Goal: Transaction & Acquisition: Purchase product/service

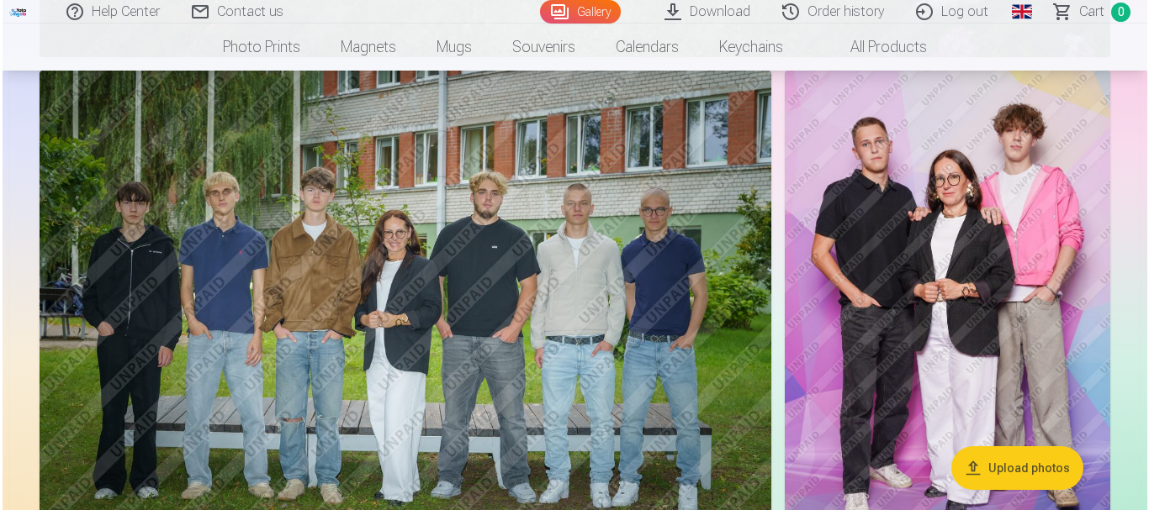
scroll to position [925, 0]
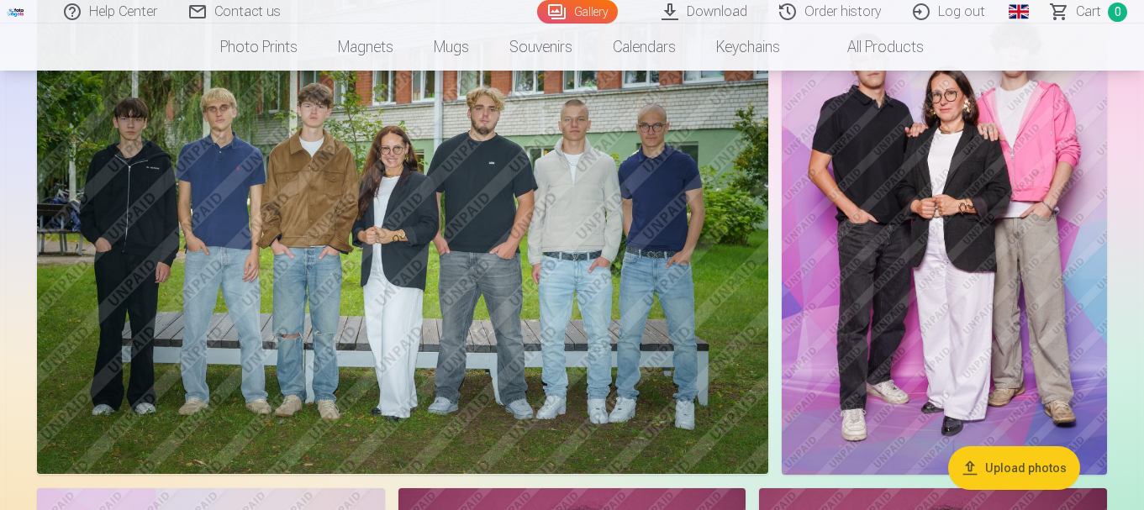
click at [570, 361] on img at bounding box center [403, 231] width 732 height 488
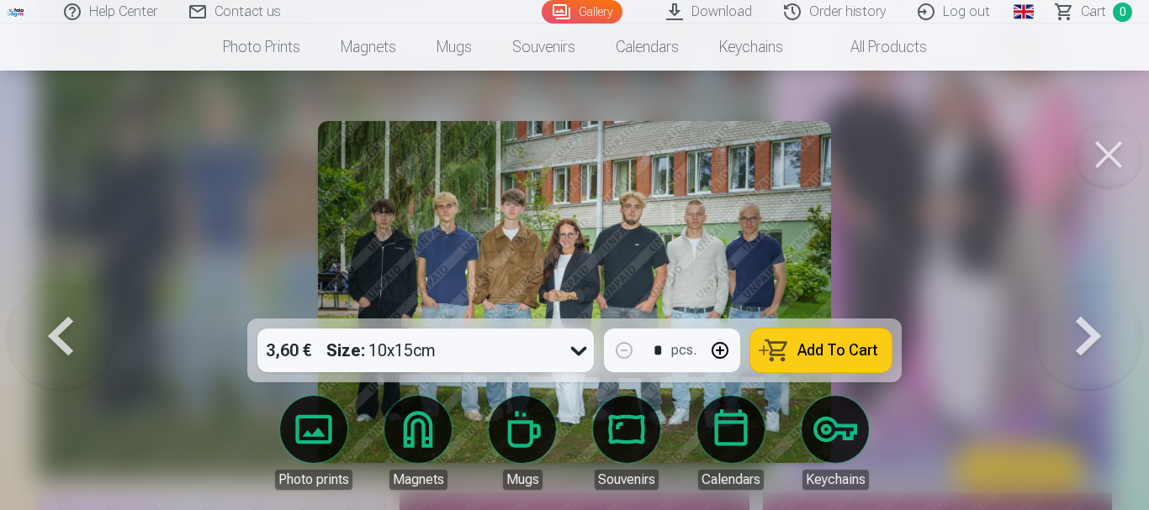
click at [950, 256] on div at bounding box center [574, 255] width 1149 height 510
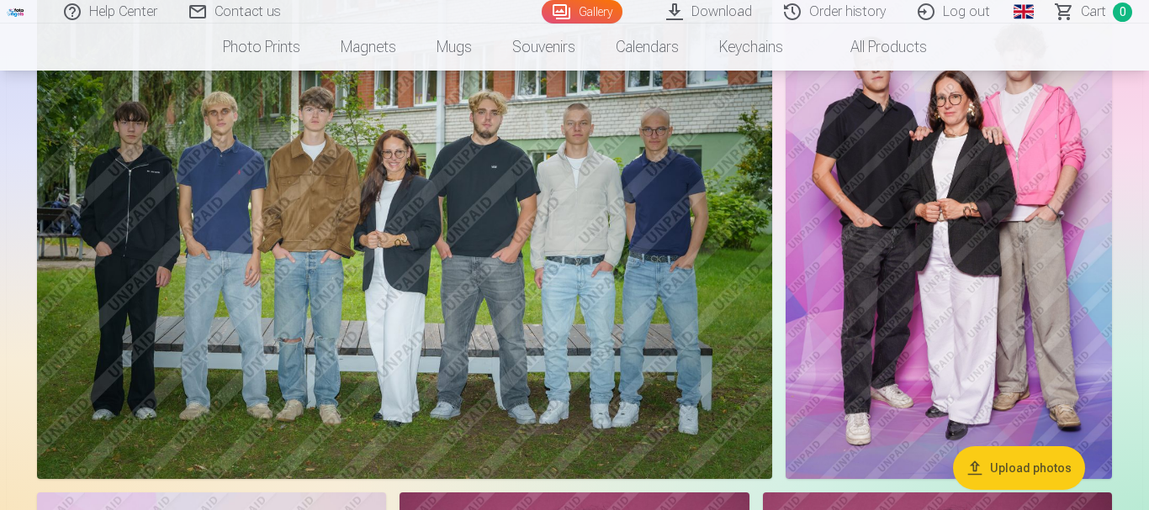
scroll to position [922, 0]
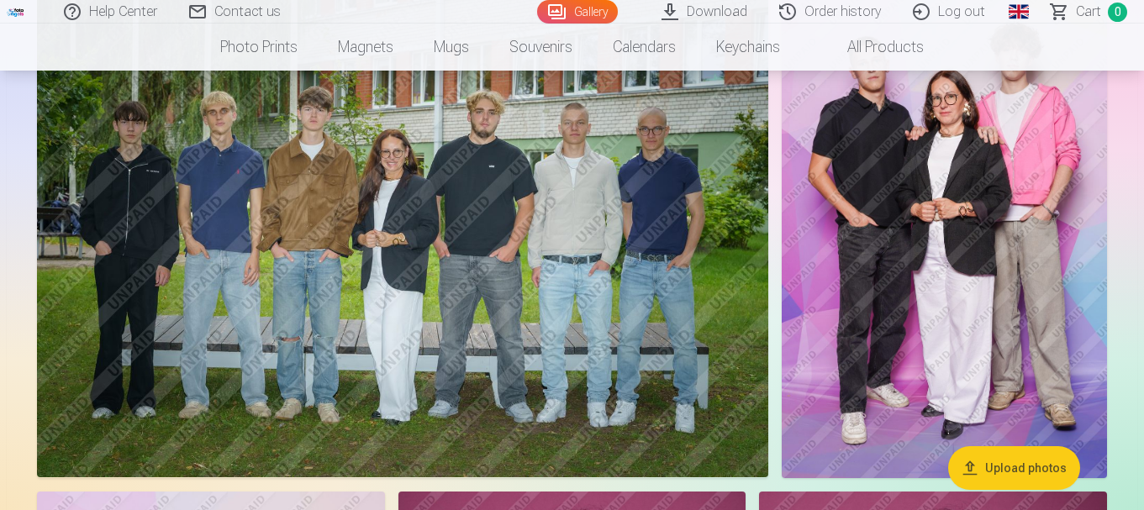
click at [563, 291] on img at bounding box center [403, 234] width 732 height 488
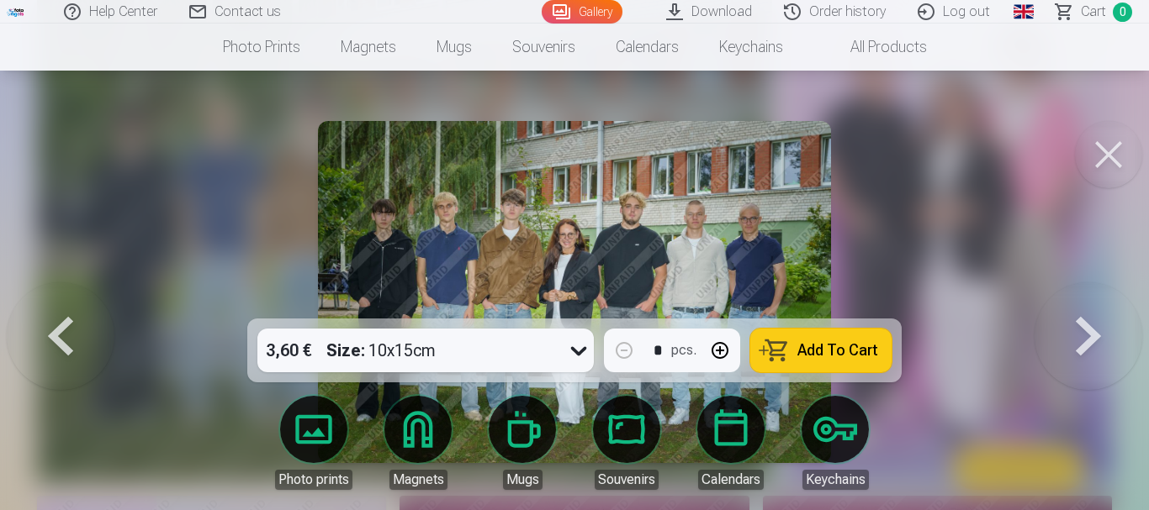
click at [577, 352] on icon at bounding box center [579, 351] width 16 height 9
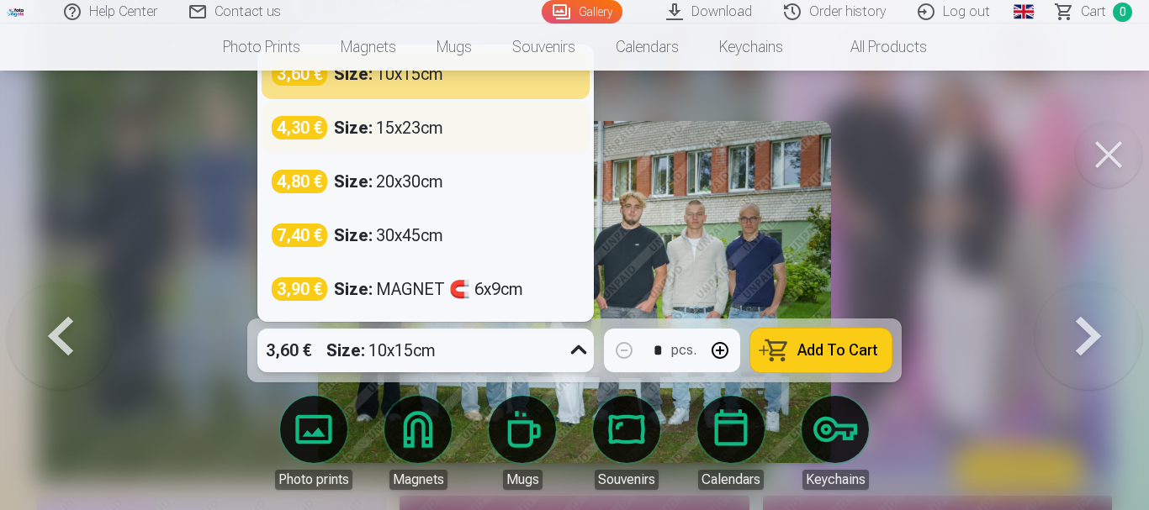
click at [394, 131] on div "Size : 15x23cm" at bounding box center [388, 128] width 109 height 24
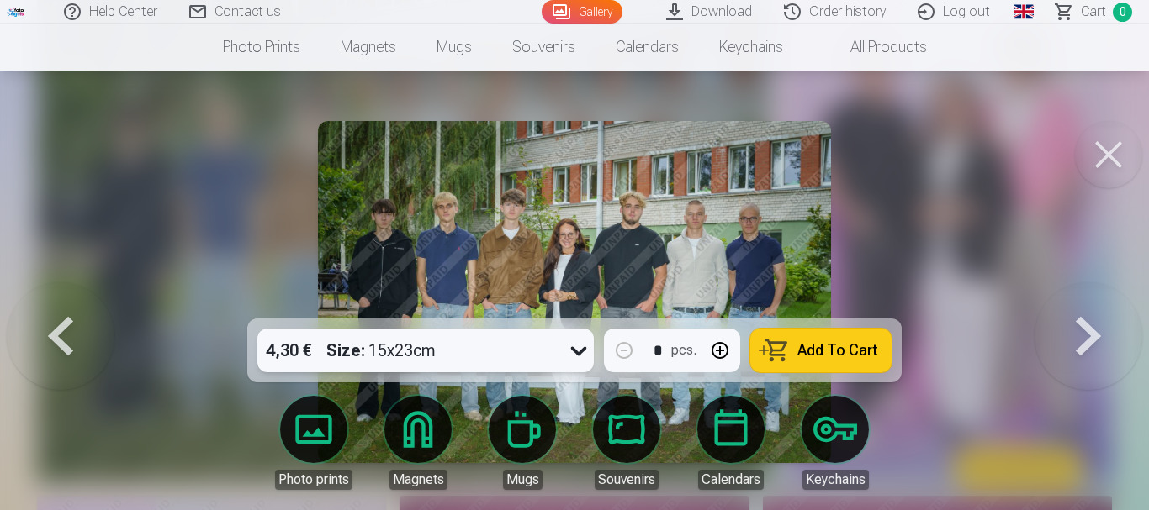
click at [814, 355] on span "Add To Cart" at bounding box center [837, 350] width 81 height 15
click at [1090, 302] on button at bounding box center [1088, 292] width 108 height 19
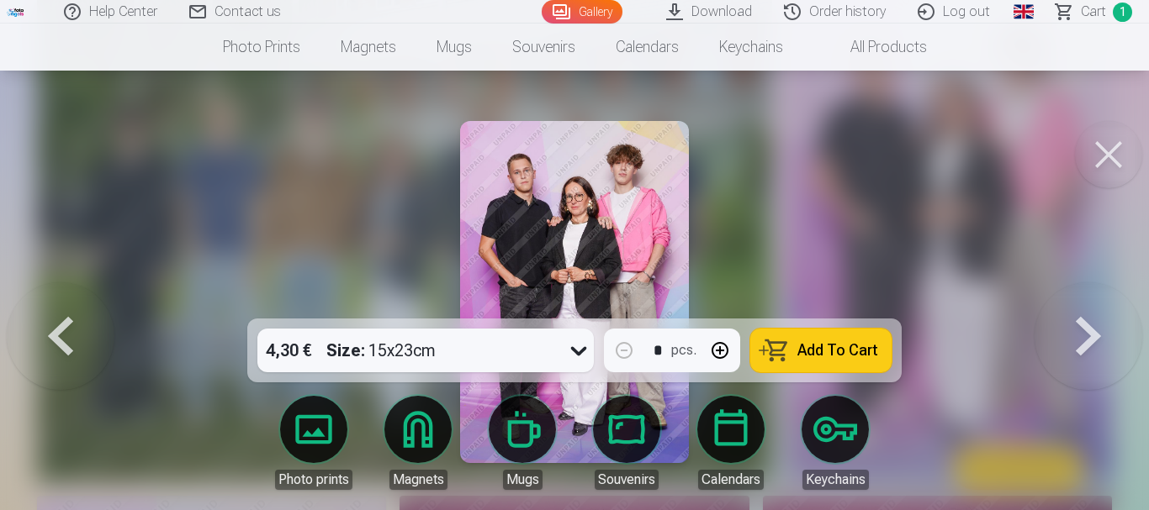
click at [1090, 302] on button at bounding box center [1088, 292] width 108 height 19
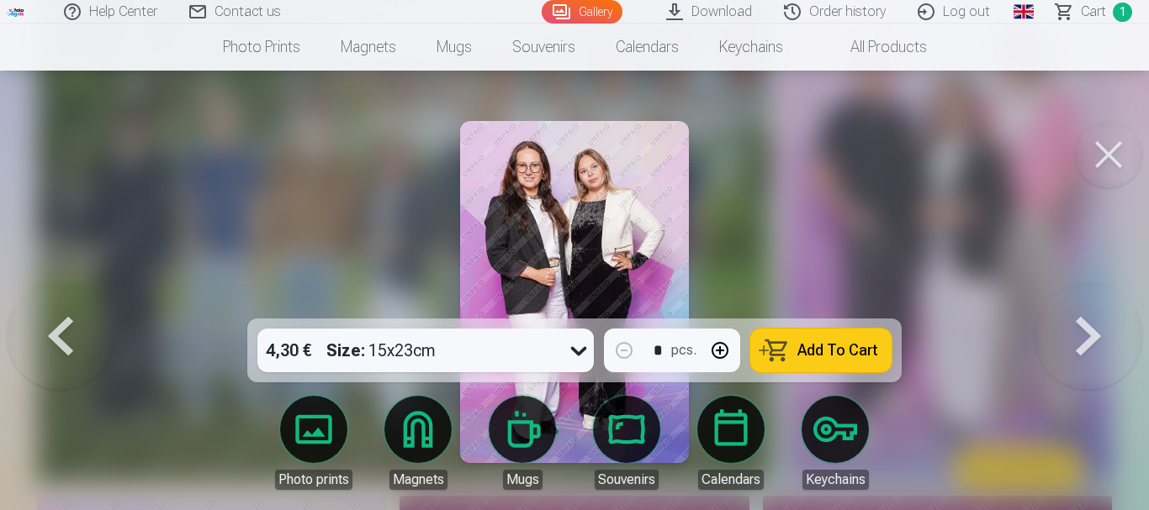
click at [1090, 302] on button at bounding box center [1088, 292] width 108 height 19
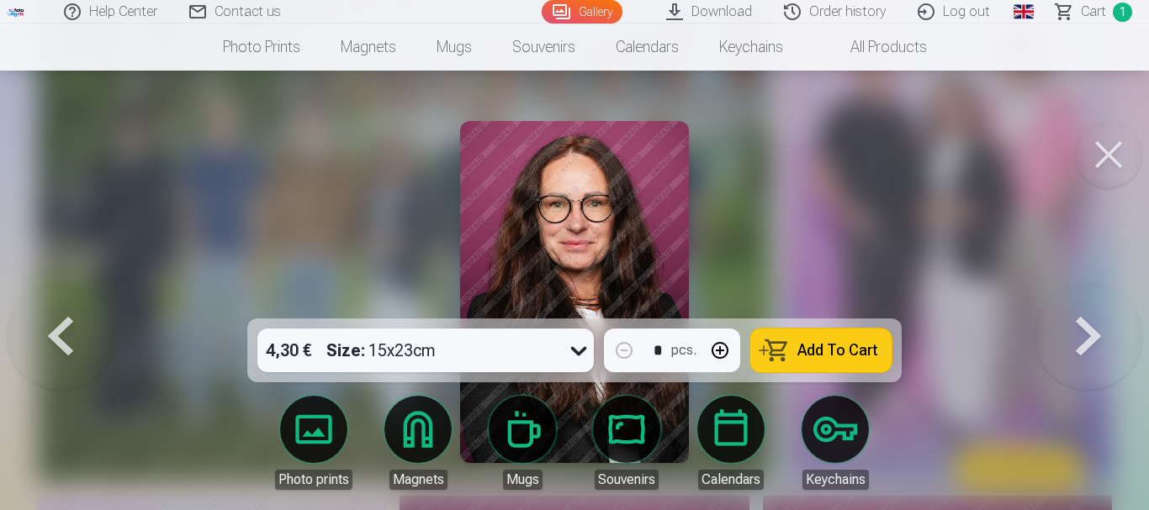
click at [1090, 302] on button at bounding box center [1088, 292] width 108 height 19
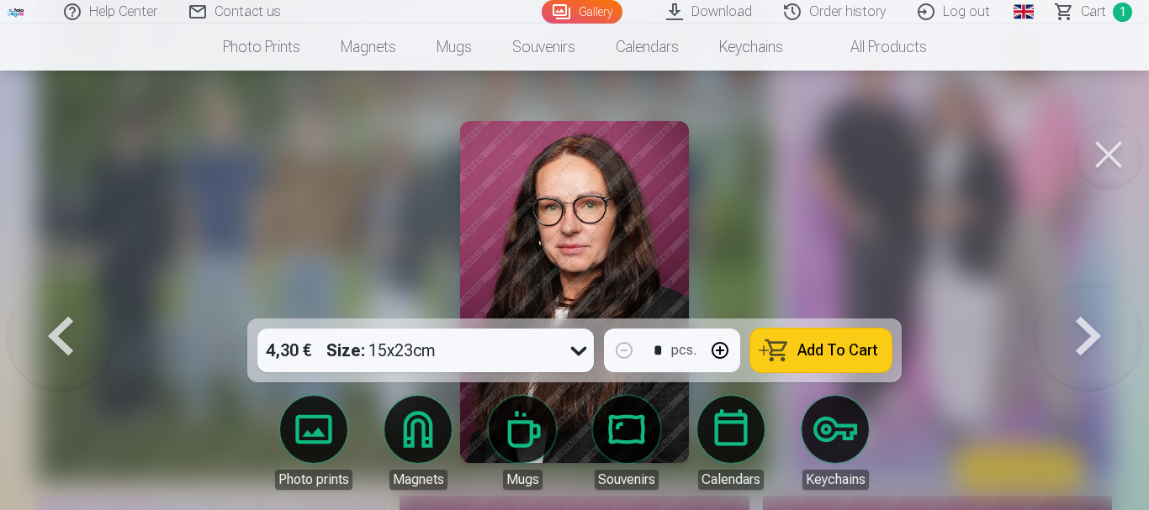
click at [1090, 302] on button at bounding box center [1088, 292] width 108 height 19
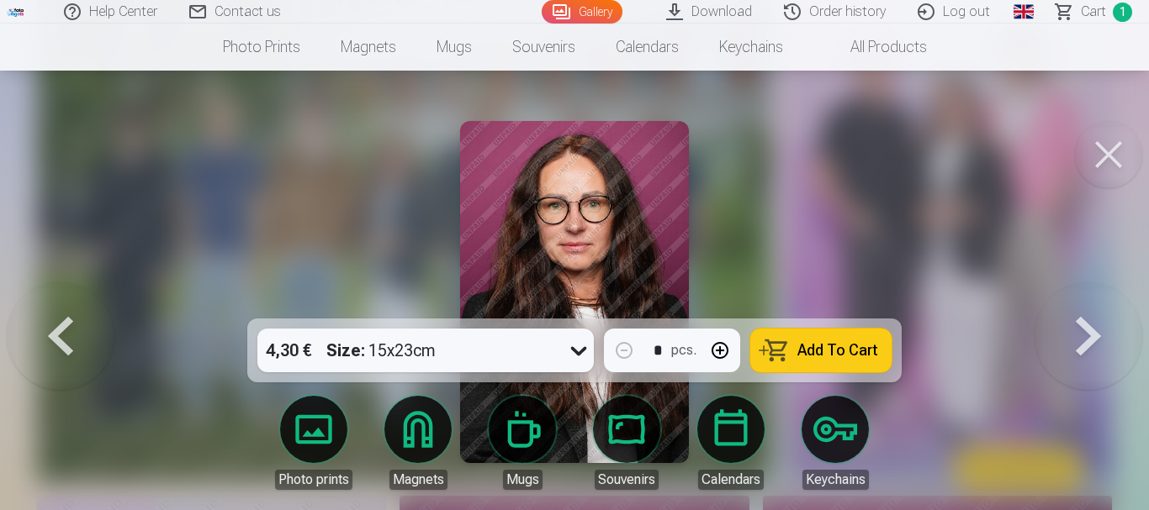
click at [1090, 302] on button at bounding box center [1088, 292] width 108 height 19
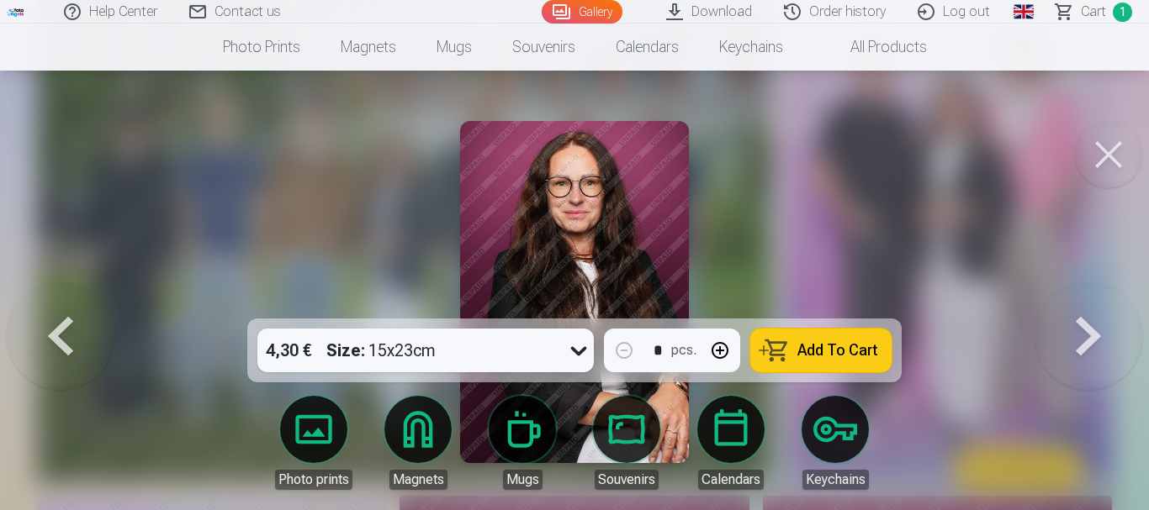
click at [1090, 302] on button at bounding box center [1088, 292] width 108 height 19
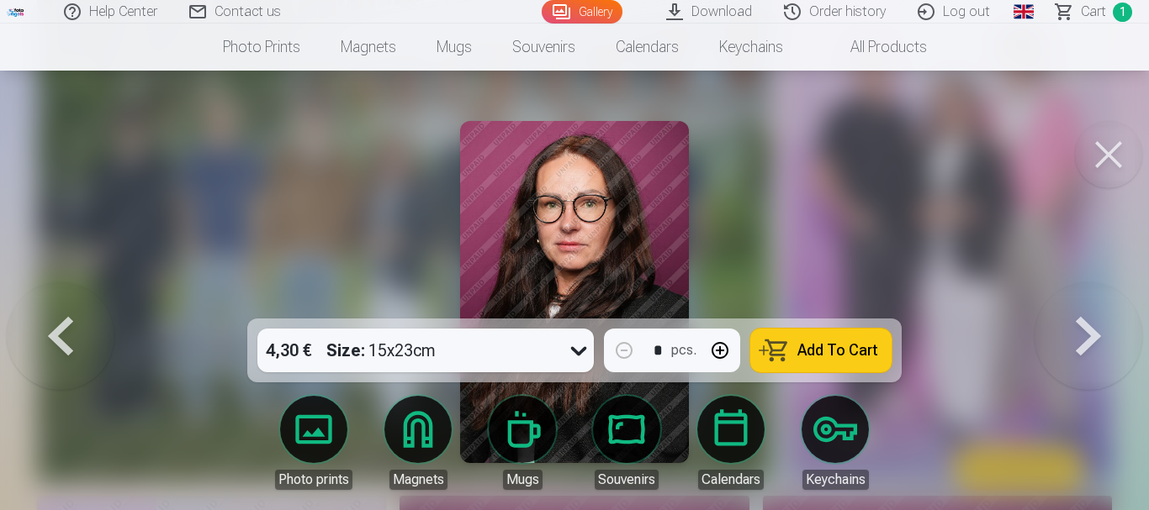
click at [1090, 302] on button at bounding box center [1088, 292] width 108 height 19
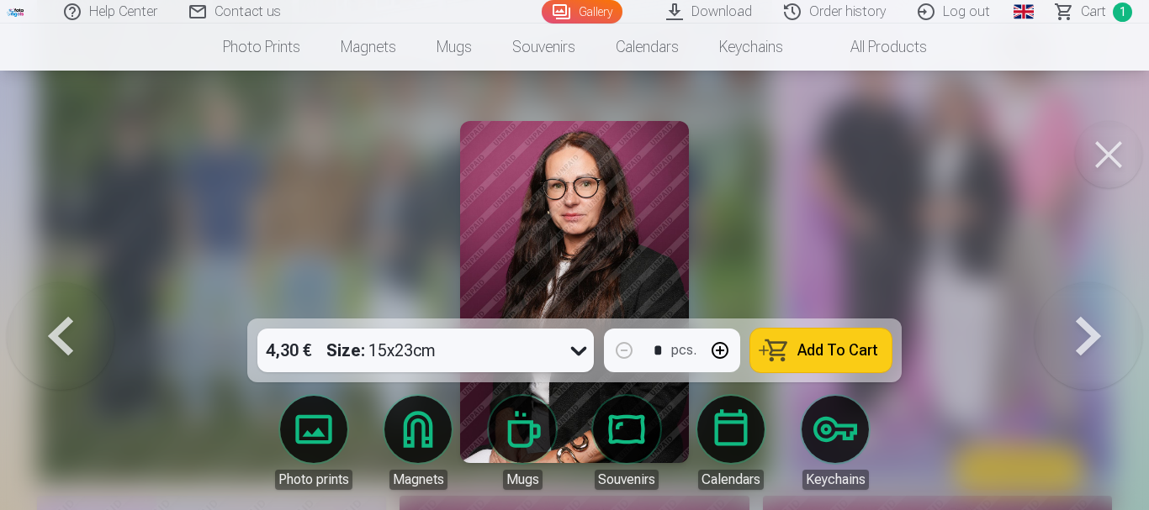
click at [1090, 302] on button at bounding box center [1088, 292] width 108 height 19
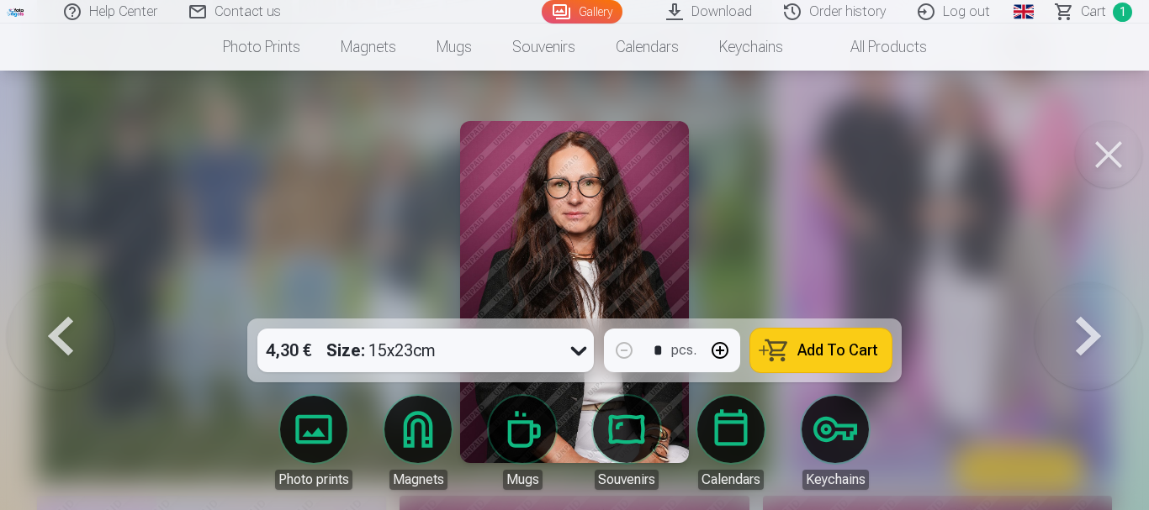
click at [1090, 302] on button at bounding box center [1088, 292] width 108 height 19
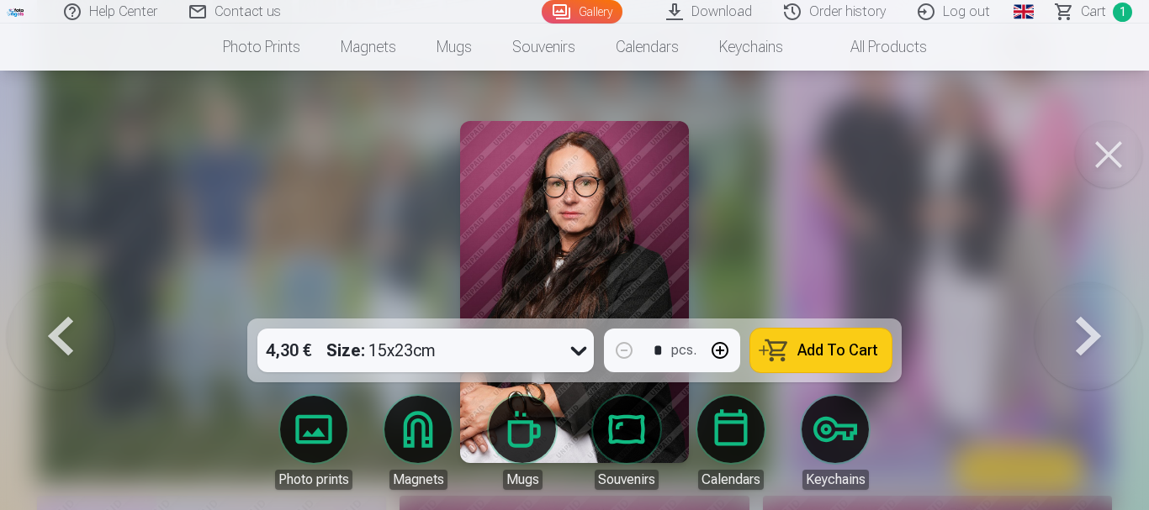
click at [1090, 302] on button at bounding box center [1088, 292] width 108 height 19
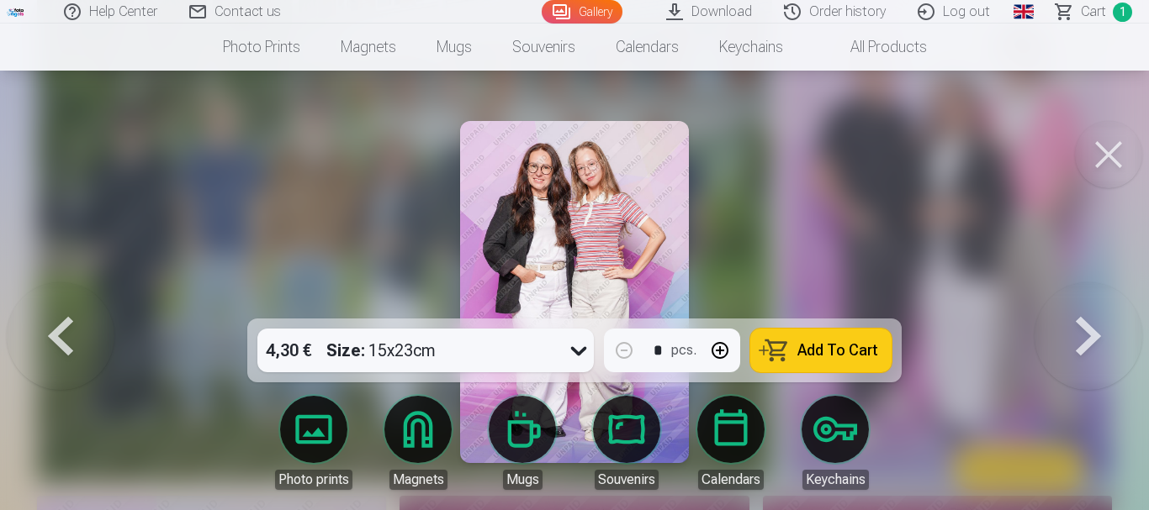
click at [1090, 302] on button at bounding box center [1088, 292] width 108 height 19
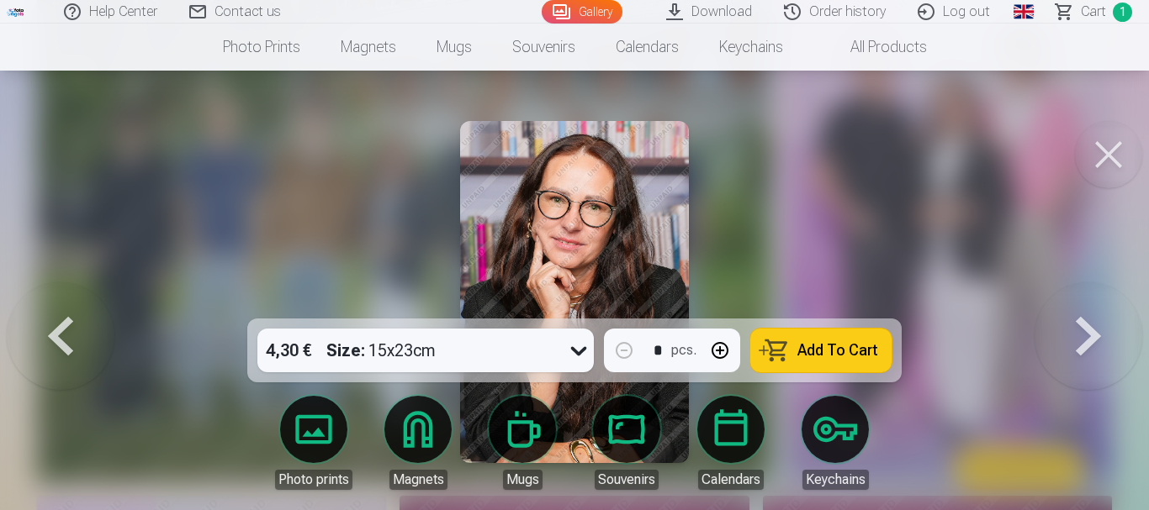
click at [1090, 302] on button at bounding box center [1088, 292] width 108 height 19
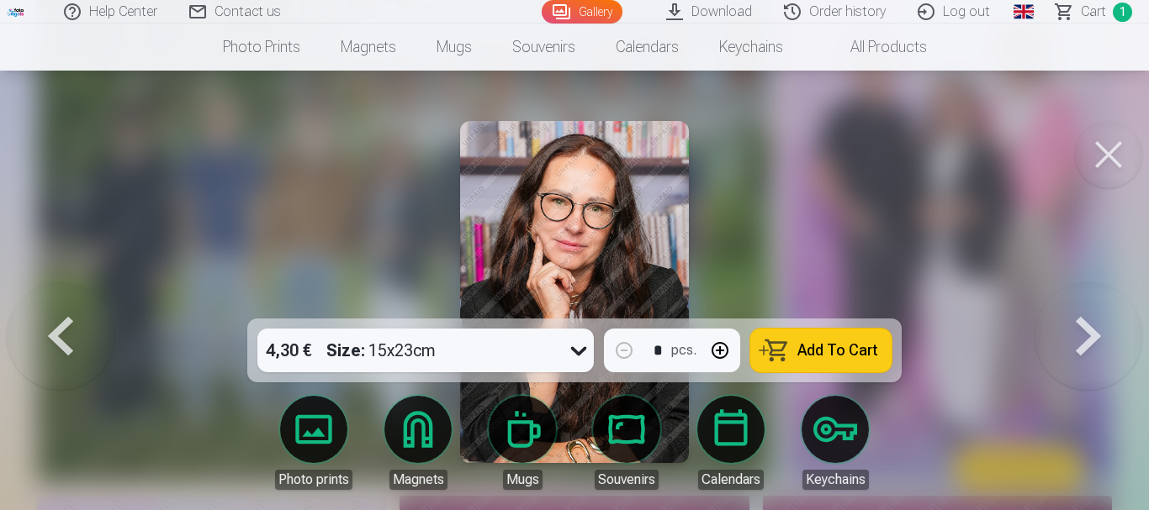
click at [1090, 302] on button at bounding box center [1088, 292] width 108 height 19
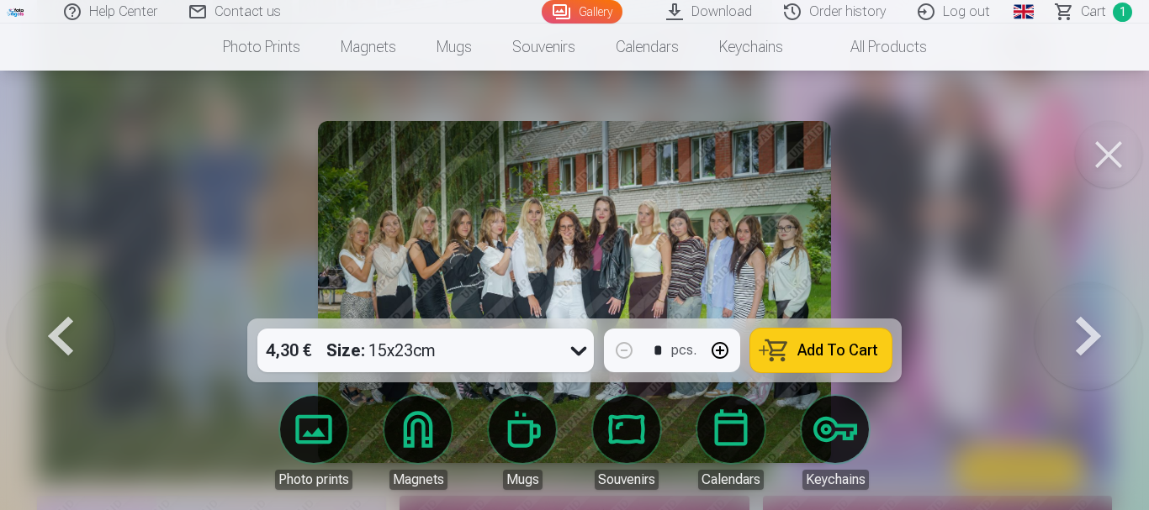
click at [820, 349] on span "Add To Cart" at bounding box center [837, 350] width 81 height 15
click at [1086, 302] on button at bounding box center [1088, 292] width 108 height 19
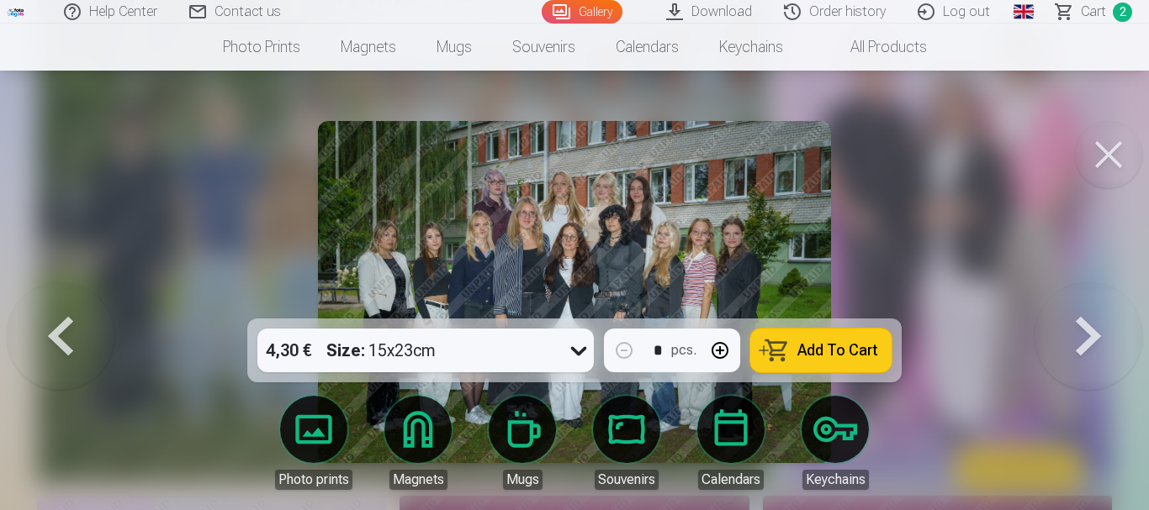
click at [826, 358] on span "Add To Cart" at bounding box center [837, 350] width 81 height 15
click at [1097, 302] on button at bounding box center [1088, 292] width 108 height 19
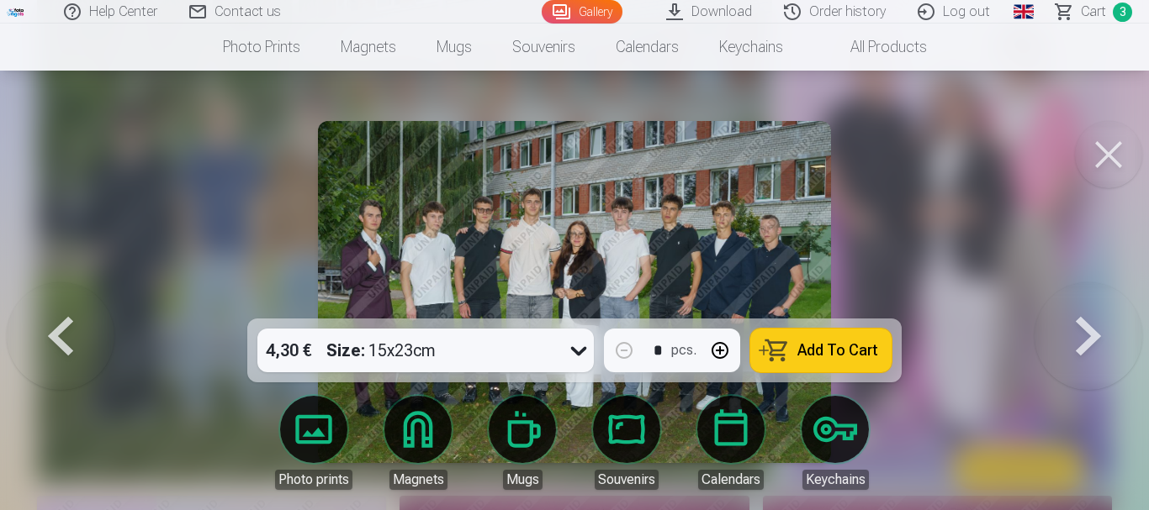
click at [827, 348] on span "Add To Cart" at bounding box center [837, 350] width 81 height 15
click at [1089, 302] on button at bounding box center [1088, 292] width 108 height 19
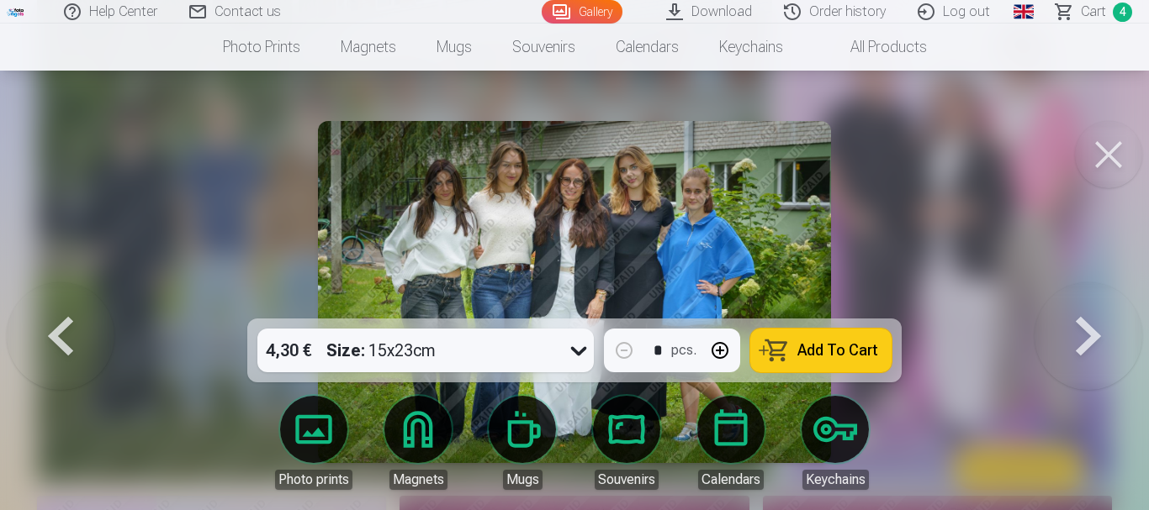
click at [816, 346] on span "Add To Cart" at bounding box center [837, 350] width 81 height 15
click at [1093, 302] on button at bounding box center [1088, 292] width 108 height 19
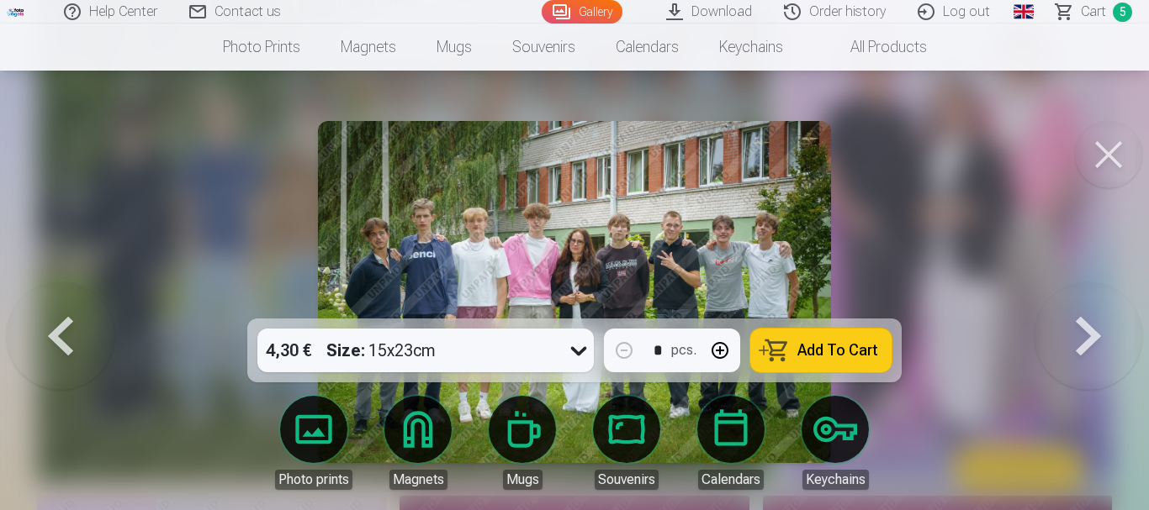
click at [581, 352] on icon at bounding box center [579, 351] width 16 height 9
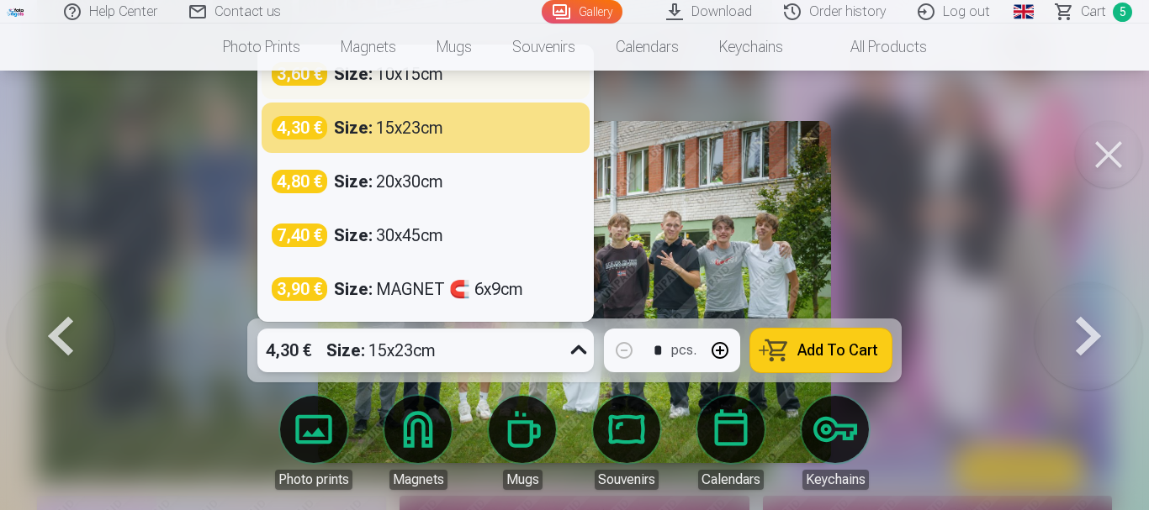
click at [427, 79] on div "Size : 10x15cm" at bounding box center [388, 74] width 109 height 24
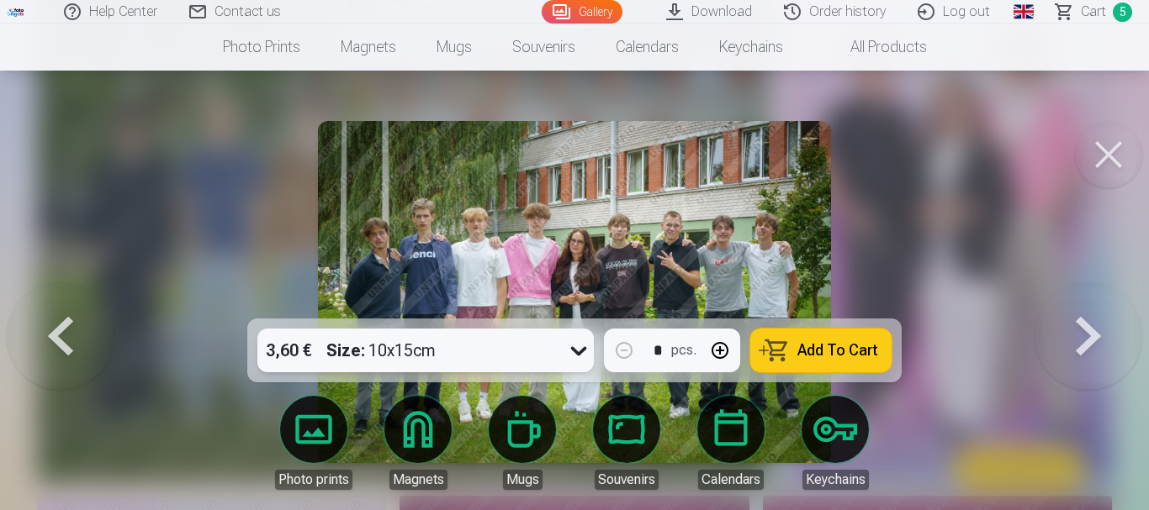
click at [849, 345] on span "Add To Cart" at bounding box center [837, 350] width 81 height 15
click at [1091, 302] on button at bounding box center [1088, 292] width 108 height 19
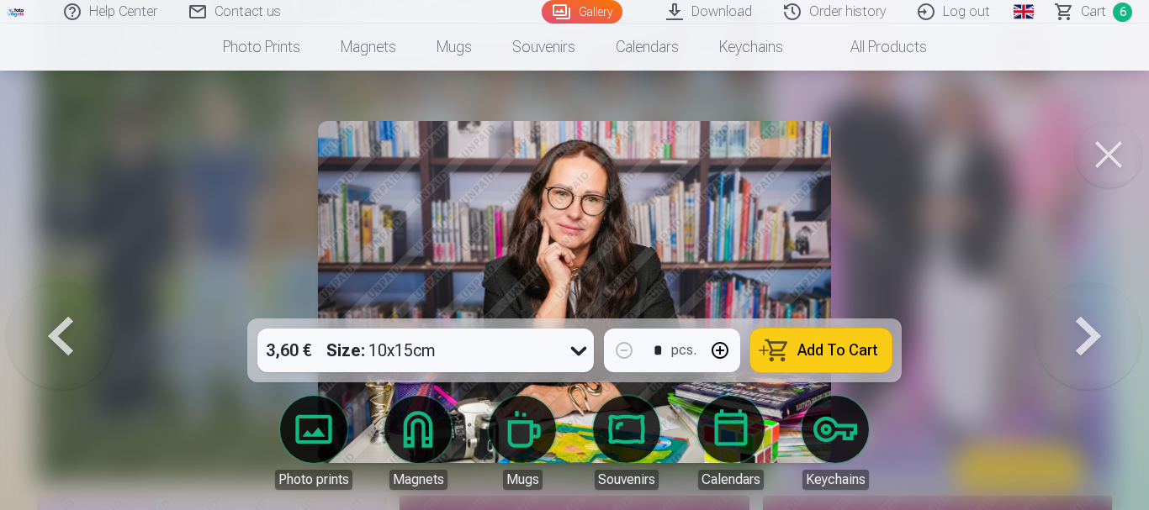
click at [1091, 302] on button at bounding box center [1088, 292] width 108 height 19
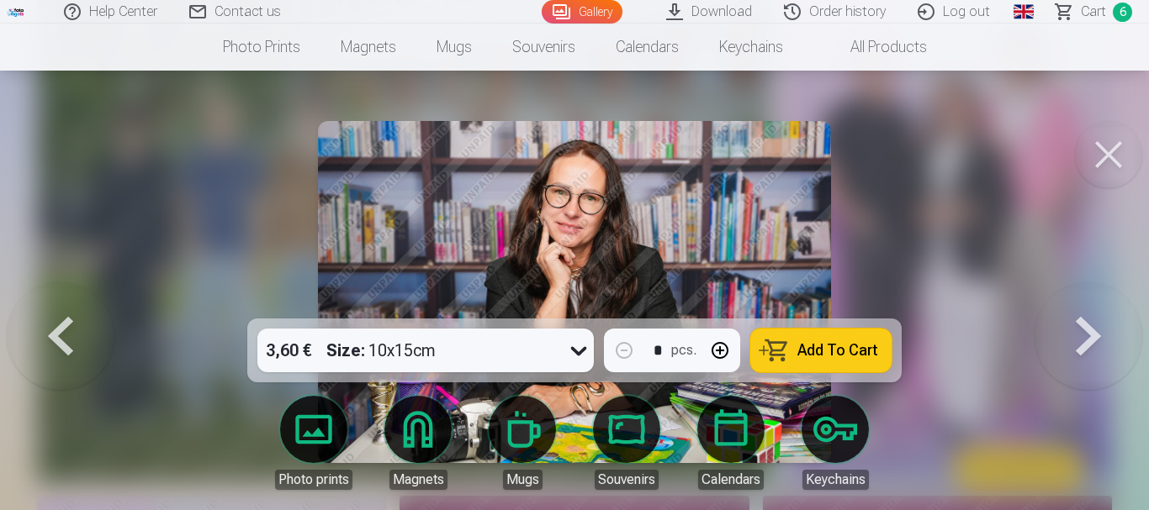
click at [1091, 302] on button at bounding box center [1088, 292] width 108 height 19
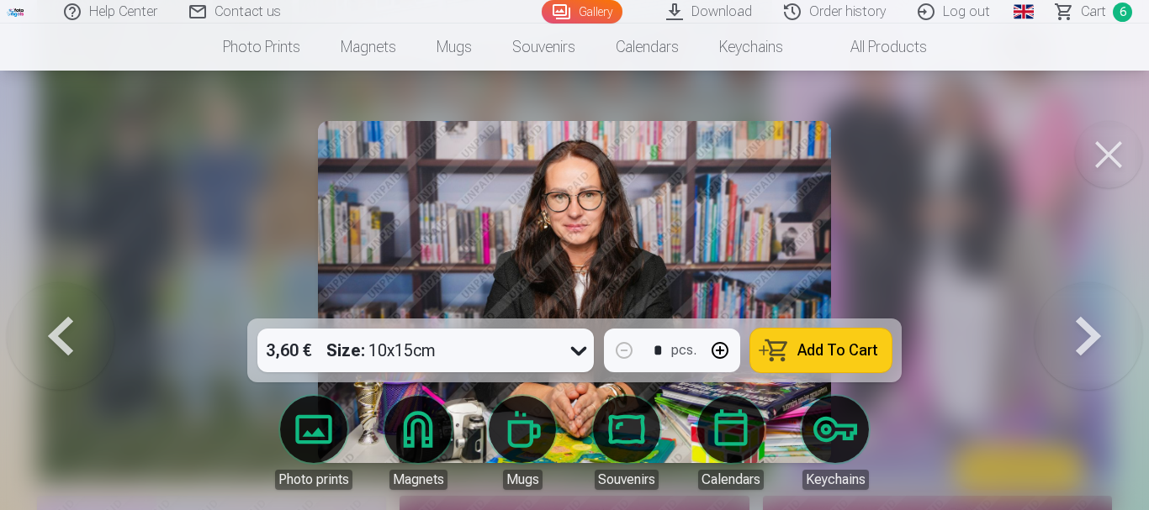
click at [1091, 302] on button at bounding box center [1088, 292] width 108 height 19
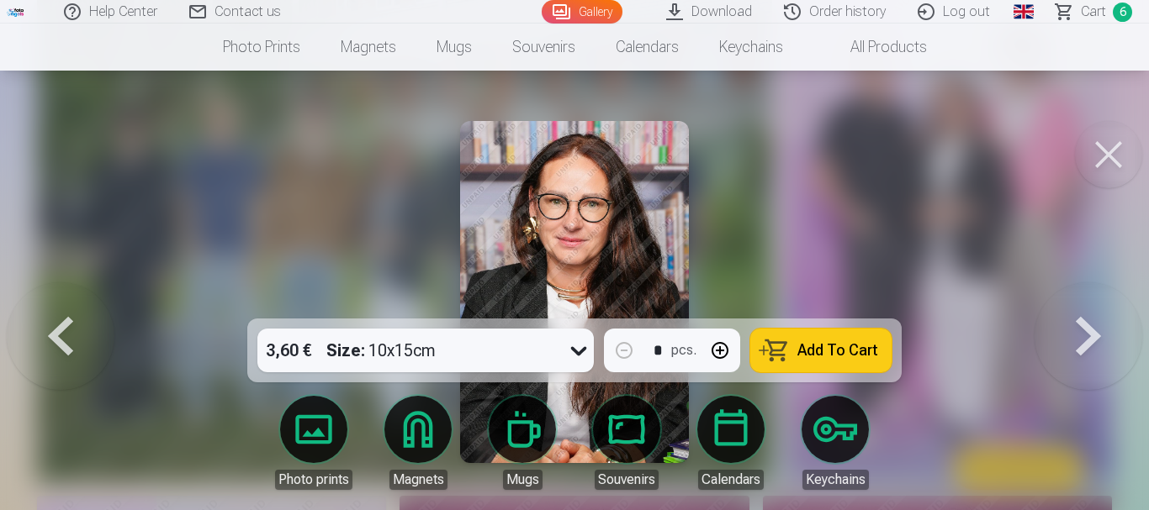
click at [1091, 302] on button at bounding box center [1088, 292] width 108 height 19
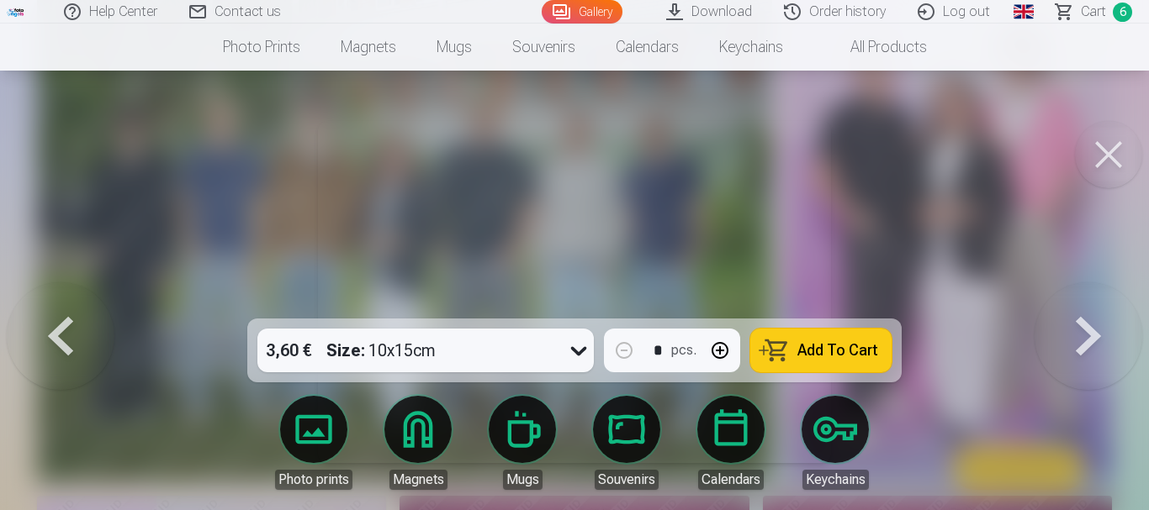
click at [1091, 302] on button at bounding box center [1088, 292] width 108 height 19
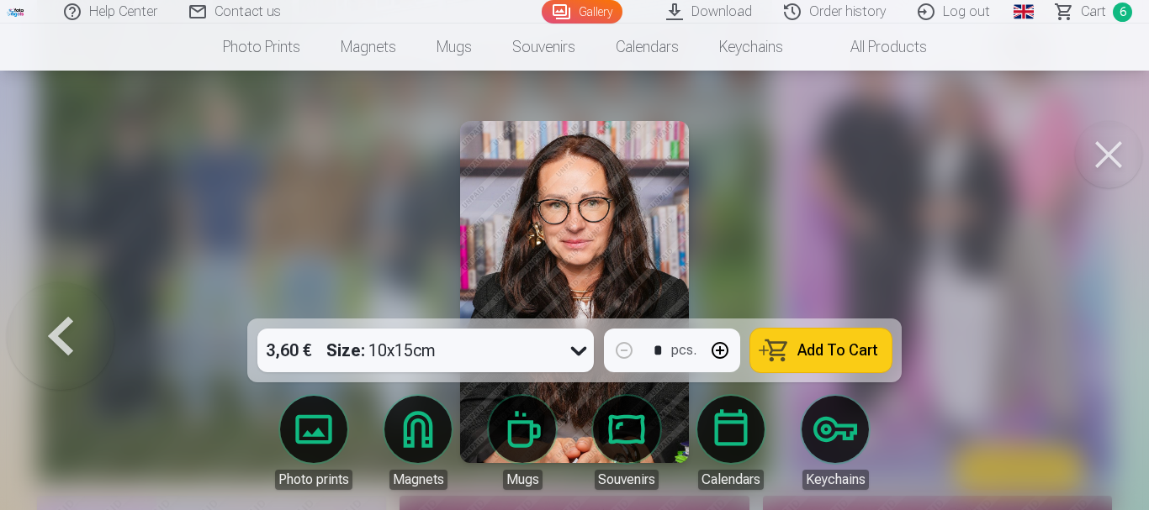
click at [1090, 16] on span "Сart" at bounding box center [1093, 12] width 25 height 20
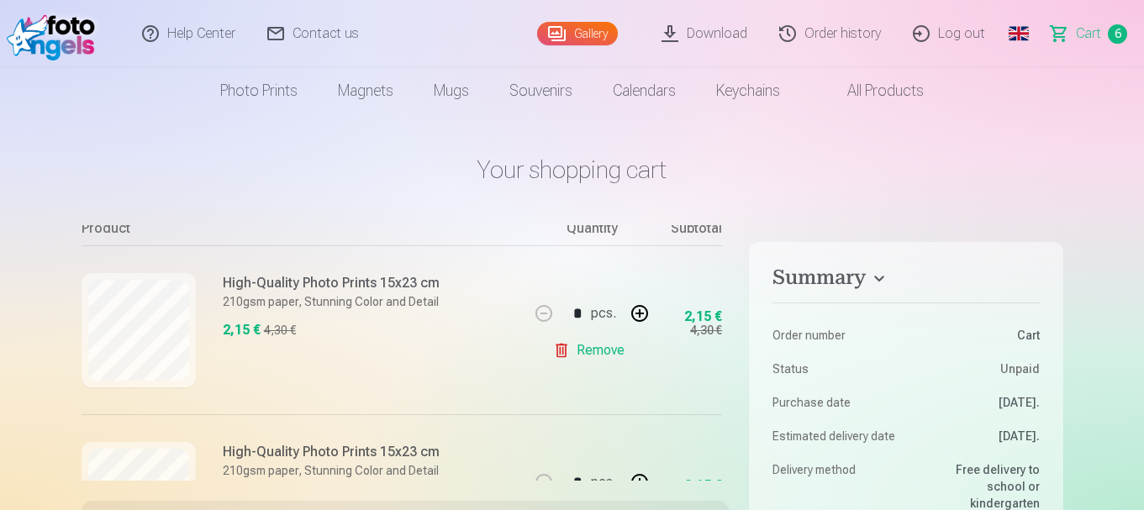
scroll to position [252, 0]
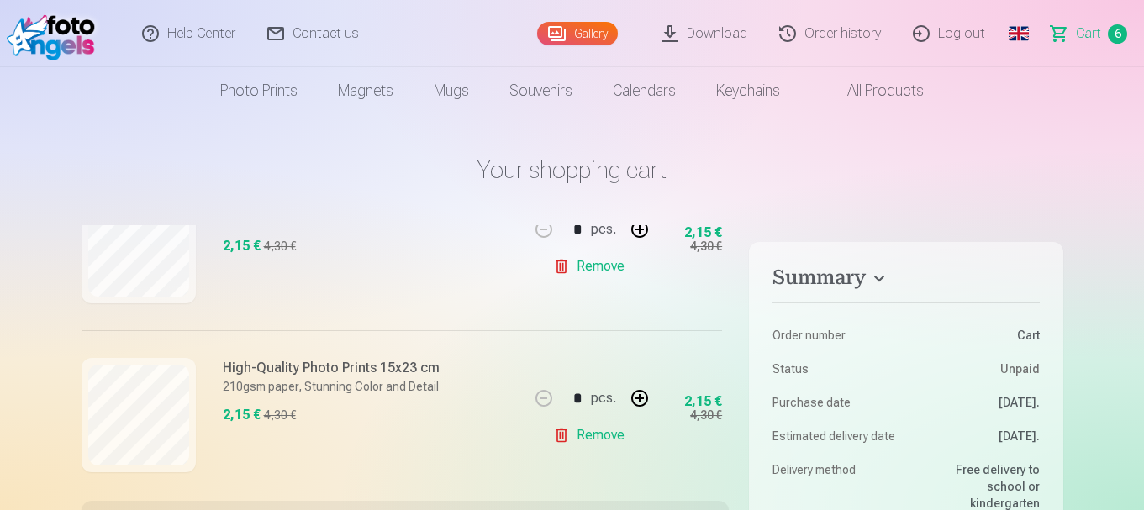
click at [587, 267] on link "Remove" at bounding box center [592, 267] width 78 height 34
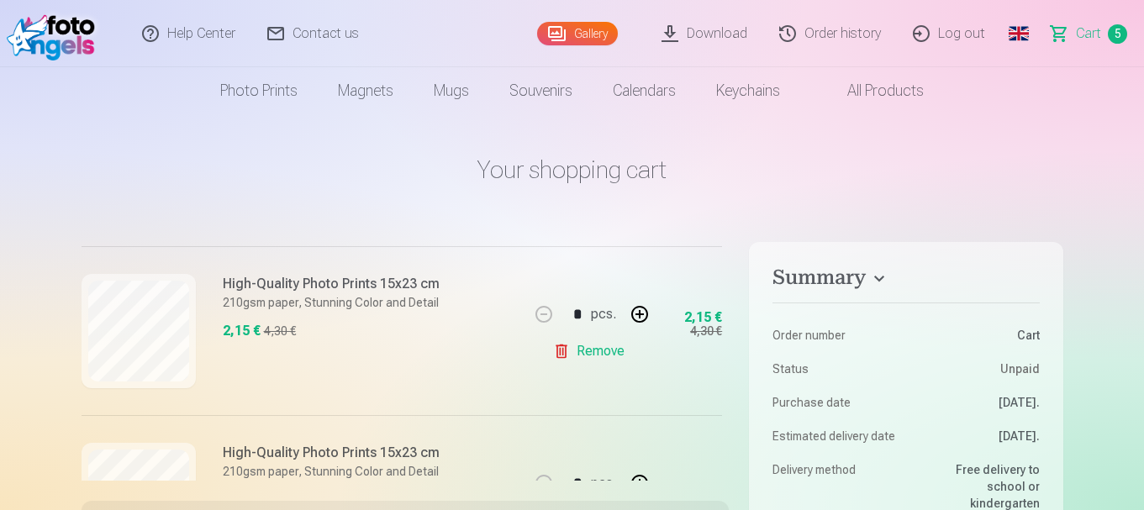
scroll to position [168, 0]
click at [590, 348] on link "Remove" at bounding box center [592, 351] width 78 height 34
click at [588, 348] on link "Remove" at bounding box center [592, 351] width 78 height 34
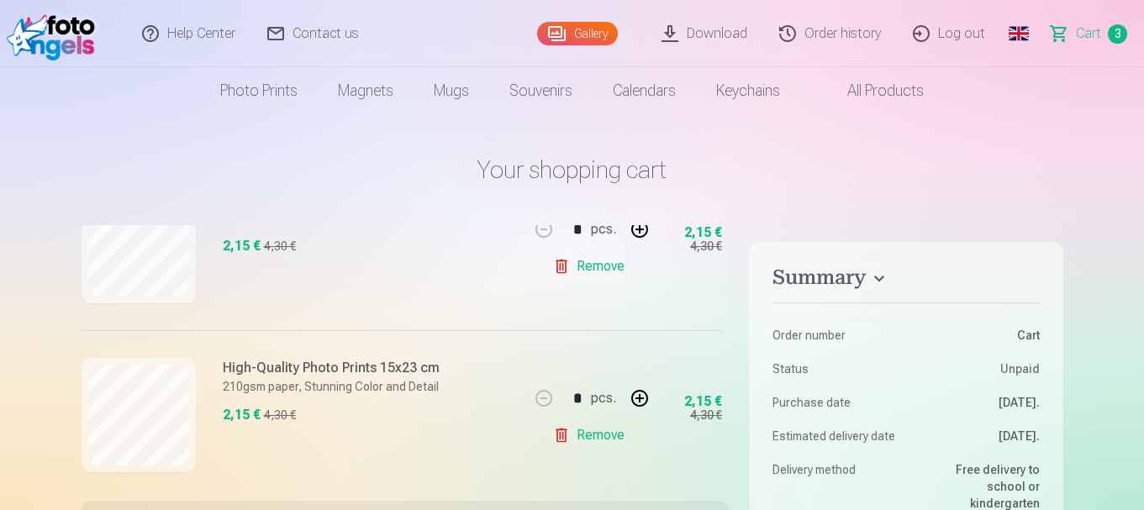
click at [592, 266] on link "Remove" at bounding box center [592, 267] width 78 height 34
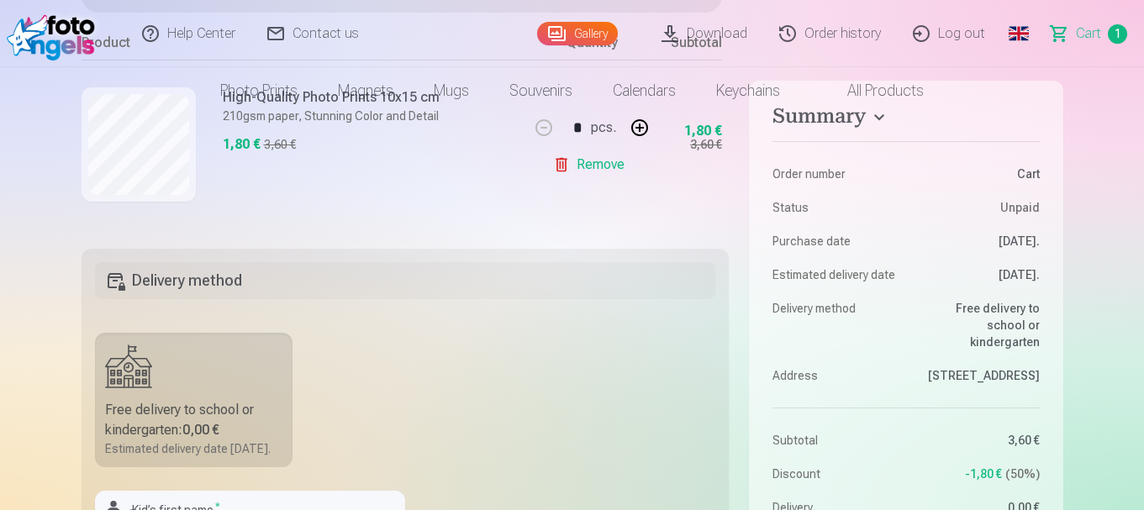
scroll to position [0, 0]
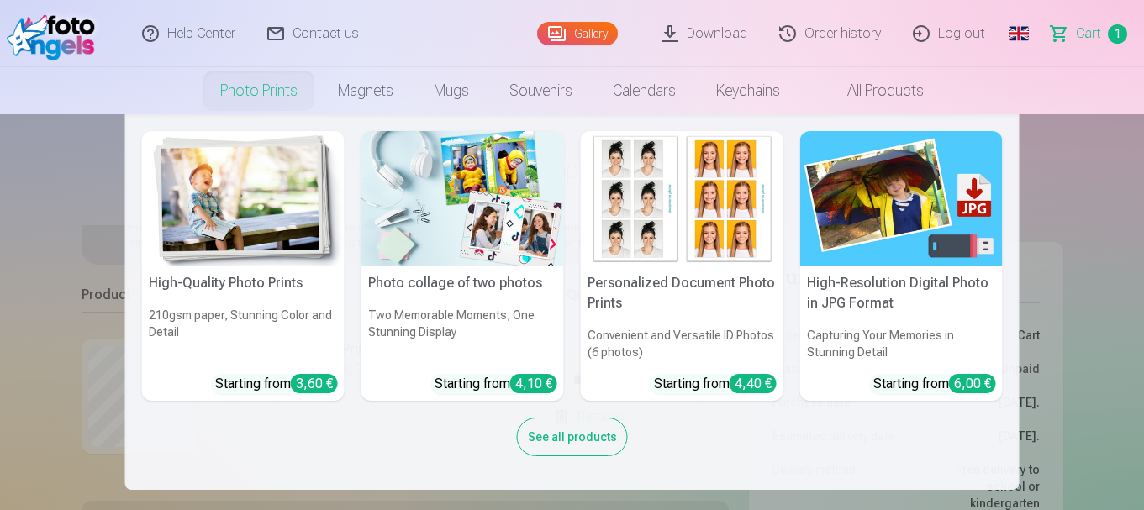
click at [265, 93] on link "Photo prints" at bounding box center [259, 90] width 118 height 47
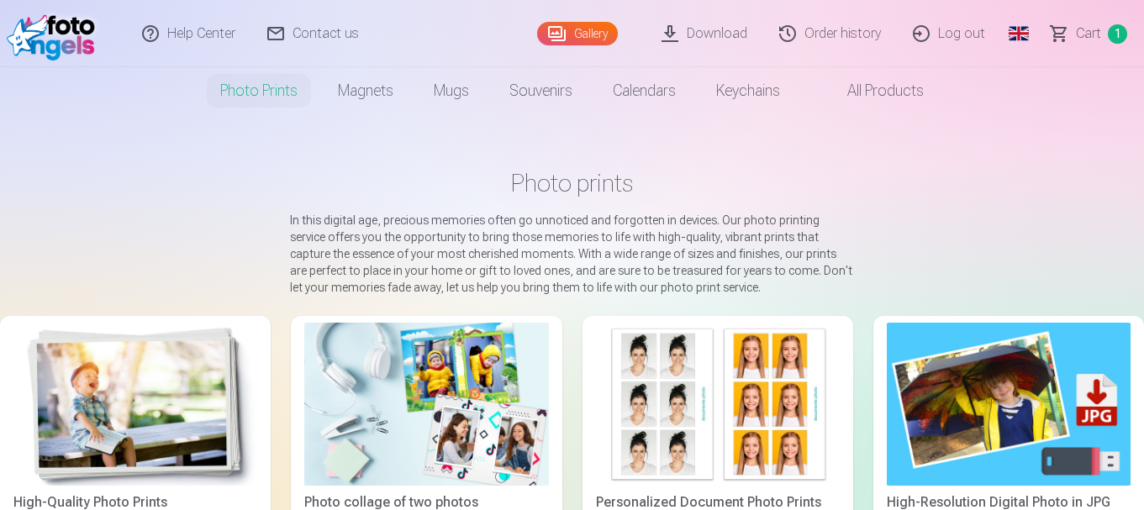
click at [593, 34] on link "Gallery" at bounding box center [577, 34] width 81 height 24
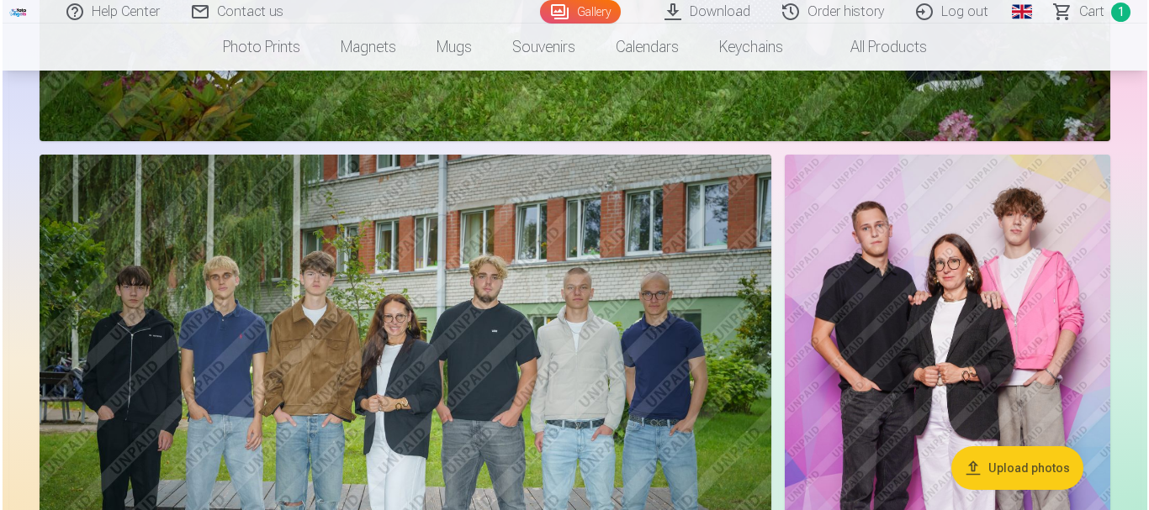
scroll to position [925, 0]
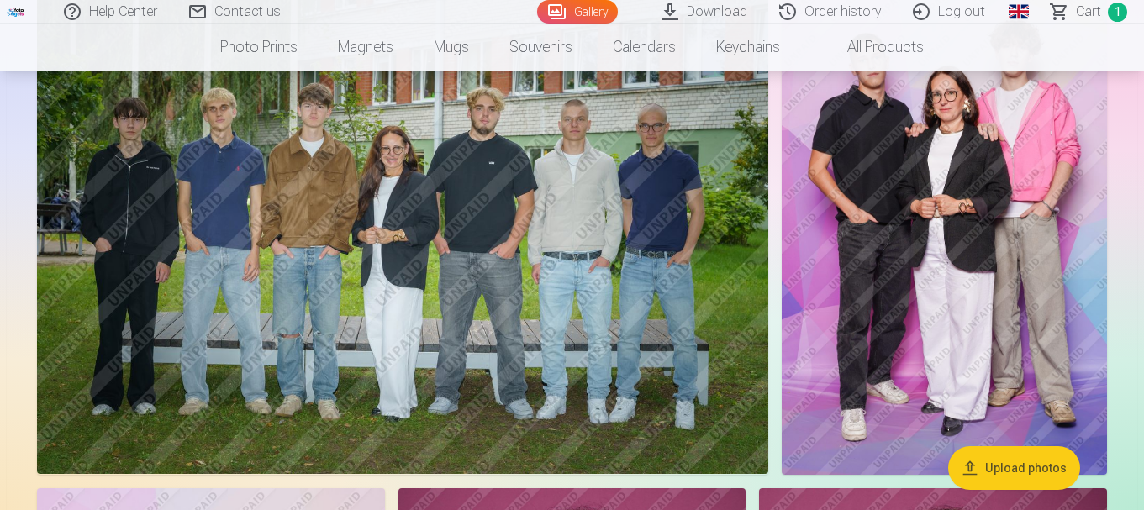
click at [573, 289] on img at bounding box center [403, 231] width 732 height 488
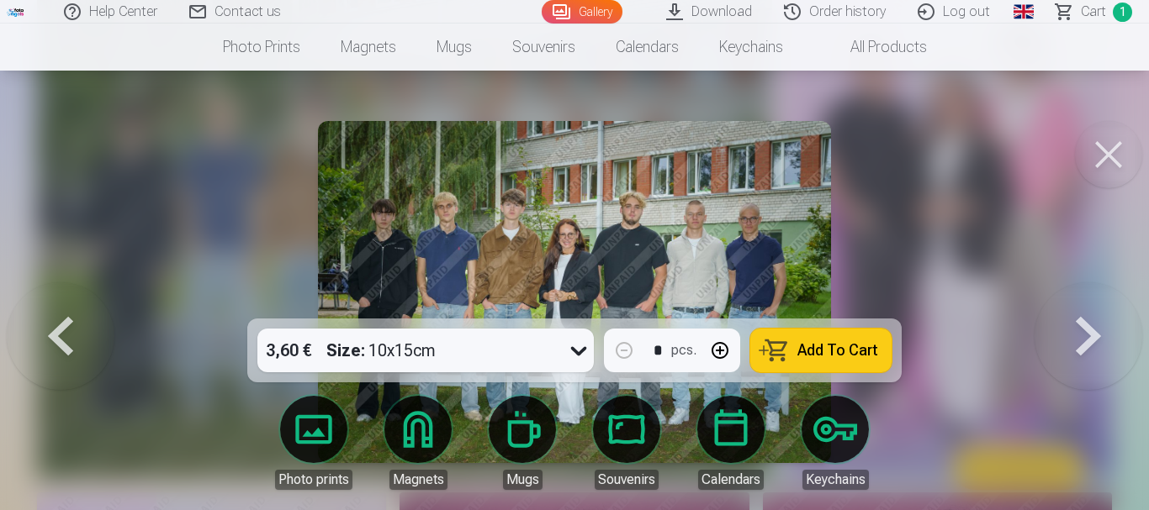
click at [833, 347] on span "Add To Cart" at bounding box center [837, 350] width 81 height 15
click at [1087, 302] on button at bounding box center [1088, 292] width 108 height 19
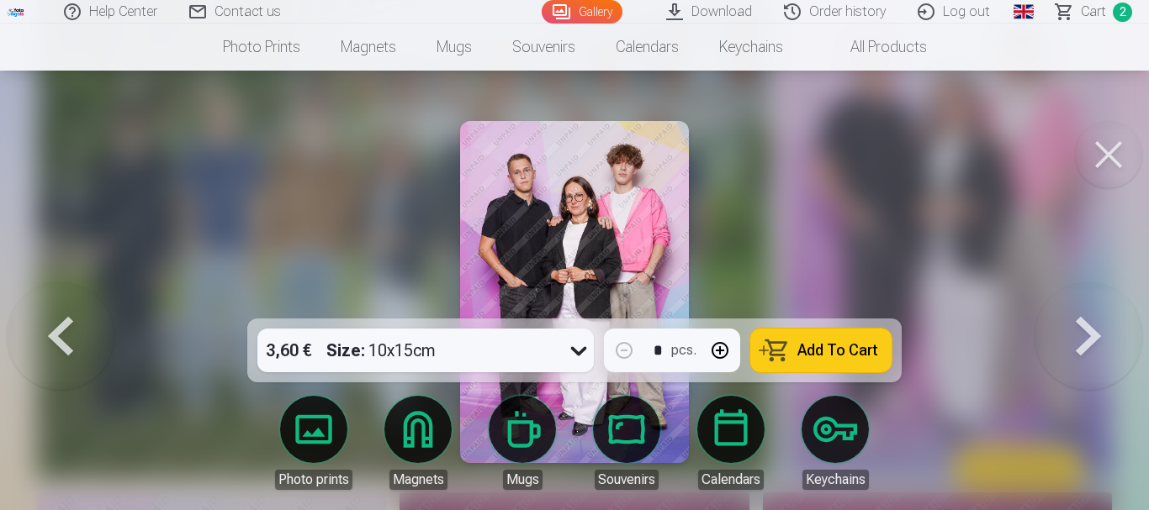
click at [1087, 302] on button at bounding box center [1088, 292] width 108 height 19
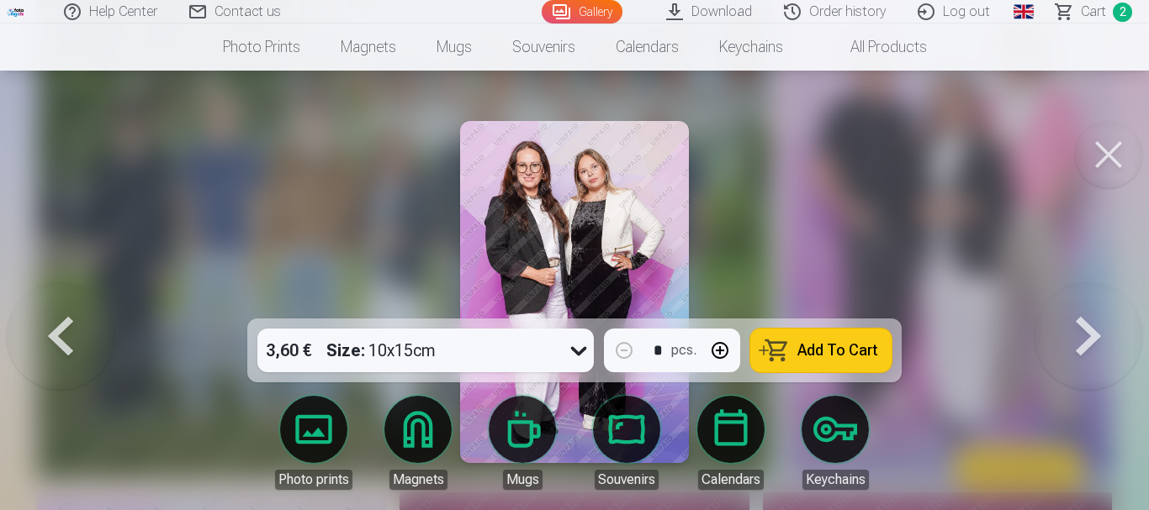
click at [1087, 302] on button at bounding box center [1088, 292] width 108 height 19
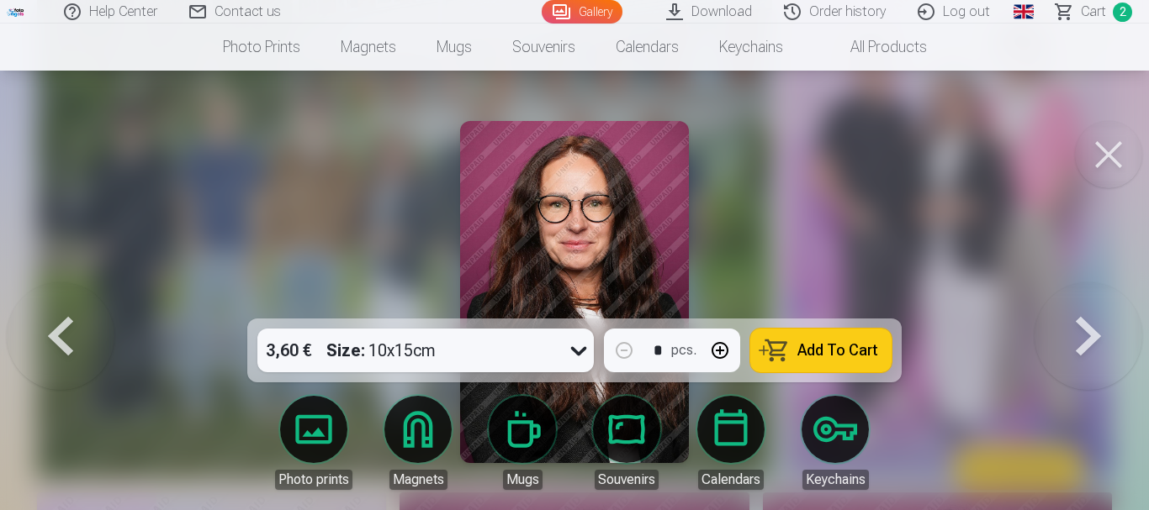
click at [1087, 302] on button at bounding box center [1088, 292] width 108 height 19
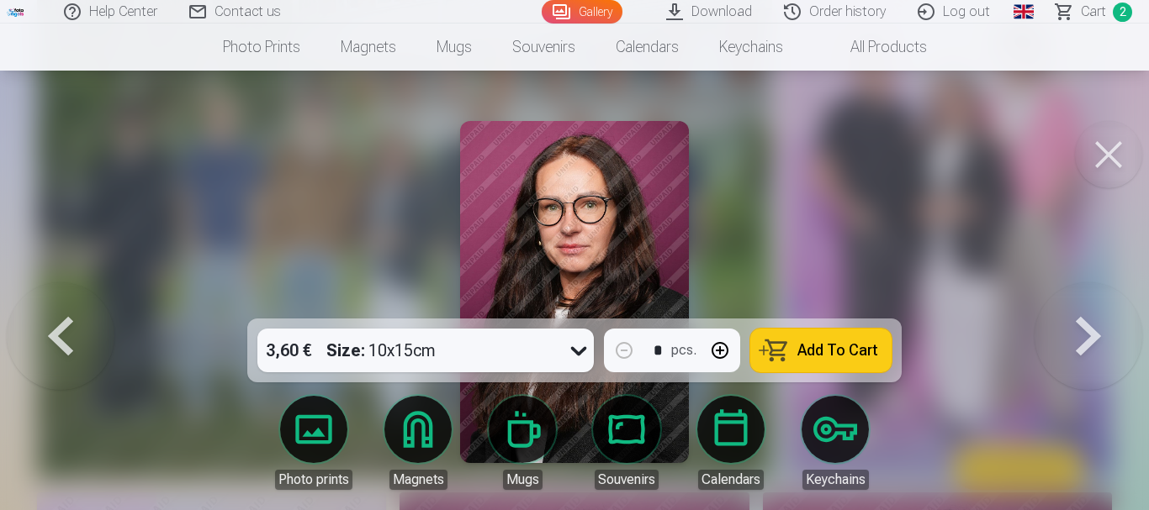
click at [1087, 302] on button at bounding box center [1088, 292] width 108 height 19
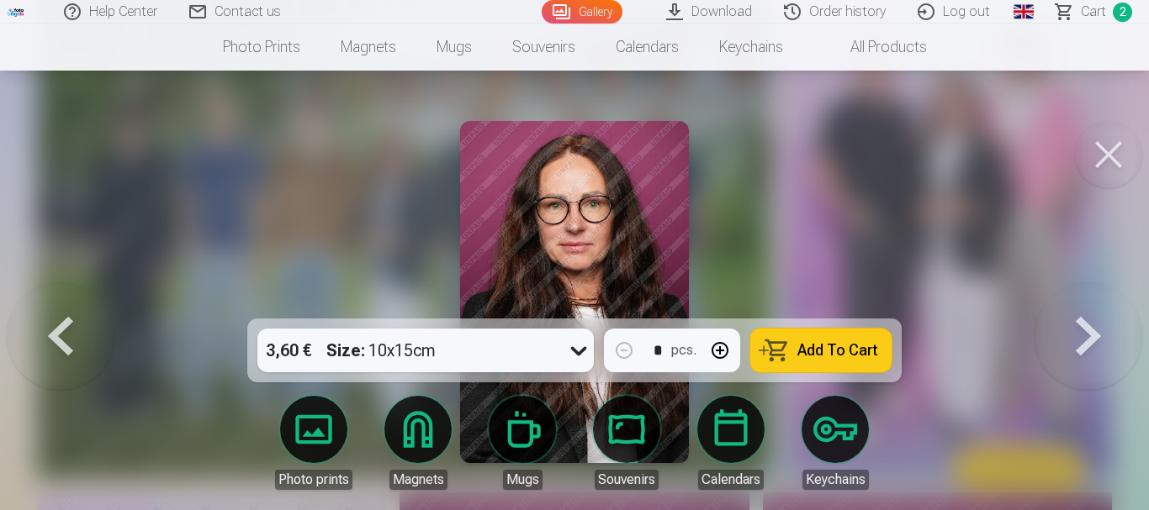
click at [1087, 302] on button at bounding box center [1088, 292] width 108 height 19
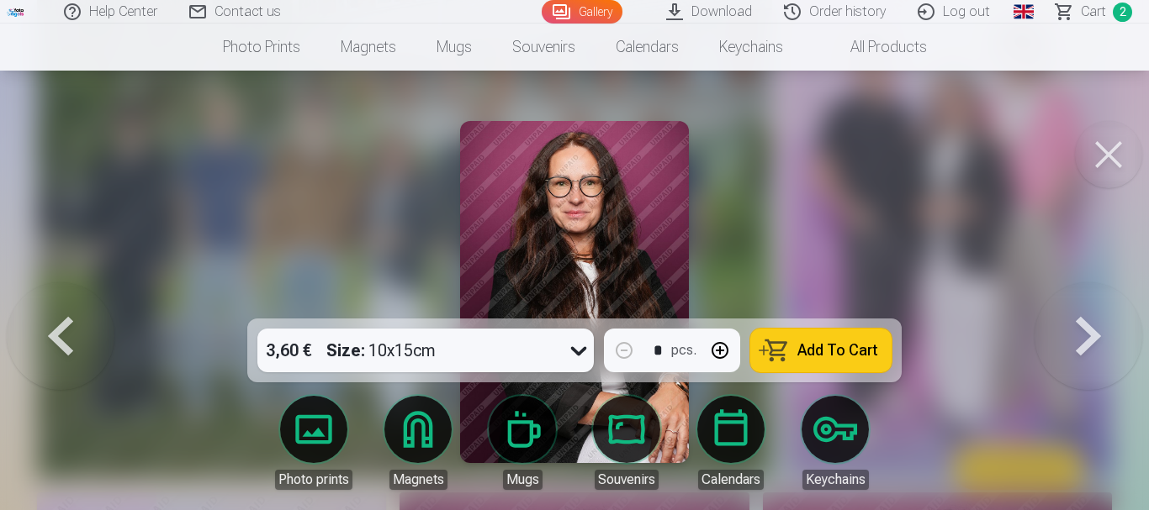
click at [1087, 302] on button at bounding box center [1088, 292] width 108 height 19
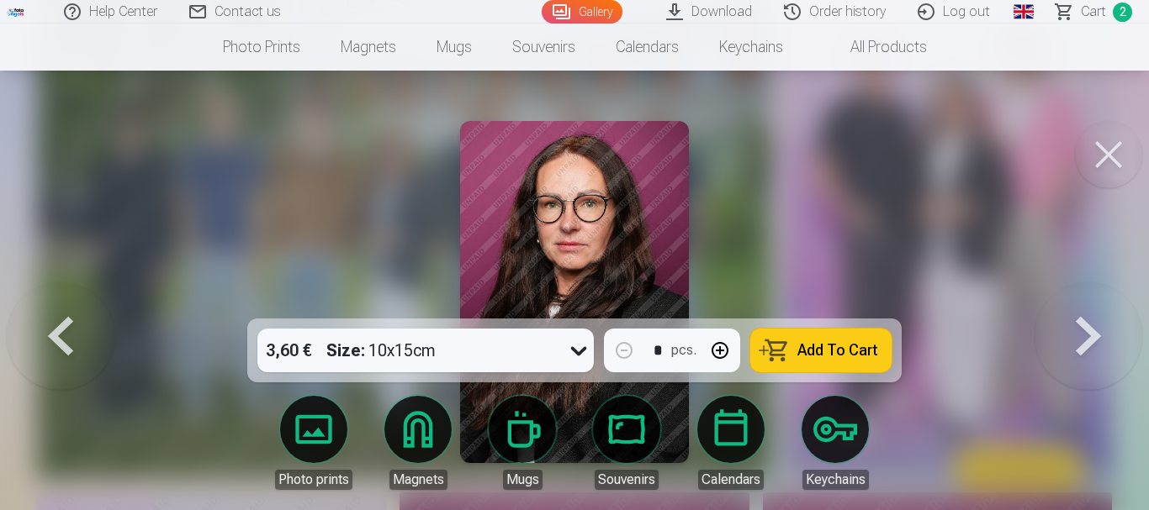
click at [1087, 302] on button at bounding box center [1088, 292] width 108 height 19
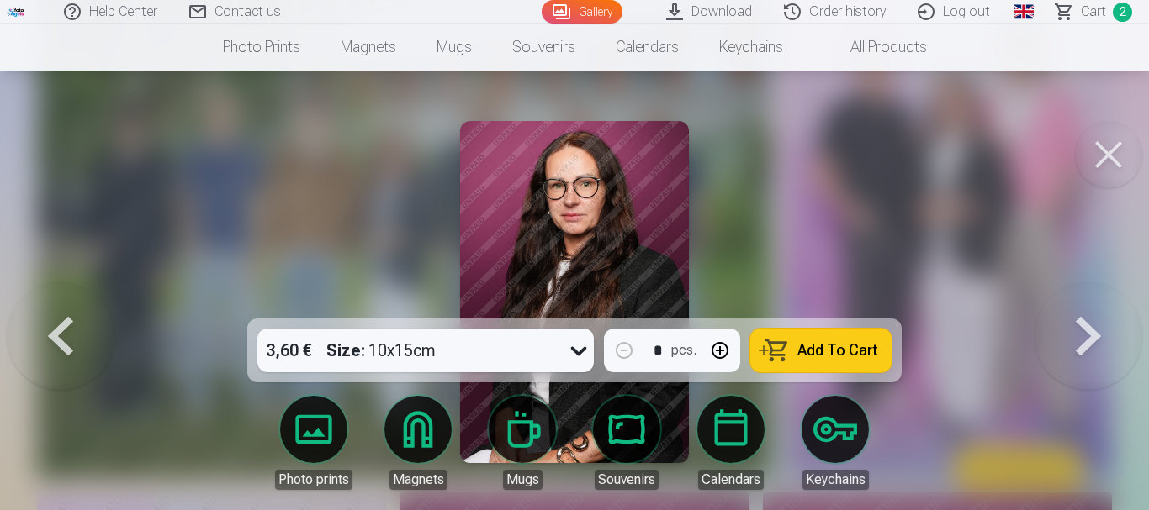
click at [1087, 302] on button at bounding box center [1088, 292] width 108 height 19
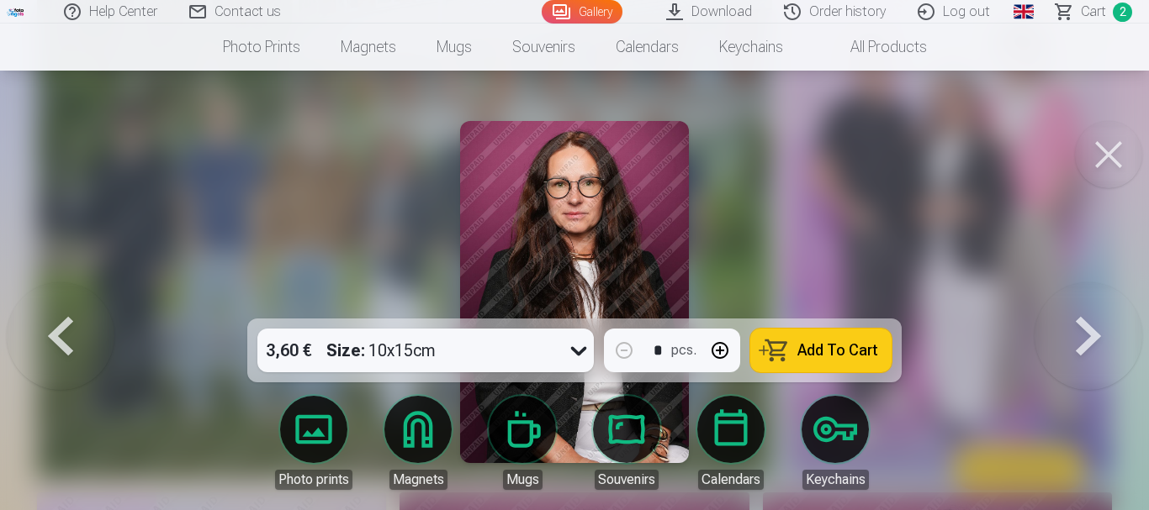
click at [1087, 302] on button at bounding box center [1088, 292] width 108 height 19
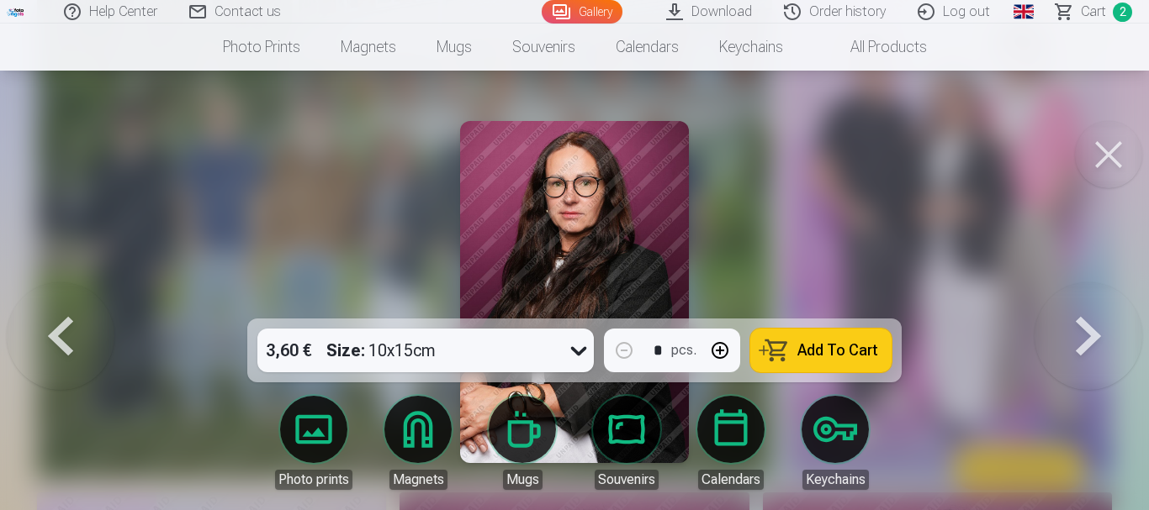
click at [1087, 302] on button at bounding box center [1088, 292] width 108 height 19
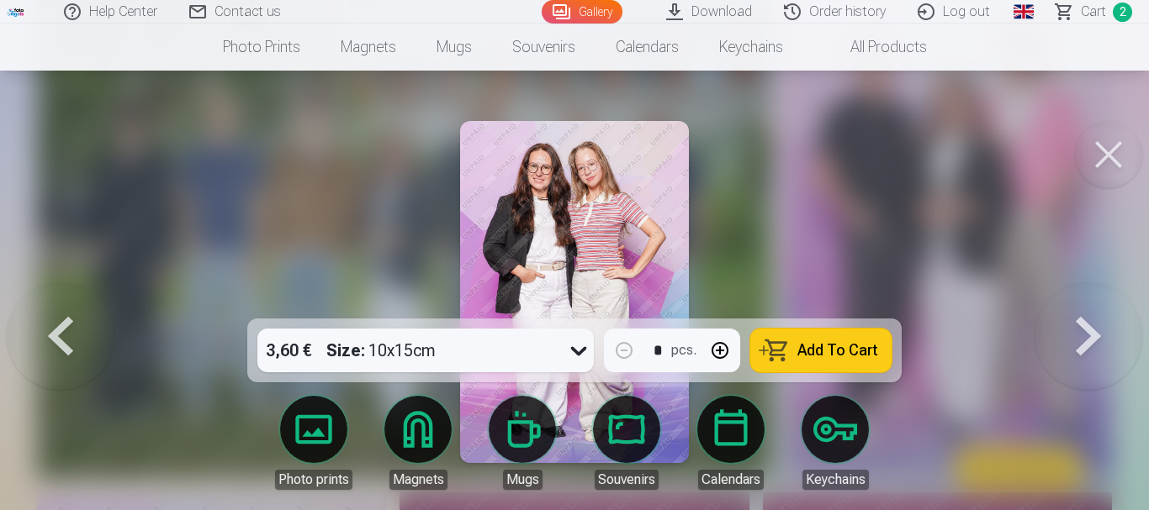
click at [1087, 302] on button at bounding box center [1088, 292] width 108 height 19
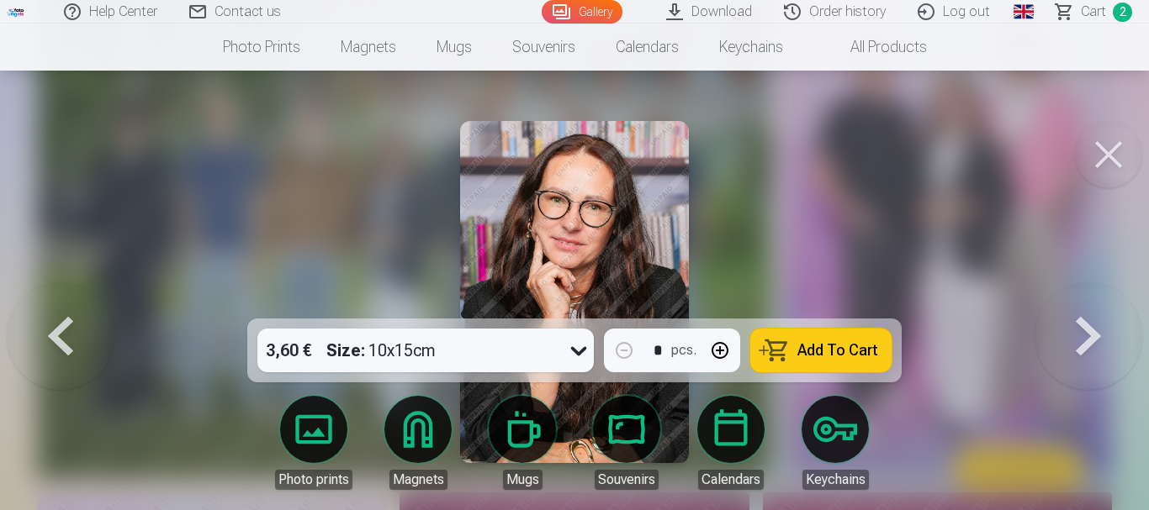
click at [1087, 302] on button at bounding box center [1088, 292] width 108 height 19
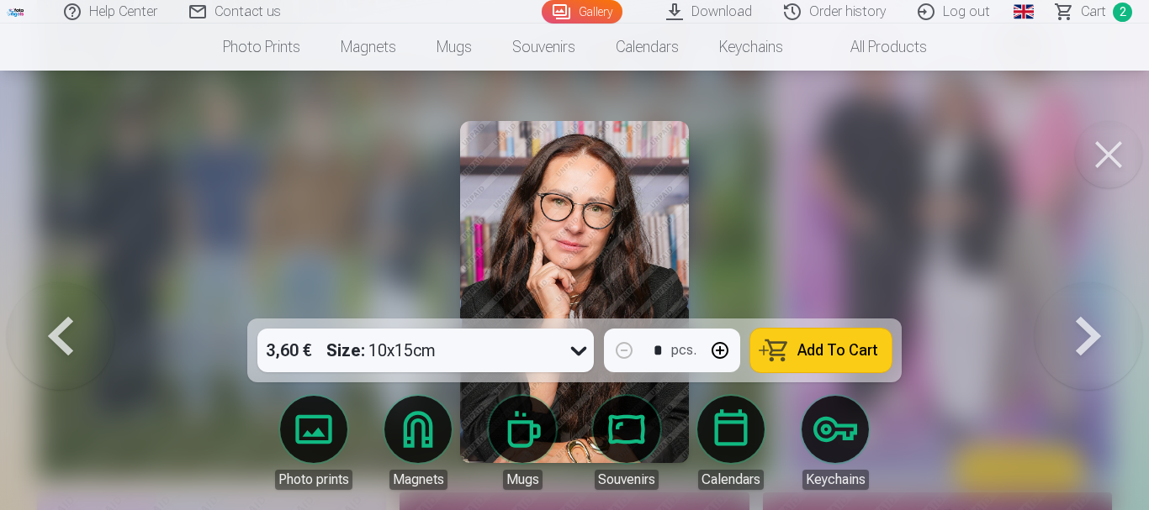
click at [1087, 302] on button at bounding box center [1088, 292] width 108 height 19
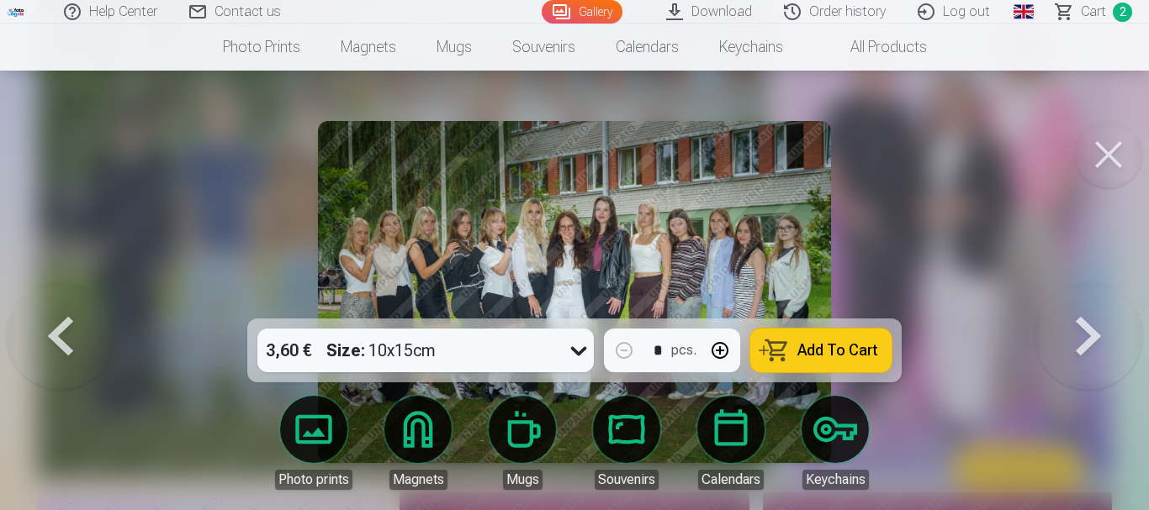
click at [806, 352] on span "Add To Cart" at bounding box center [837, 350] width 81 height 15
click at [1090, 302] on button at bounding box center [1088, 292] width 108 height 19
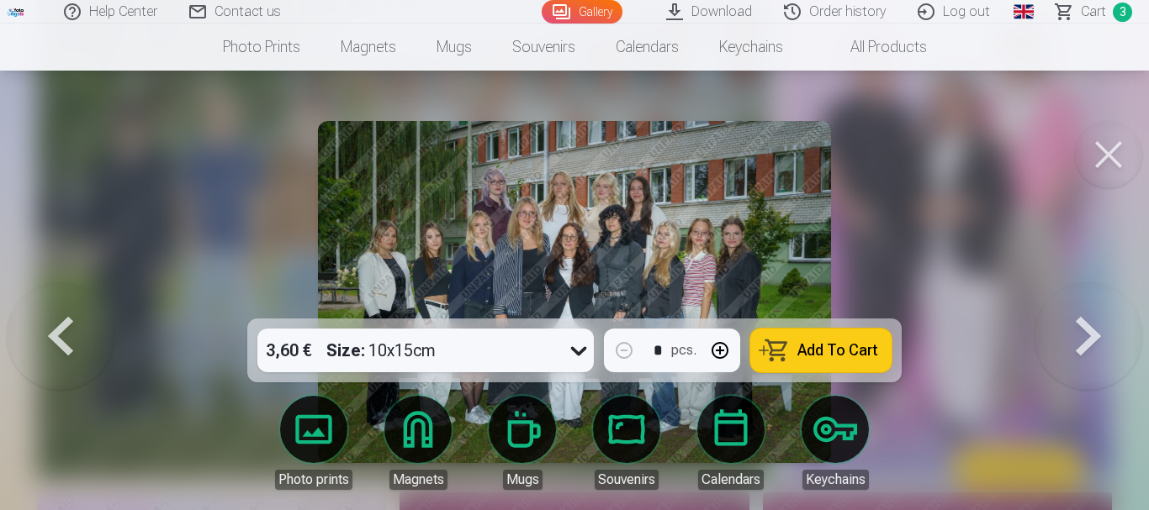
click at [838, 356] on span "Add To Cart" at bounding box center [837, 350] width 81 height 15
click at [1091, 302] on button at bounding box center [1088, 292] width 108 height 19
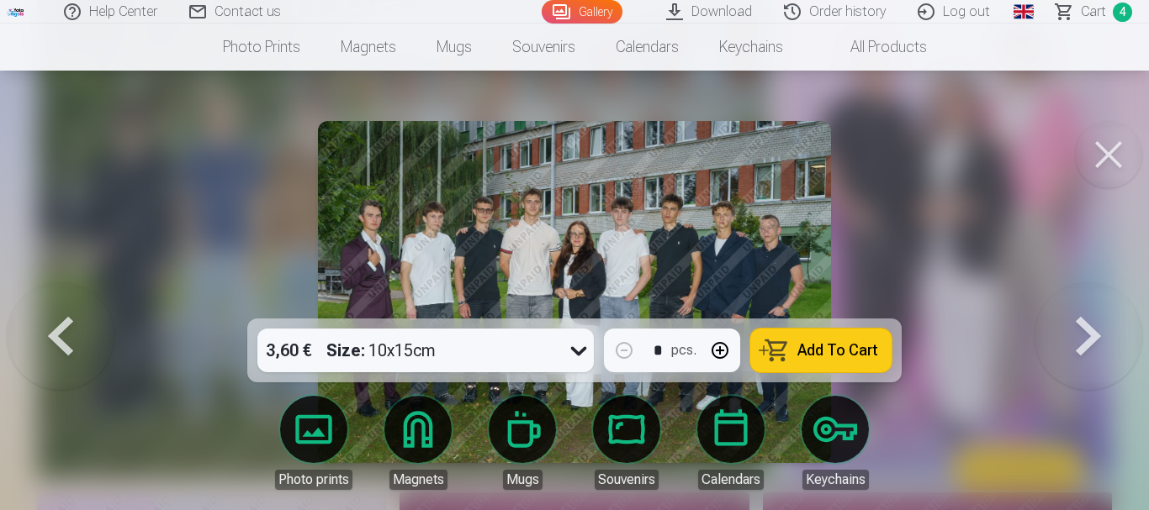
click at [1091, 302] on button at bounding box center [1088, 292] width 108 height 19
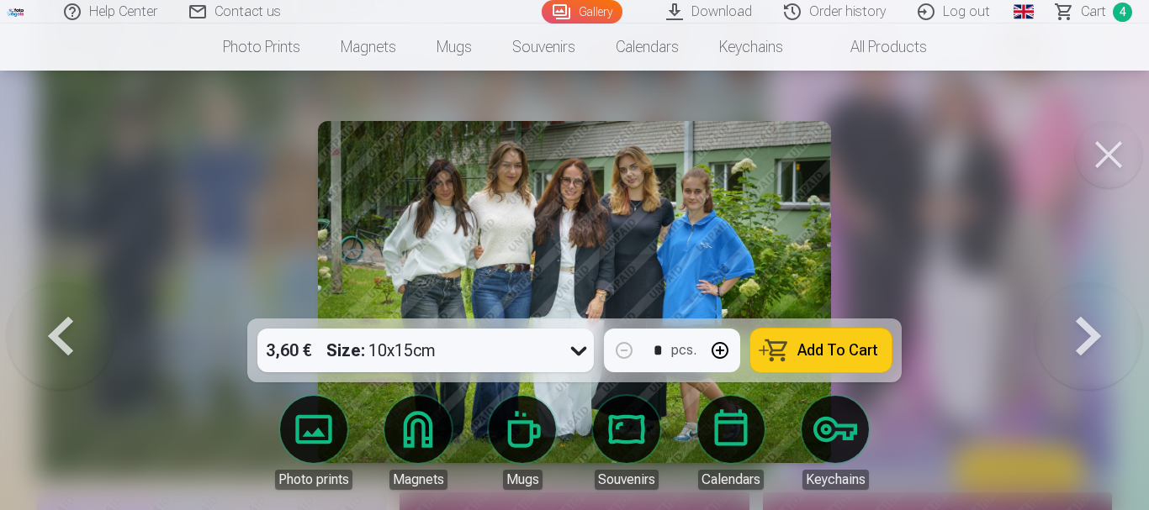
click at [61, 302] on button at bounding box center [61, 292] width 108 height 19
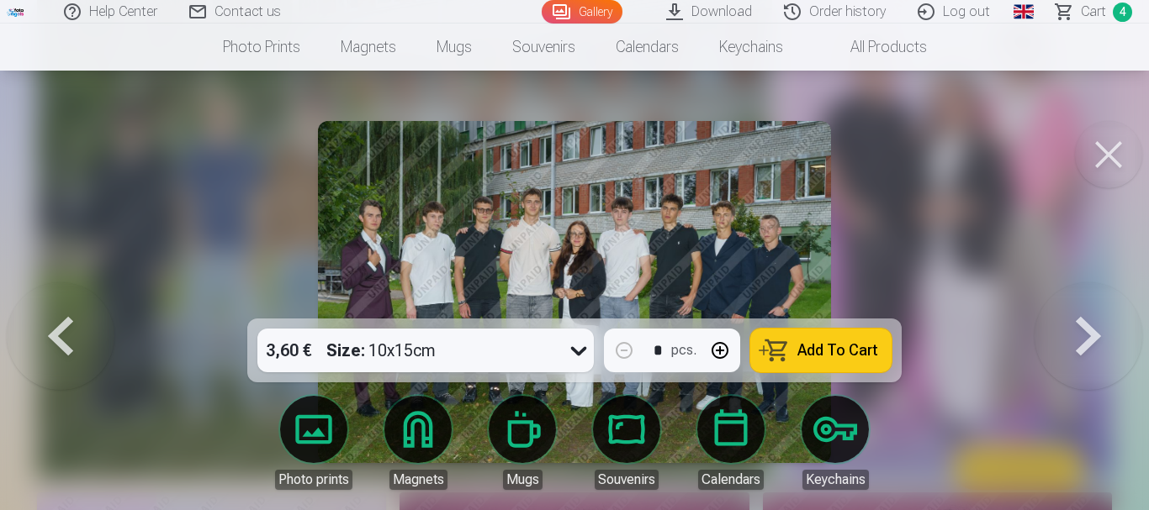
click at [780, 362] on button "Add To Cart" at bounding box center [820, 351] width 141 height 44
click at [1096, 302] on button at bounding box center [1088, 292] width 108 height 19
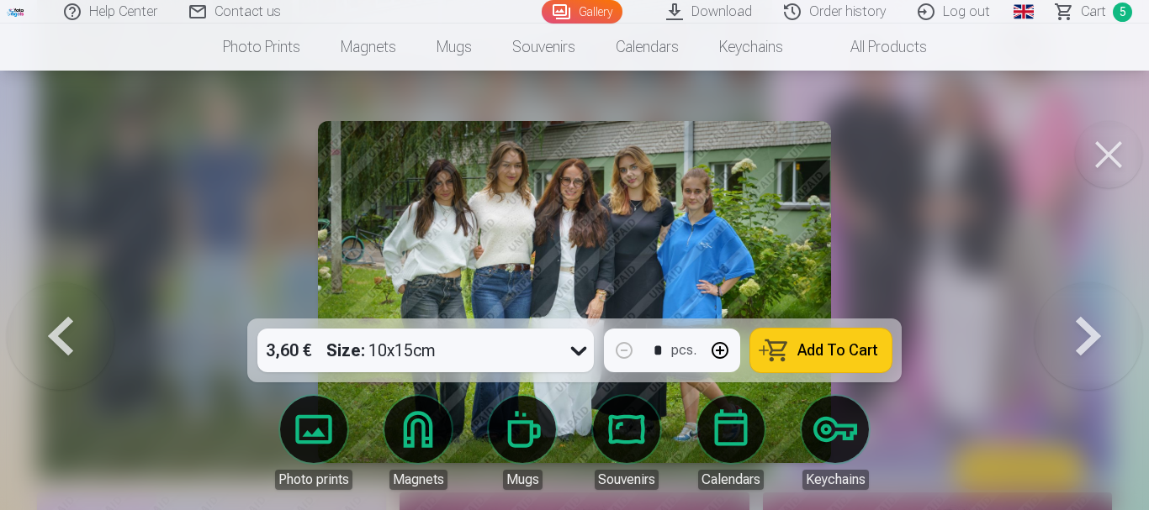
click at [832, 344] on span "Add To Cart" at bounding box center [837, 350] width 81 height 15
click at [1084, 302] on button at bounding box center [1088, 292] width 108 height 19
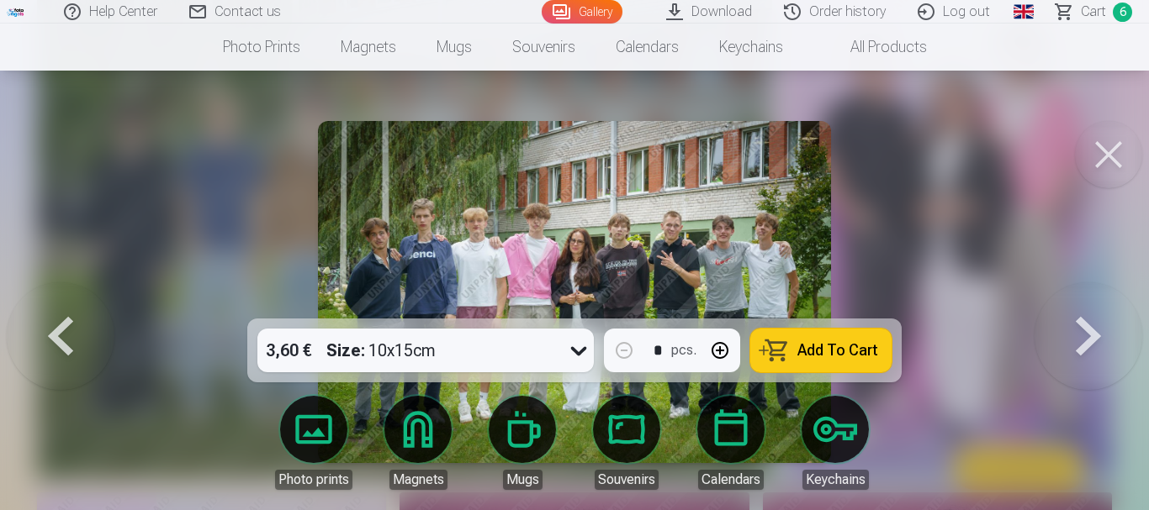
click at [1084, 302] on button at bounding box center [1088, 292] width 108 height 19
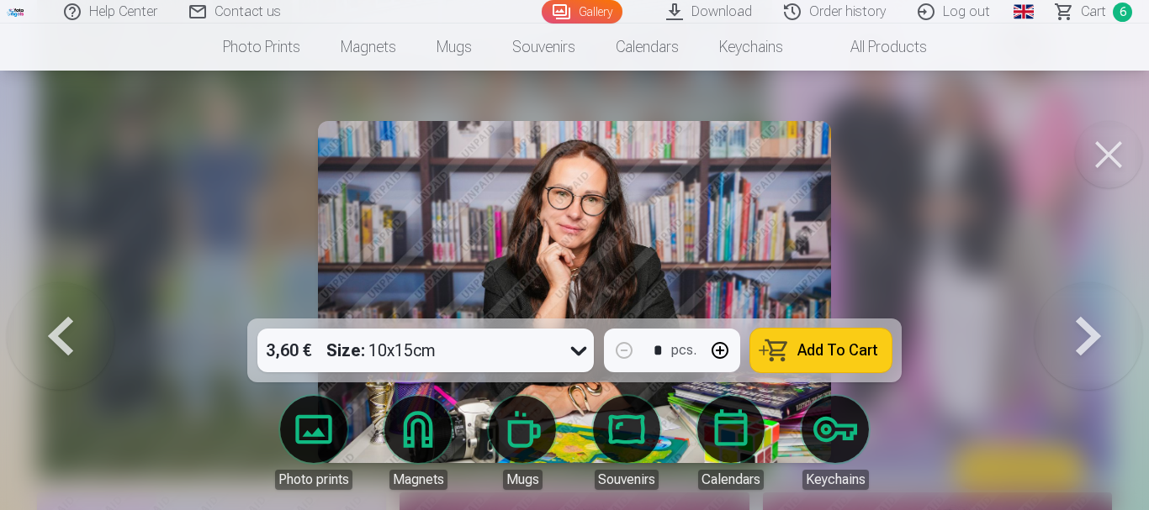
click at [1111, 153] on button at bounding box center [1108, 154] width 67 height 67
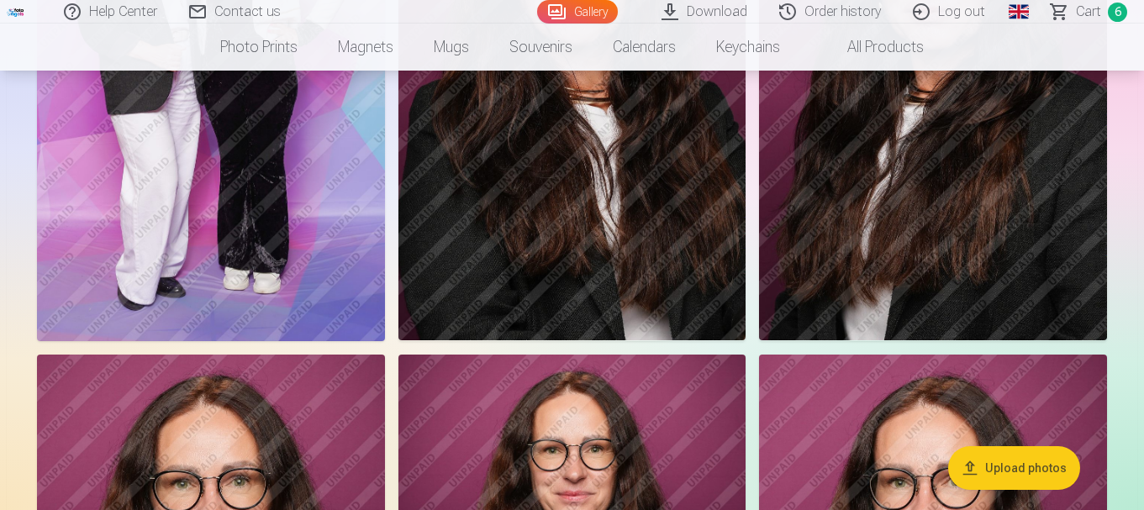
scroll to position [1342, 0]
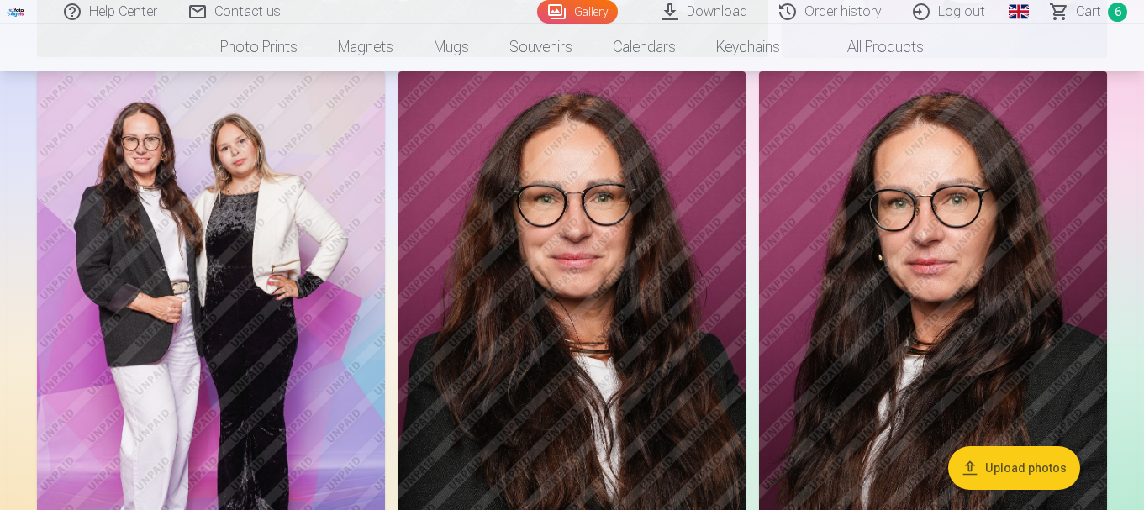
click at [648, 214] on img at bounding box center [573, 332] width 348 height 522
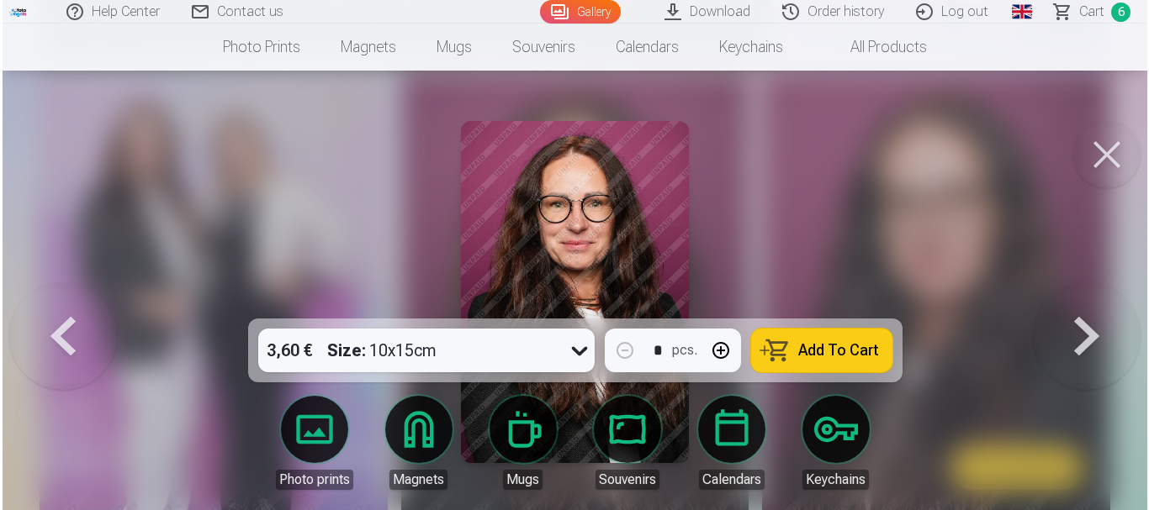
scroll to position [1345, 0]
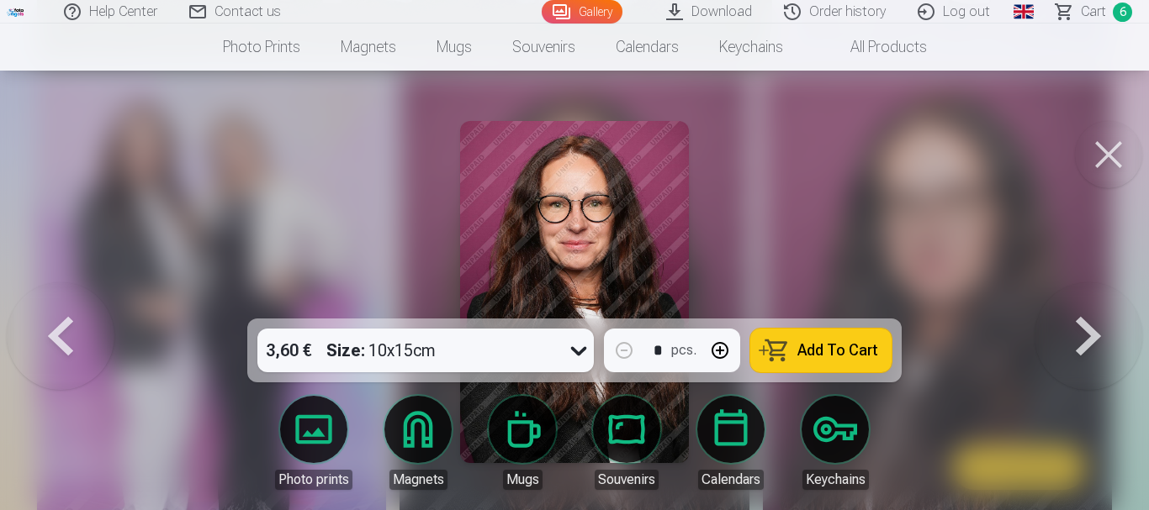
click at [810, 352] on span "Add To Cart" at bounding box center [837, 350] width 81 height 15
click at [1107, 152] on button at bounding box center [1108, 154] width 67 height 67
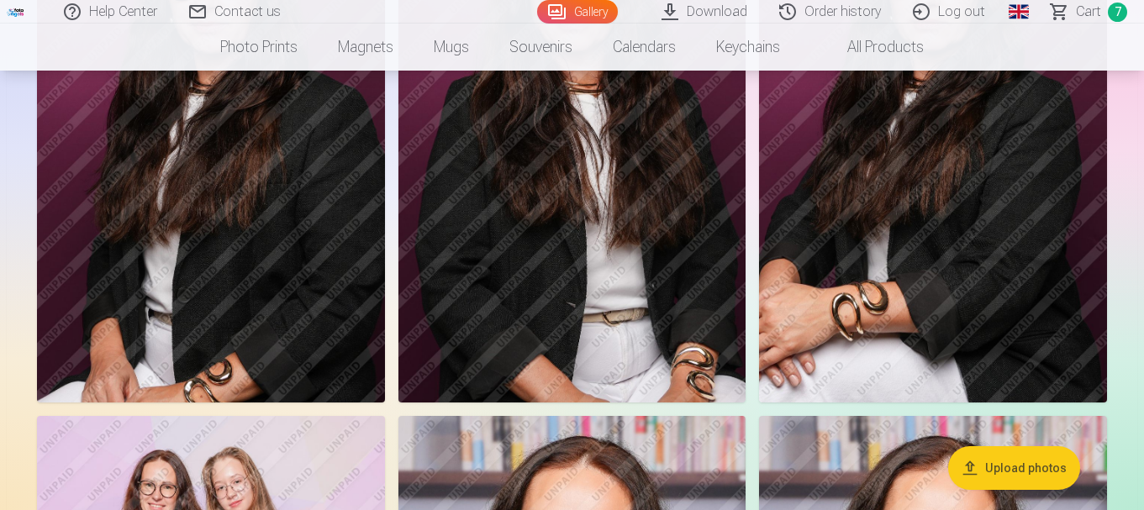
scroll to position [2519, 0]
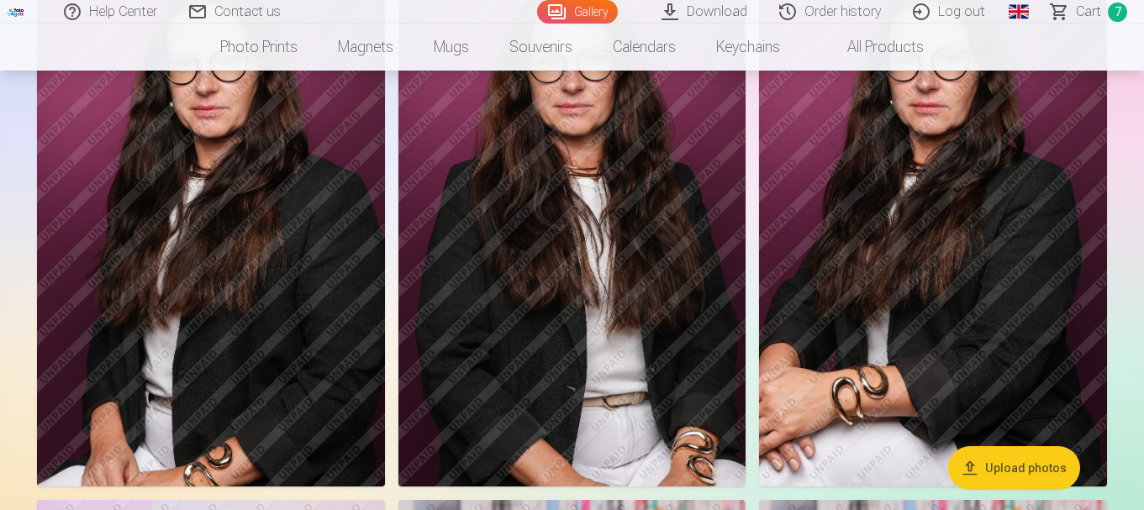
click at [616, 251] on img at bounding box center [573, 226] width 348 height 522
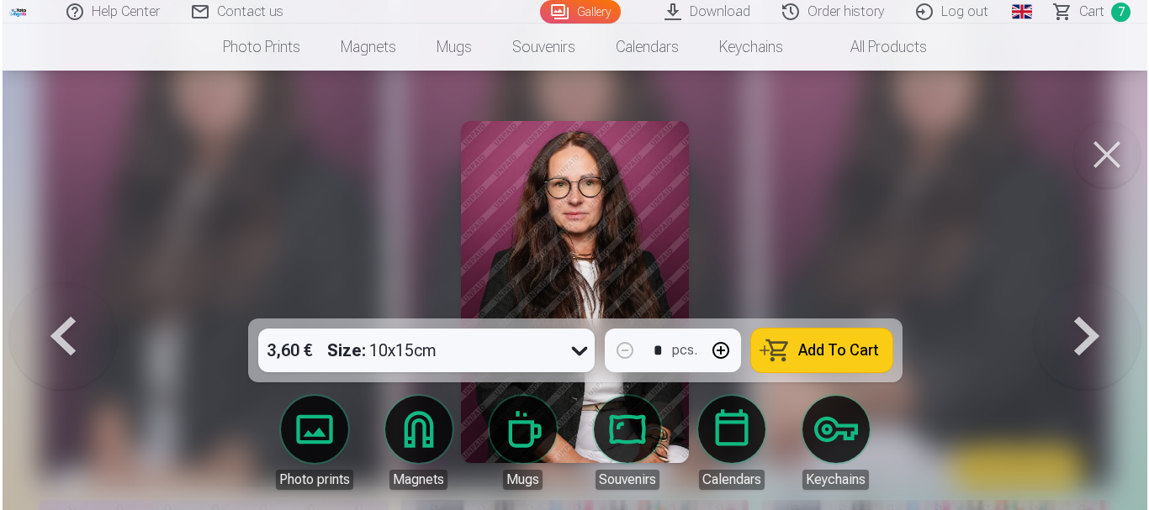
scroll to position [2529, 0]
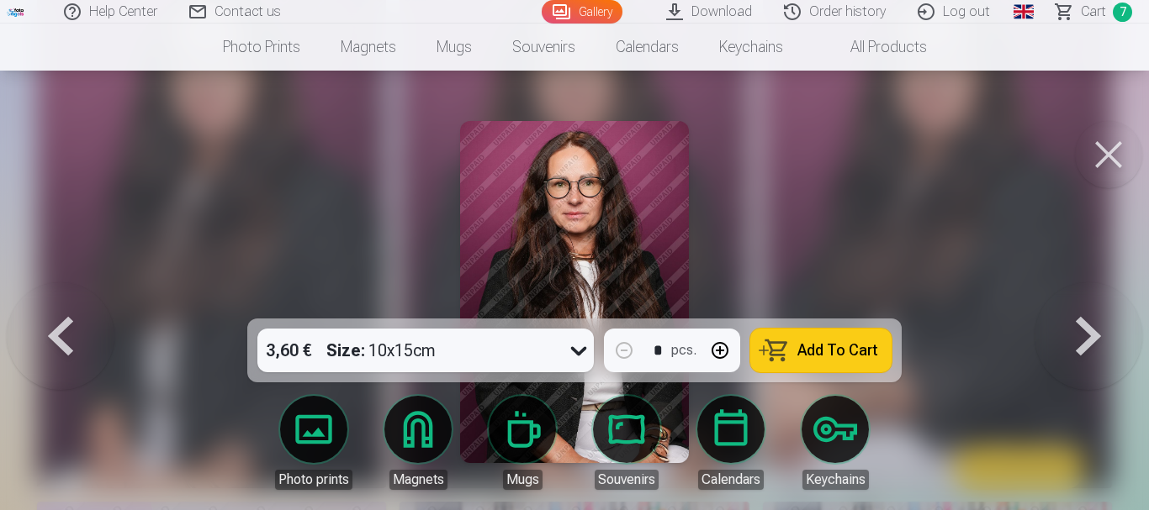
click at [1098, 148] on button at bounding box center [1108, 154] width 67 height 67
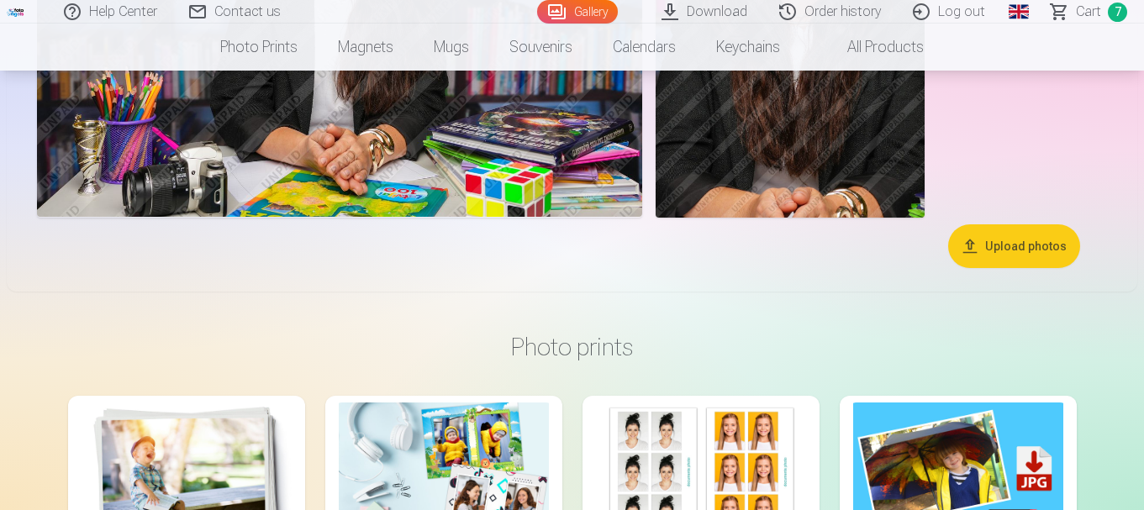
scroll to position [8994, 0]
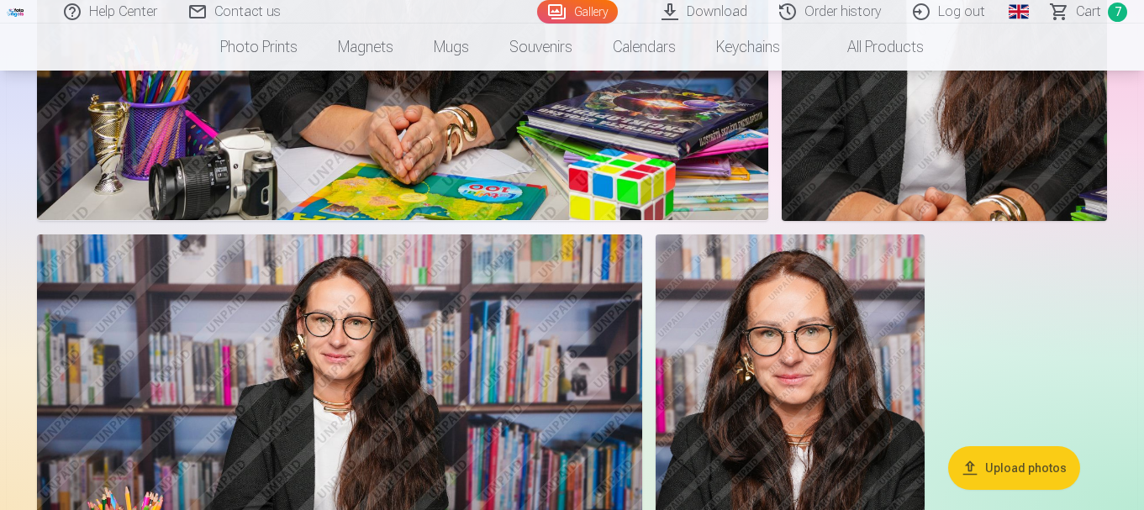
scroll to position [9079, 0]
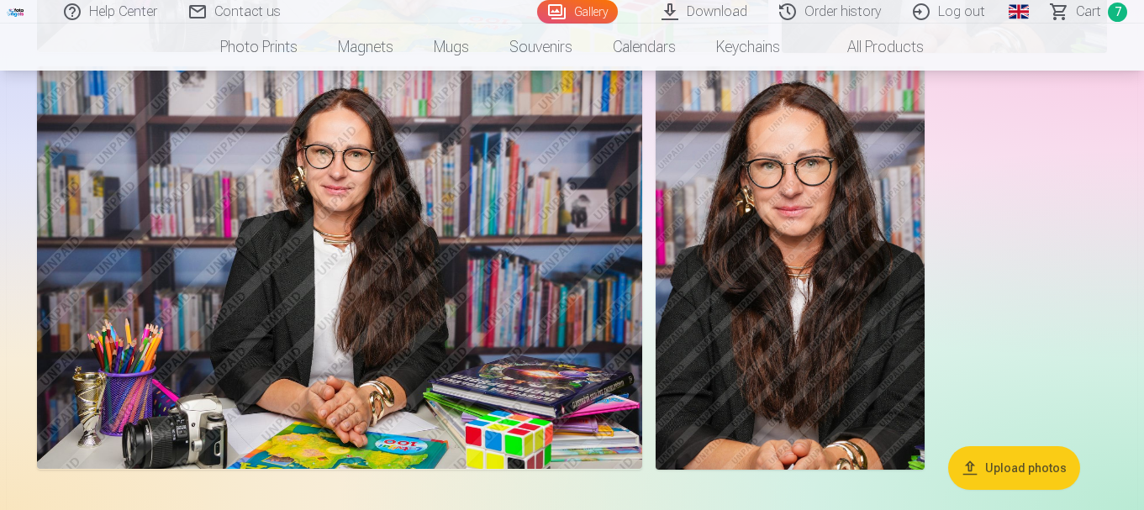
click at [817, 295] on img at bounding box center [790, 268] width 269 height 404
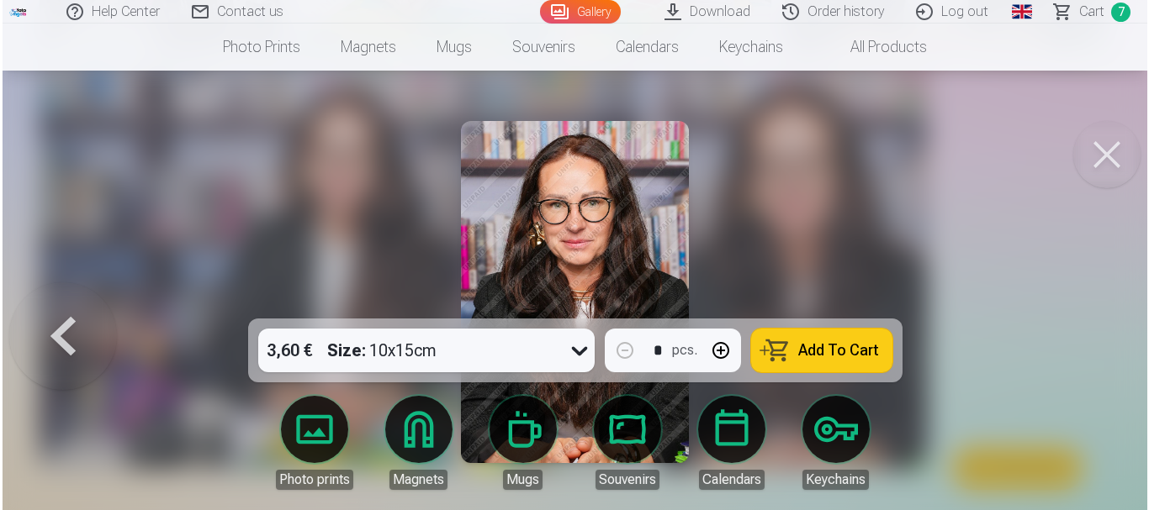
scroll to position [9111, 0]
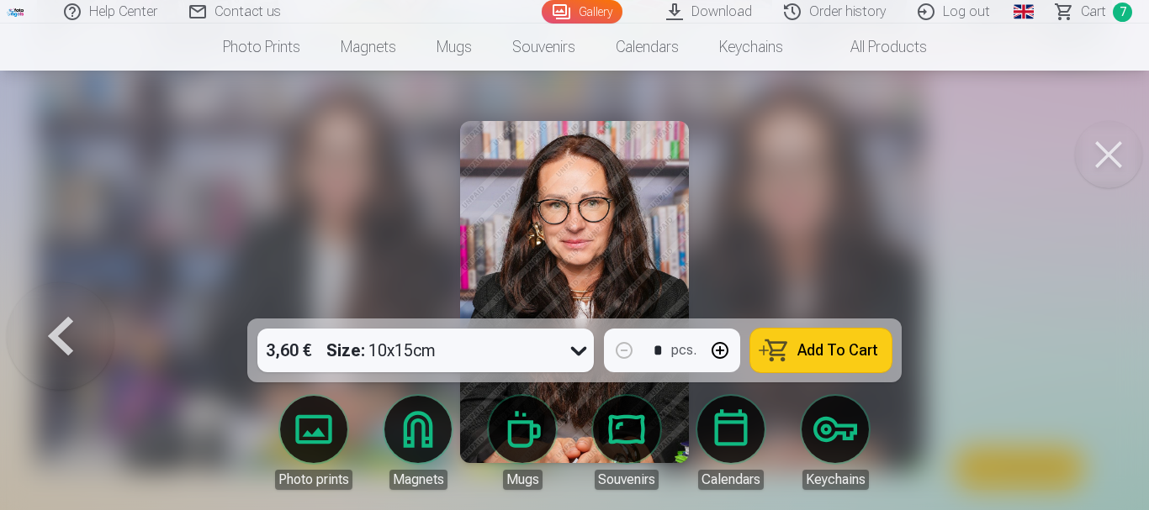
click at [826, 352] on span "Add To Cart" at bounding box center [837, 350] width 81 height 15
click at [1110, 148] on button at bounding box center [1108, 154] width 67 height 67
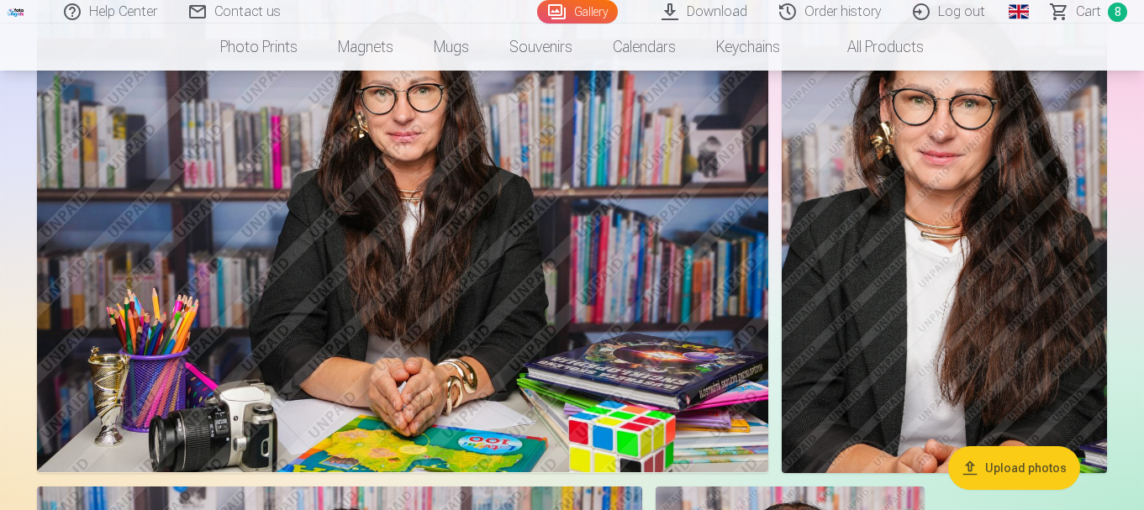
scroll to position [8574, 0]
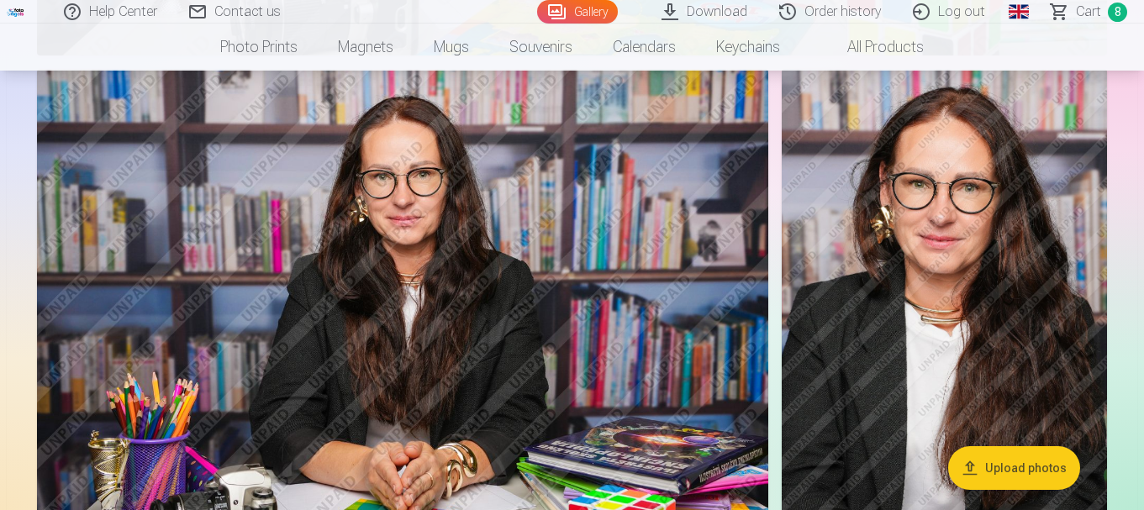
click at [642, 288] on img at bounding box center [403, 313] width 732 height 488
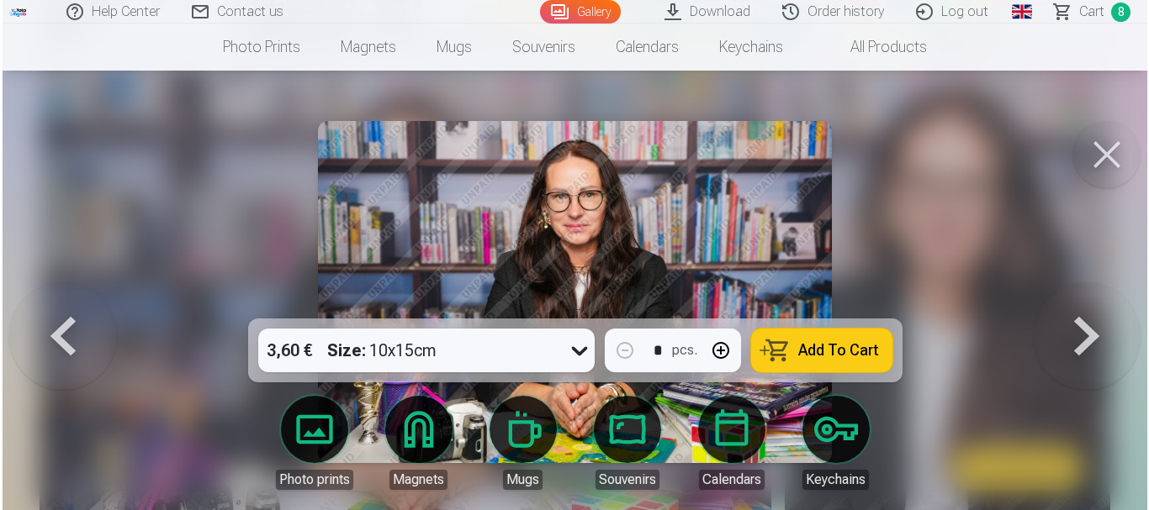
scroll to position [8604, 0]
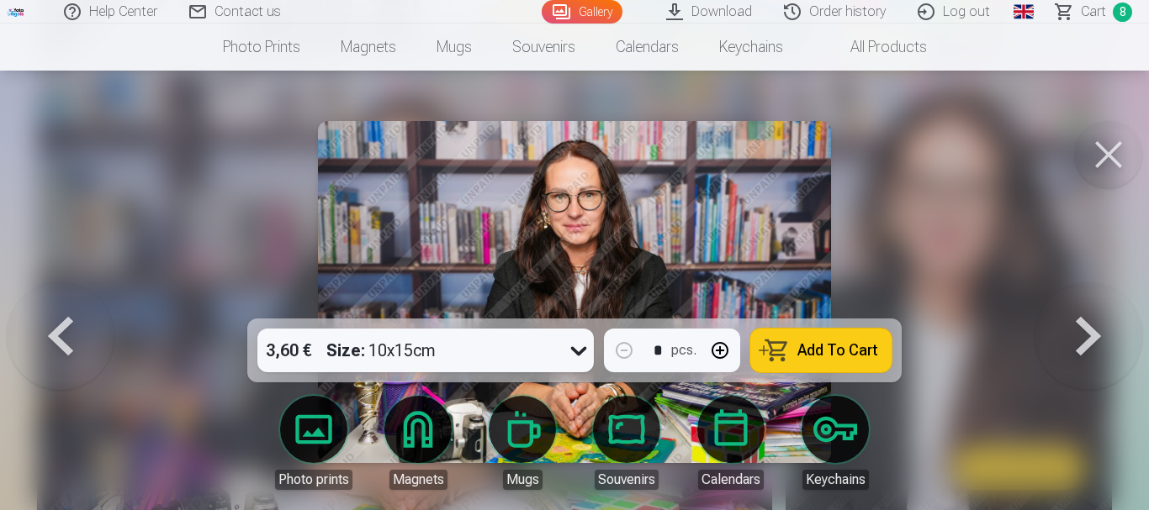
click at [581, 346] on icon at bounding box center [578, 350] width 27 height 27
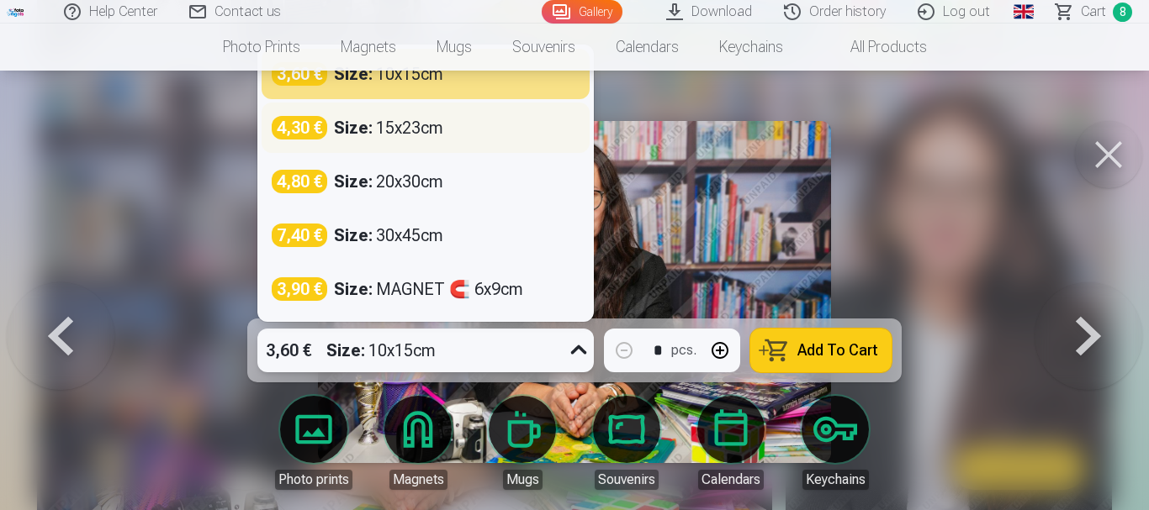
click at [440, 138] on div "Size : 15x23cm" at bounding box center [388, 128] width 109 height 24
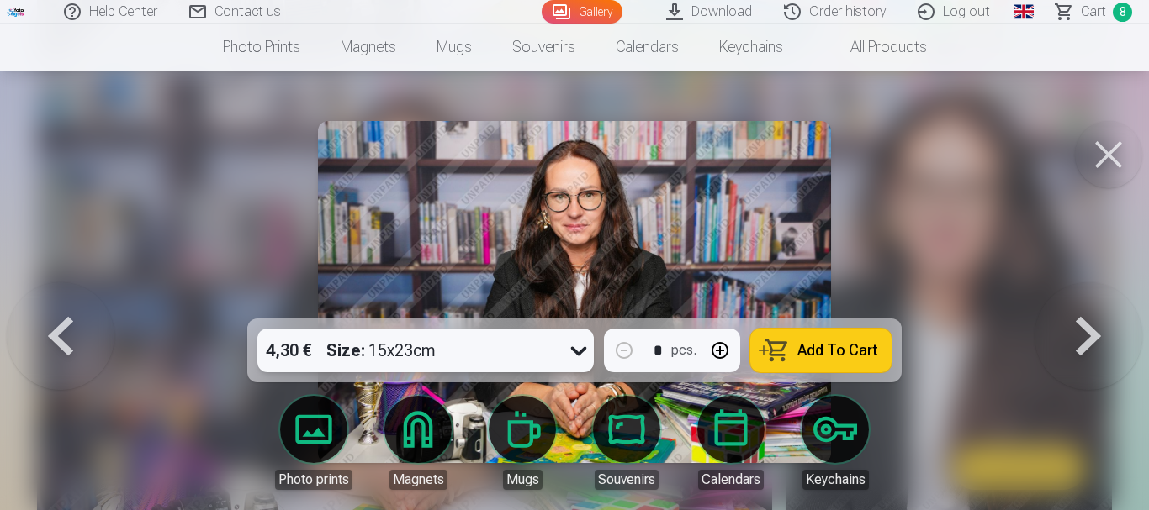
click at [850, 346] on span "Add To Cart" at bounding box center [837, 350] width 81 height 15
click at [1113, 145] on button at bounding box center [1108, 154] width 67 height 67
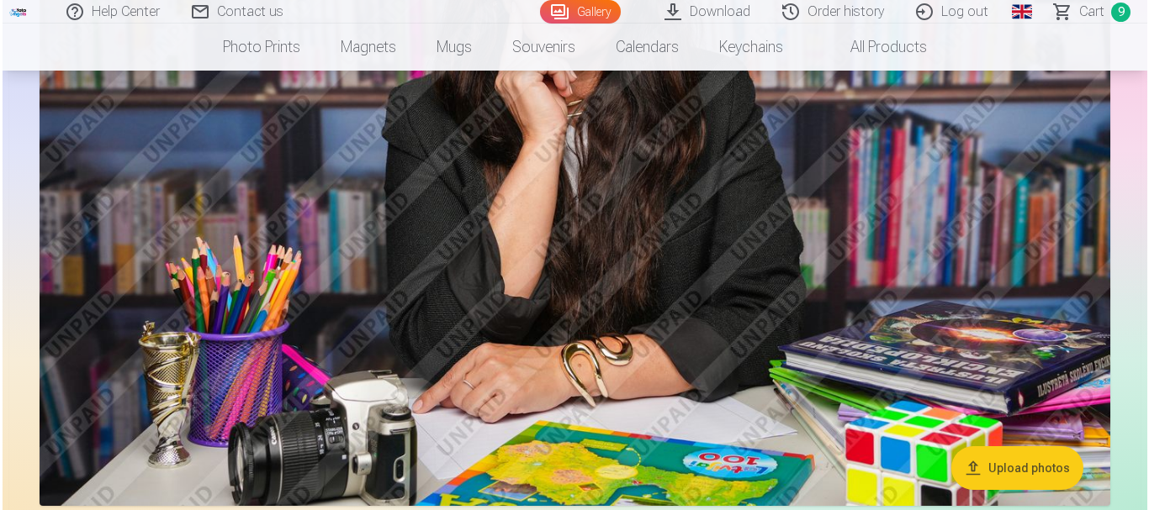
scroll to position [7313, 0]
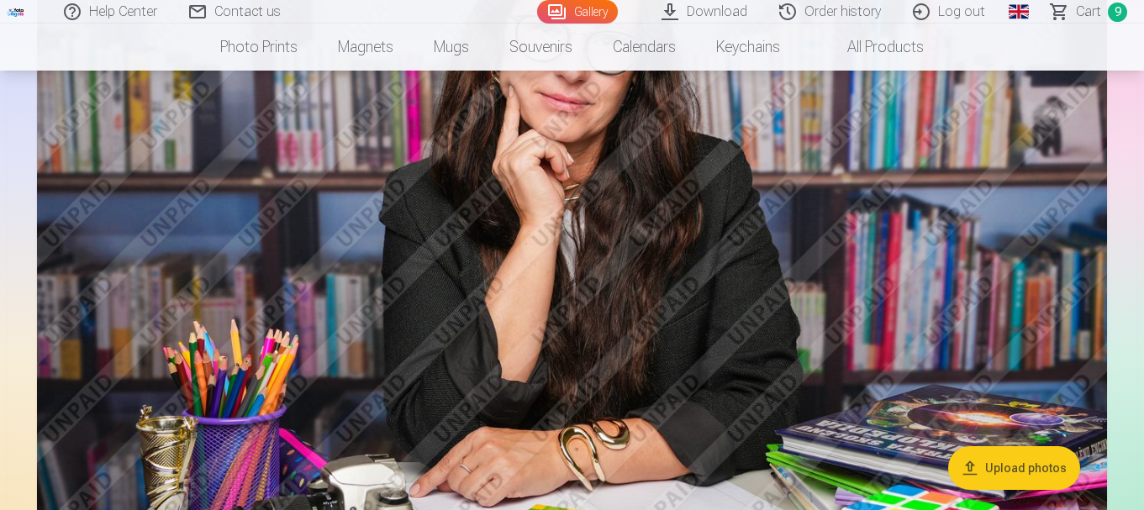
click at [685, 209] on img at bounding box center [572, 233] width 1070 height 713
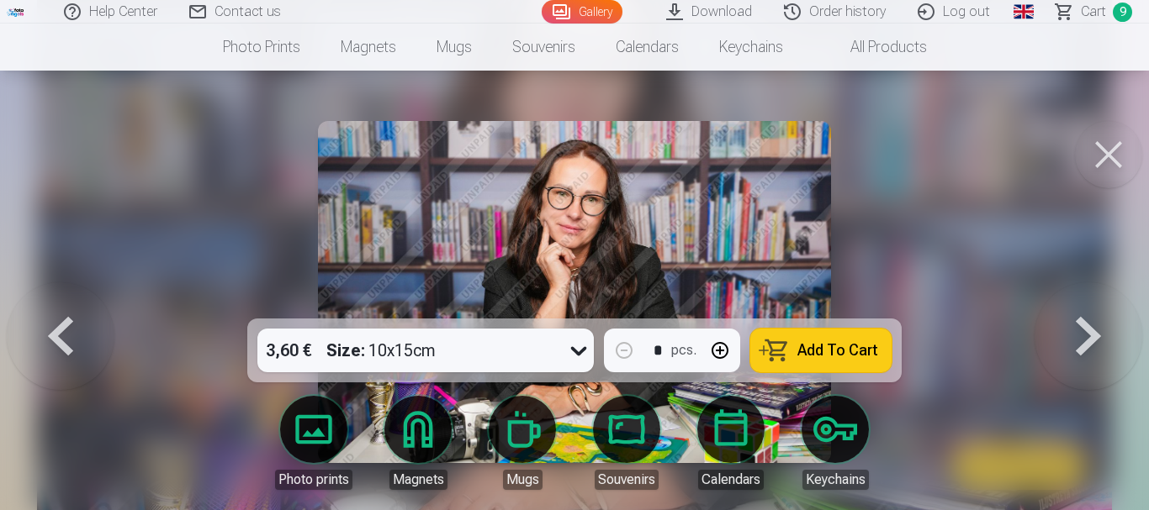
click at [580, 352] on icon at bounding box center [578, 350] width 27 height 27
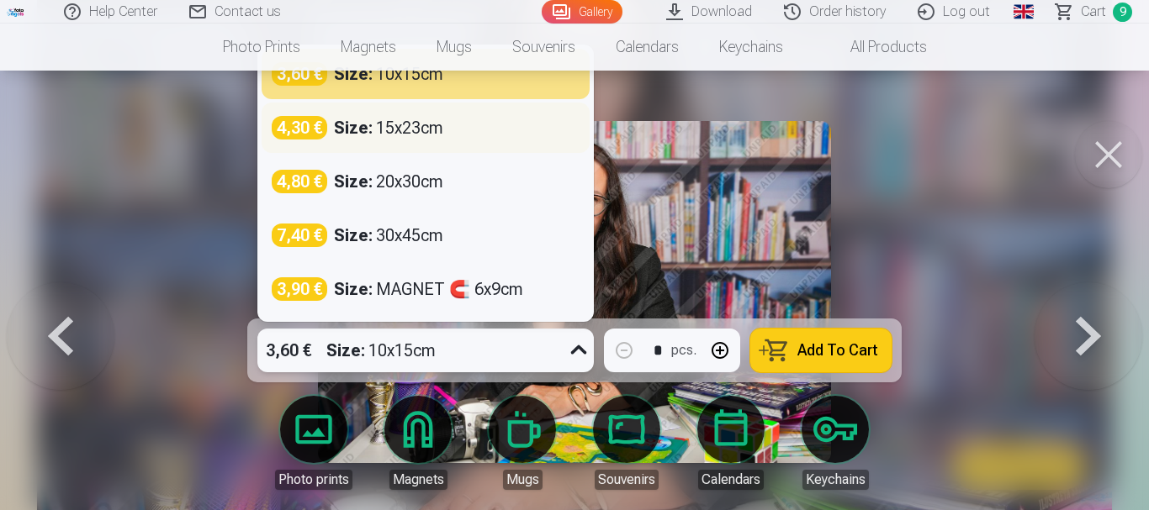
click at [410, 126] on div "Size : 15x23cm" at bounding box center [388, 128] width 109 height 24
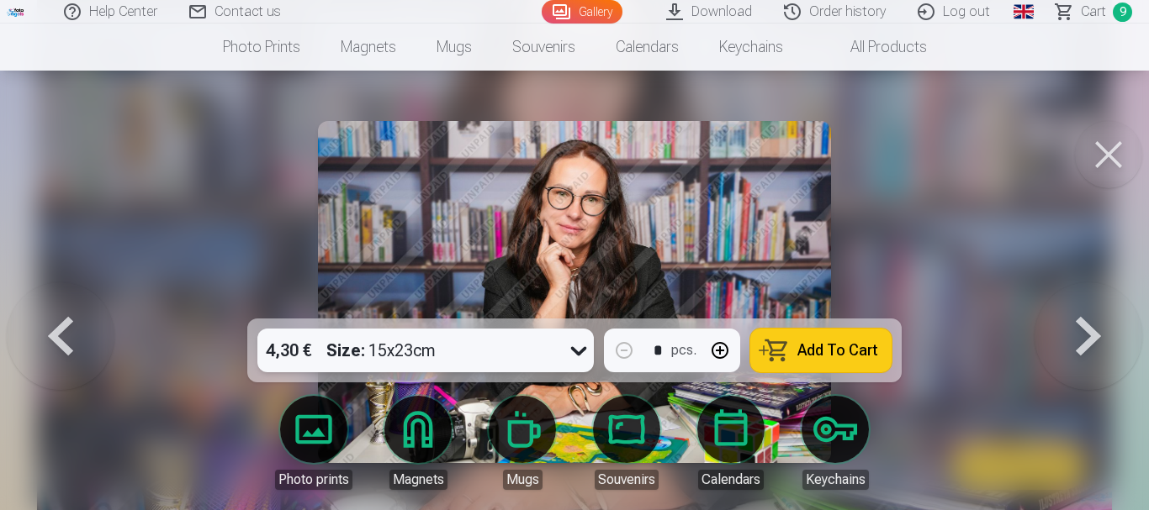
click at [848, 354] on span "Add To Cart" at bounding box center [837, 350] width 81 height 15
click at [130, 110] on div at bounding box center [574, 255] width 1149 height 510
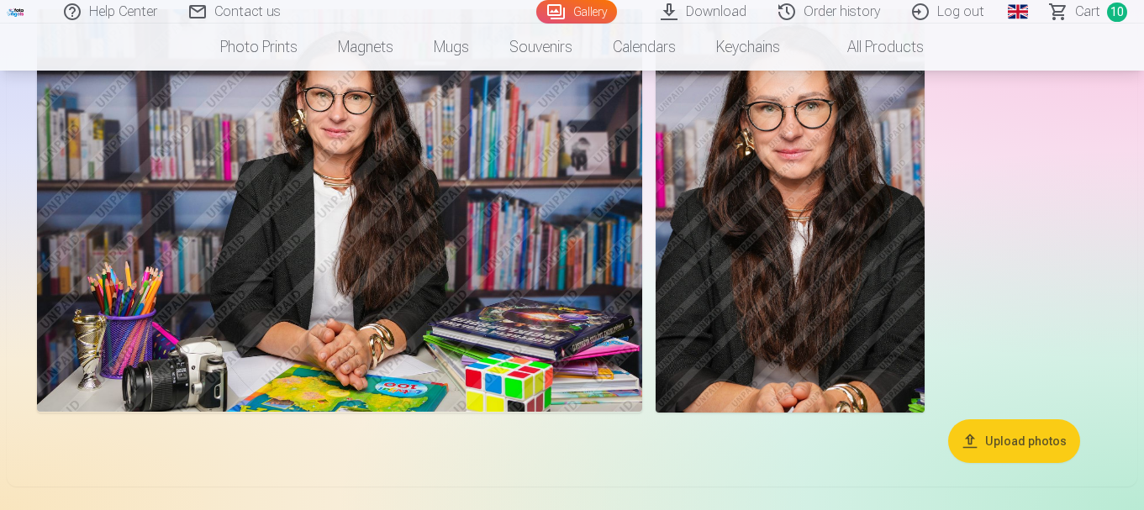
scroll to position [8968, 0]
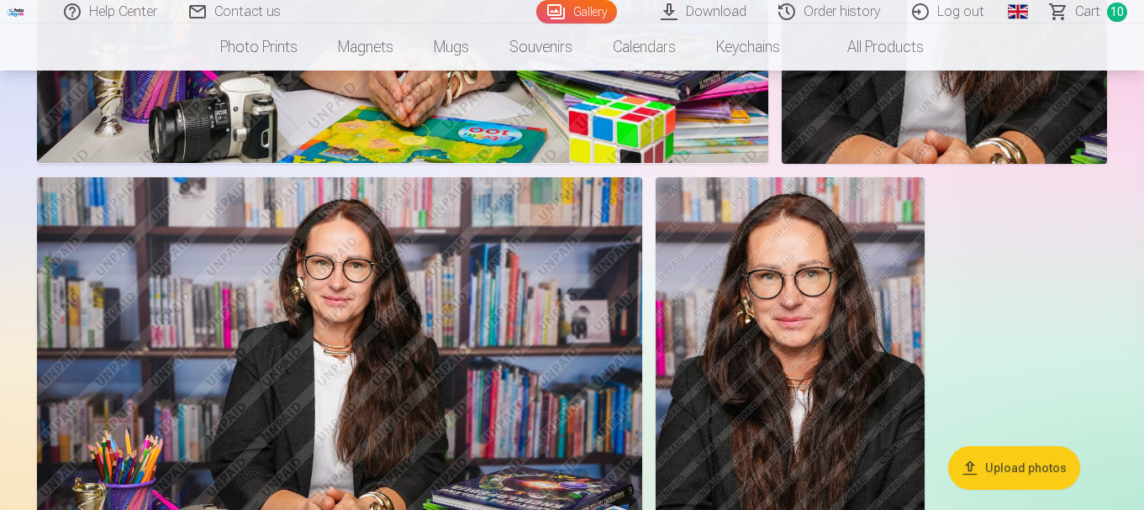
click at [812, 417] on img at bounding box center [790, 379] width 269 height 404
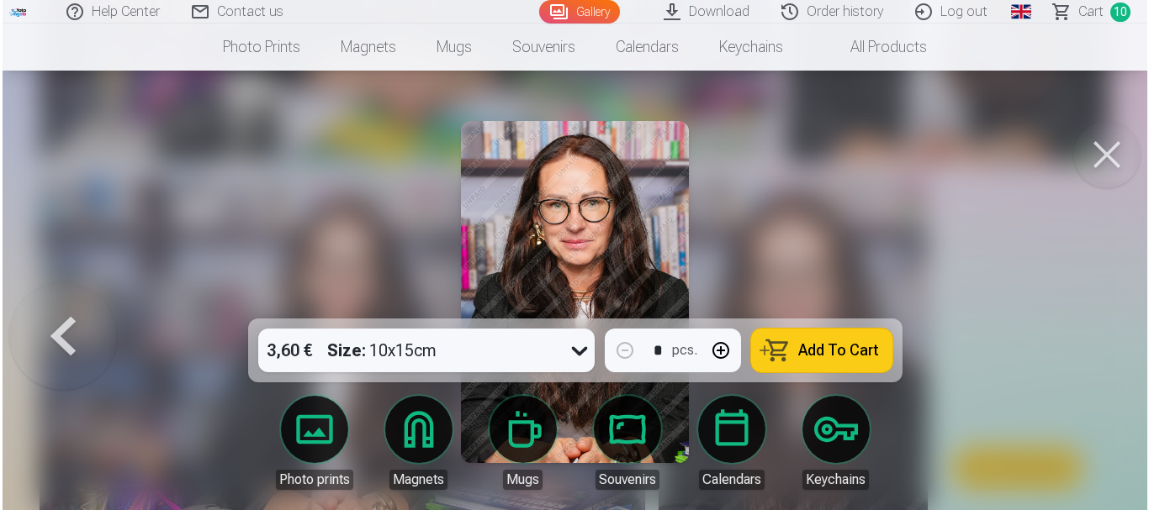
scroll to position [9000, 0]
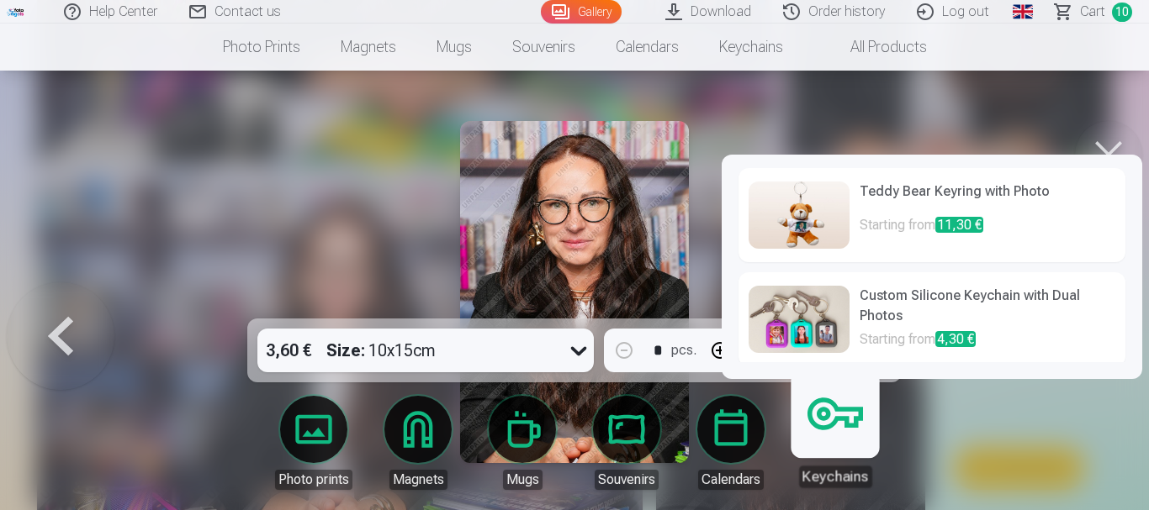
click at [722, 352] on div "Teddy Bear Keyring with Photo Starting from 11,30 € Custom Silicone Keychain wi…" at bounding box center [932, 267] width 420 height 225
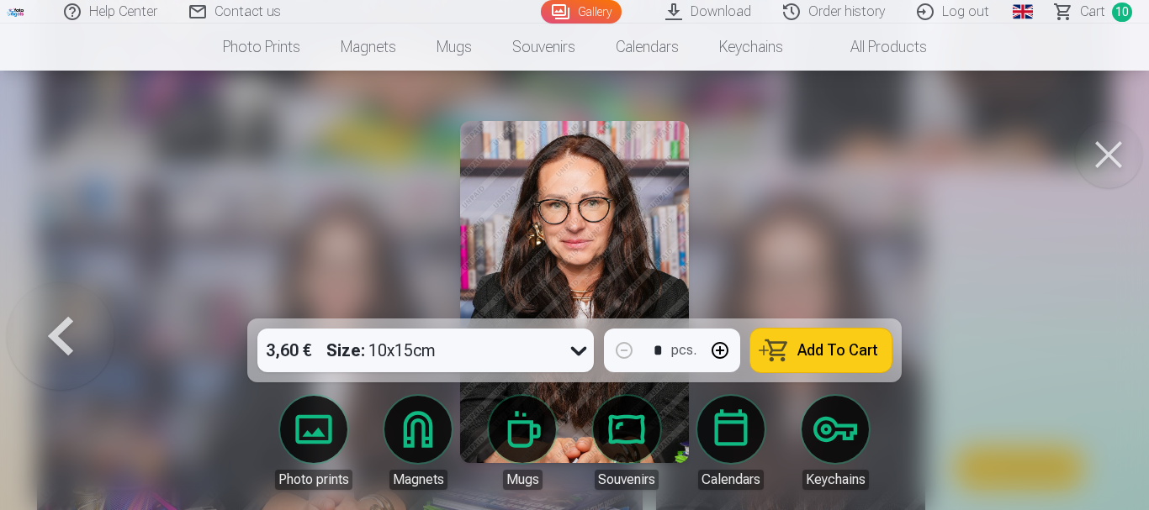
click at [721, 349] on button "button" at bounding box center [720, 350] width 40 height 40
click at [828, 344] on span "Add To Cart" at bounding box center [837, 350] width 81 height 15
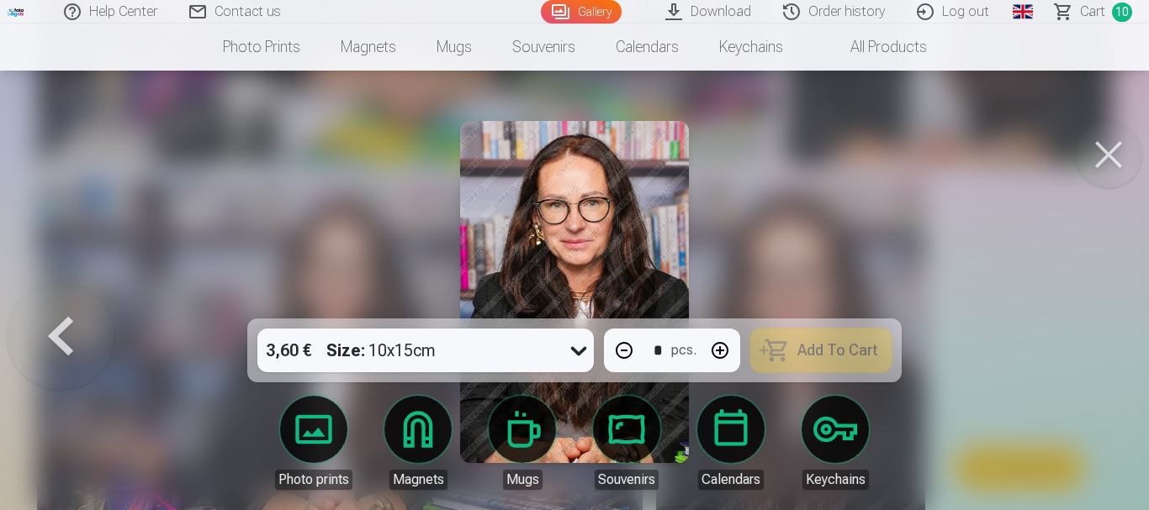
type input "*"
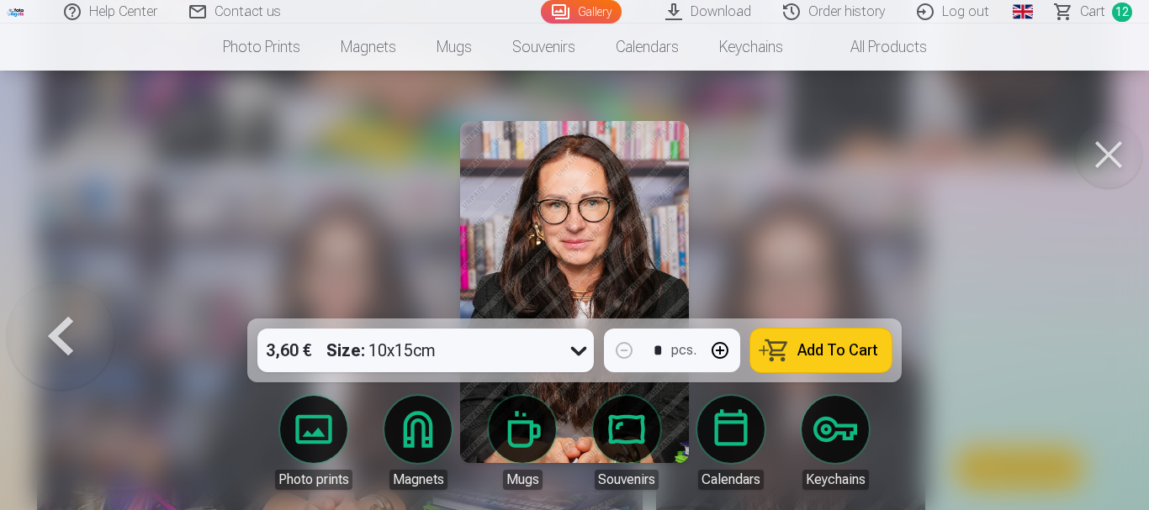
click at [1097, 8] on span "Сart" at bounding box center [1092, 12] width 25 height 20
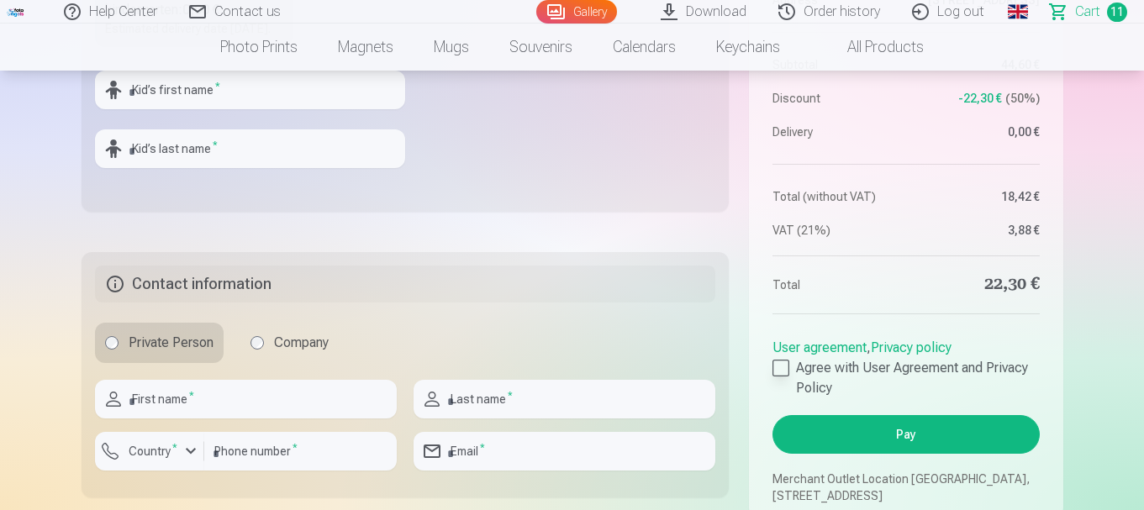
scroll to position [757, 0]
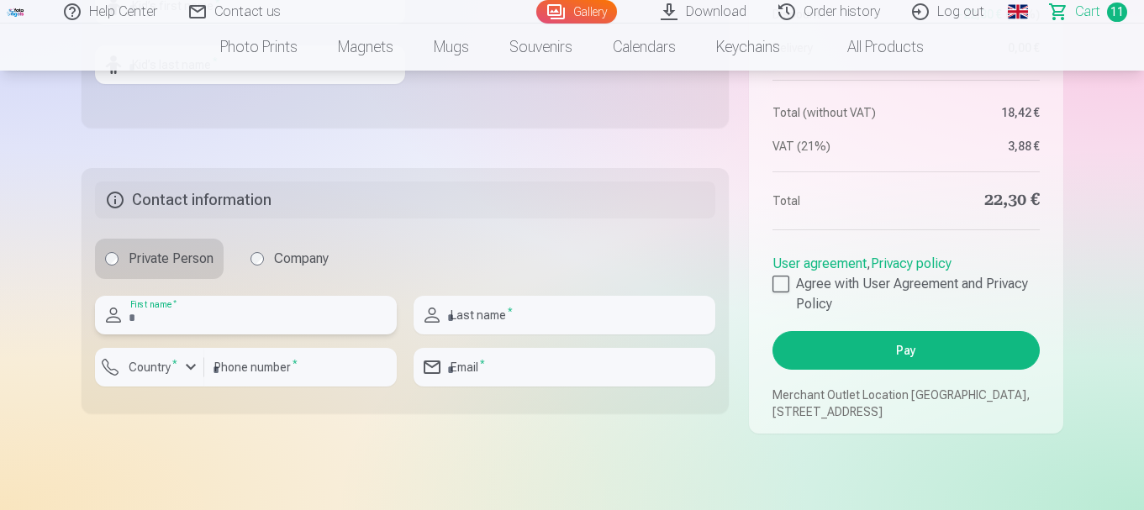
click at [161, 325] on input "text" at bounding box center [246, 315] width 302 height 39
type input "****"
click at [167, 376] on label "Country *" at bounding box center [153, 367] width 62 height 17
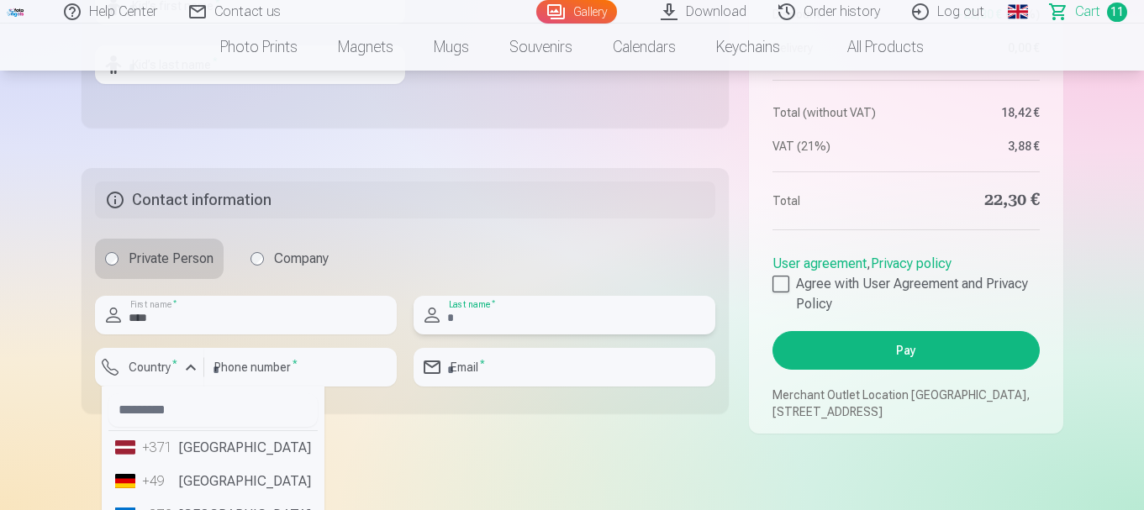
click at [490, 334] on input "text" at bounding box center [565, 315] width 302 height 39
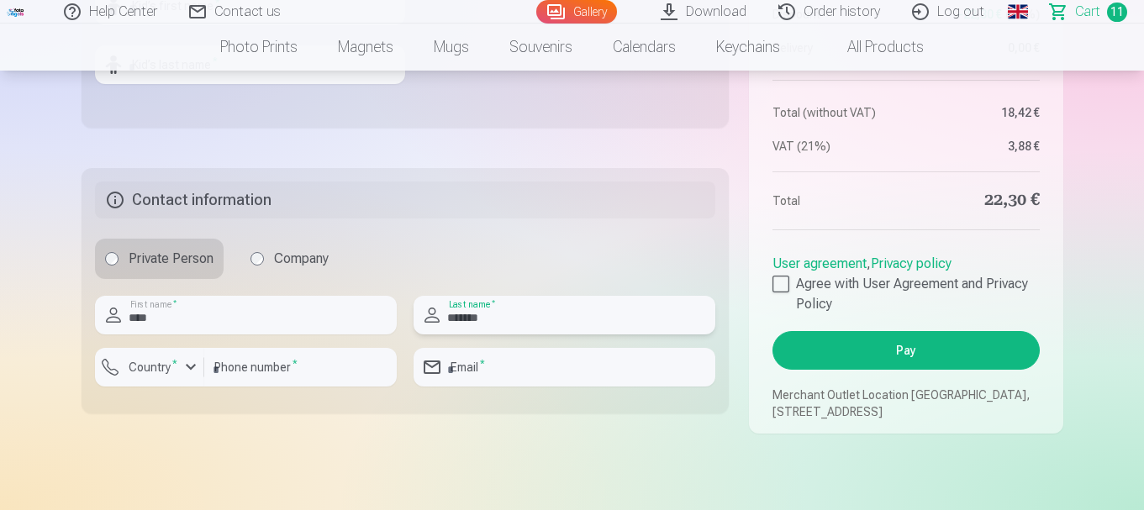
type input "*******"
click at [189, 378] on div "button" at bounding box center [191, 367] width 20 height 20
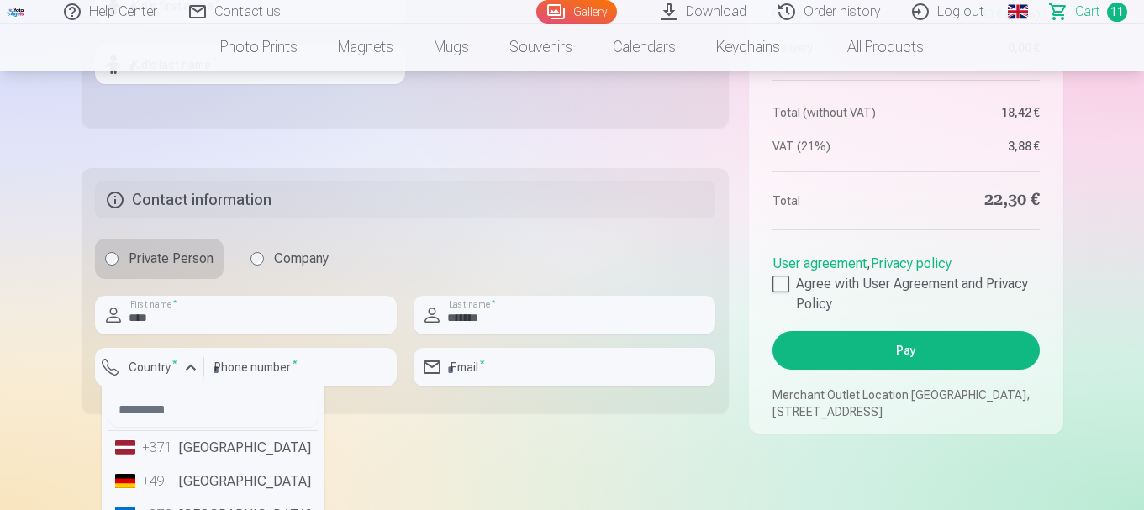
drag, startPoint x: 188, startPoint y: 469, endPoint x: 210, endPoint y: 457, distance: 24.8
click at [189, 465] on li "+371 [GEOGRAPHIC_DATA]" at bounding box center [212, 448] width 209 height 34
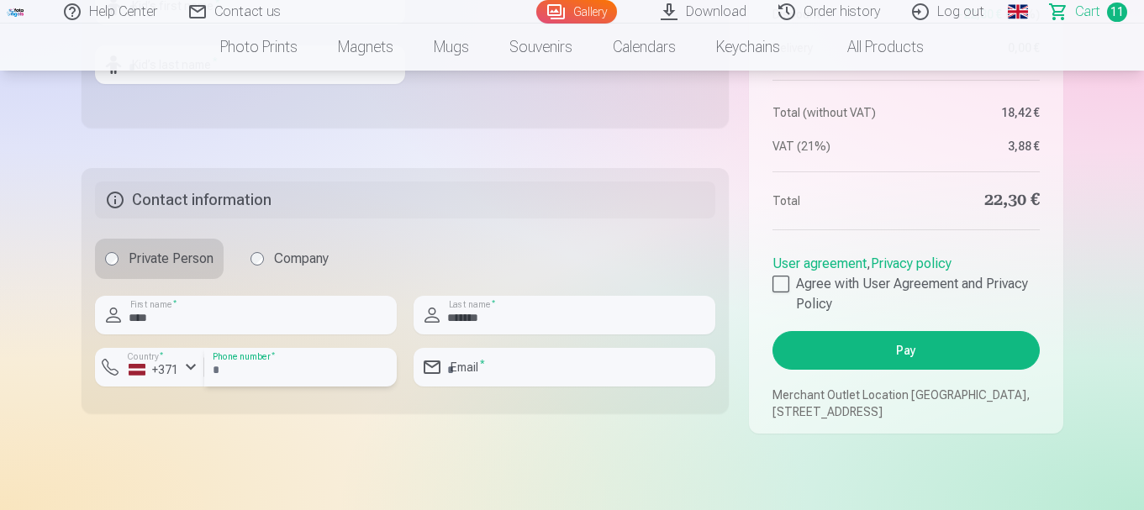
click at [251, 383] on input "number" at bounding box center [300, 367] width 193 height 39
type input "********"
click at [519, 387] on input "email" at bounding box center [565, 367] width 302 height 39
type input "**********"
click at [787, 293] on div at bounding box center [781, 284] width 17 height 17
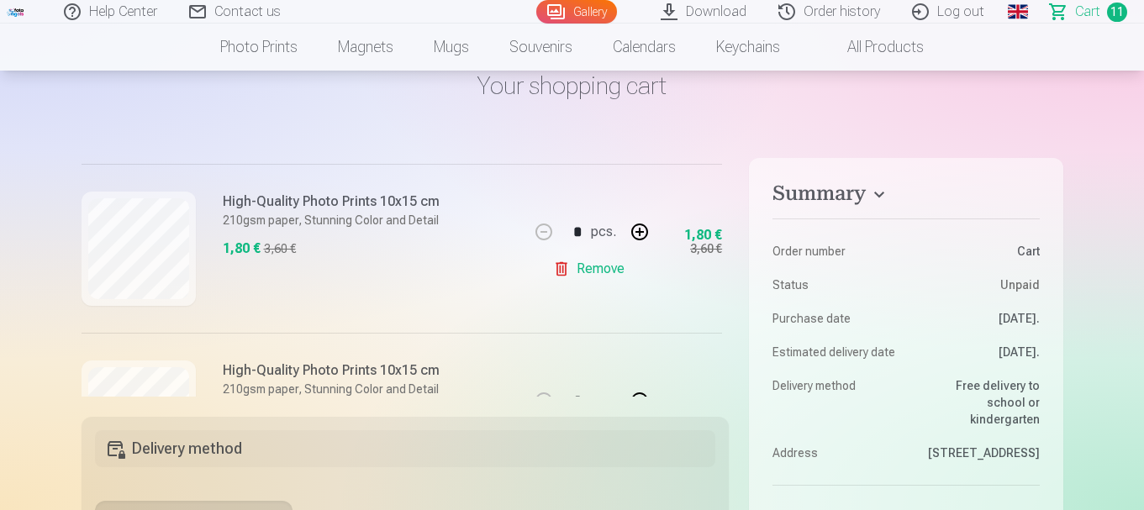
scroll to position [420, 0]
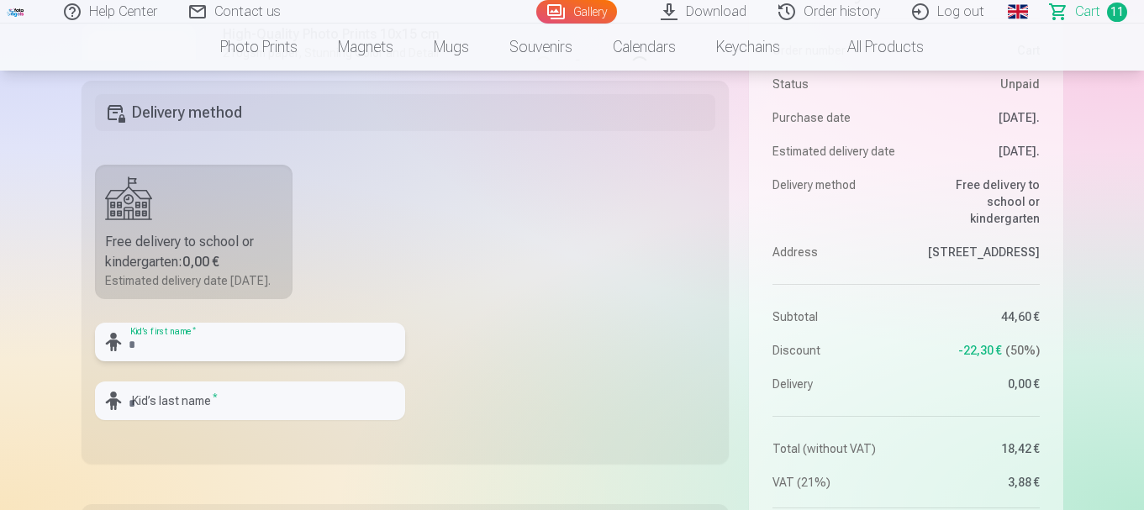
click at [222, 355] on input "text" at bounding box center [250, 342] width 310 height 39
type input "*"
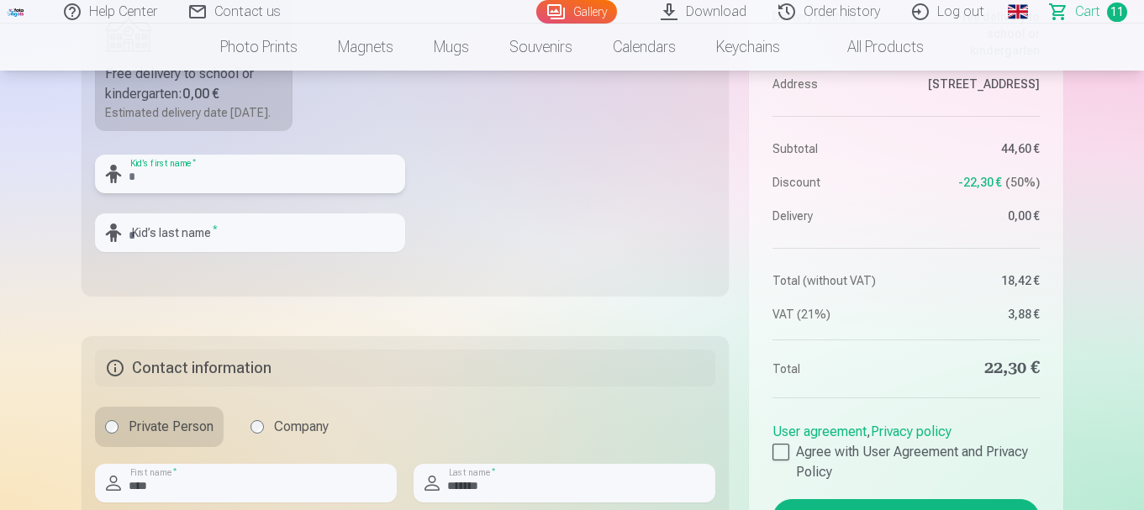
scroll to position [757, 0]
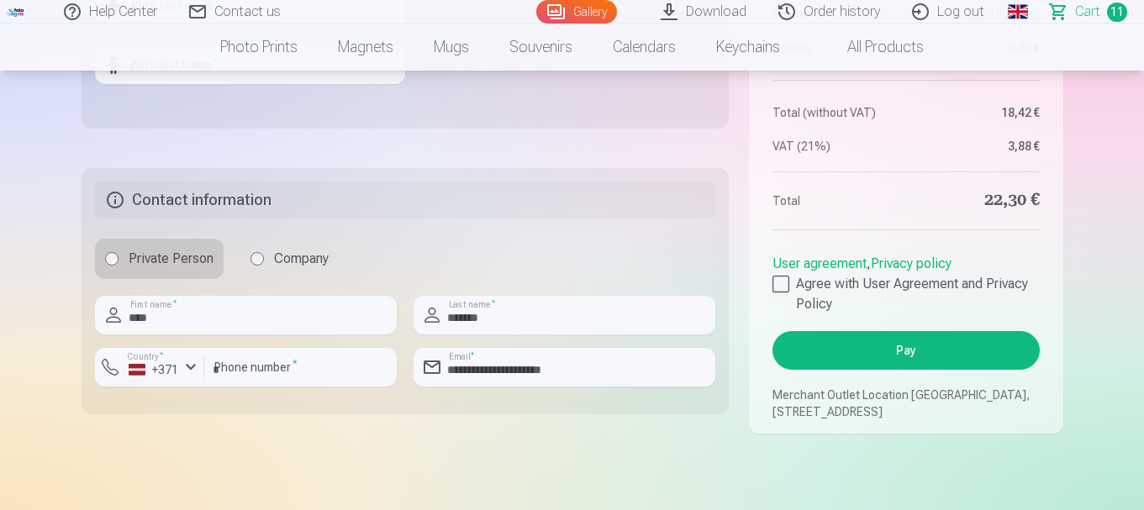
click at [907, 369] on button "Pay" at bounding box center [906, 350] width 267 height 39
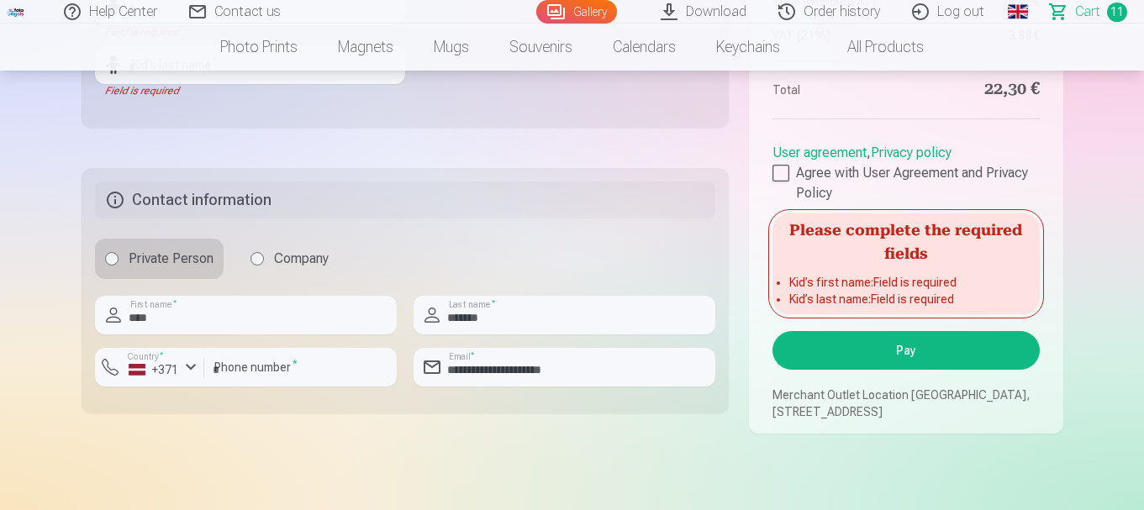
scroll to position [505, 0]
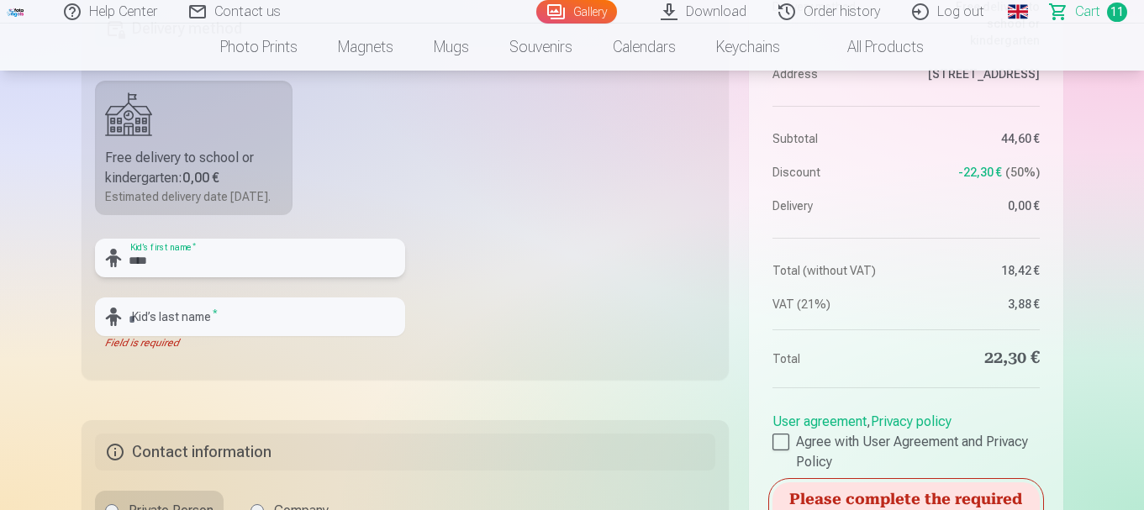
type input "****"
click at [166, 336] on input "text" at bounding box center [250, 317] width 310 height 39
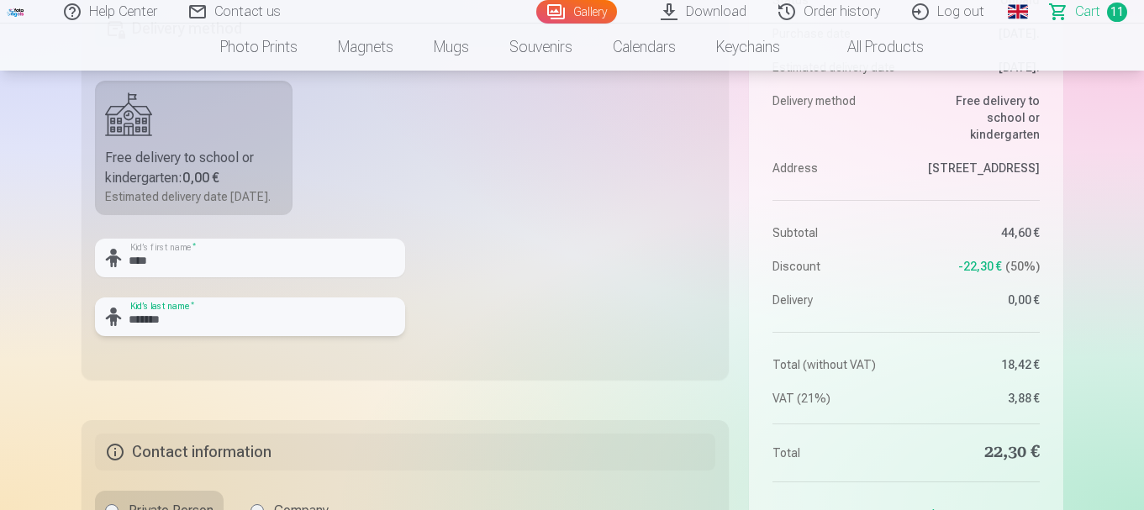
scroll to position [589, 0]
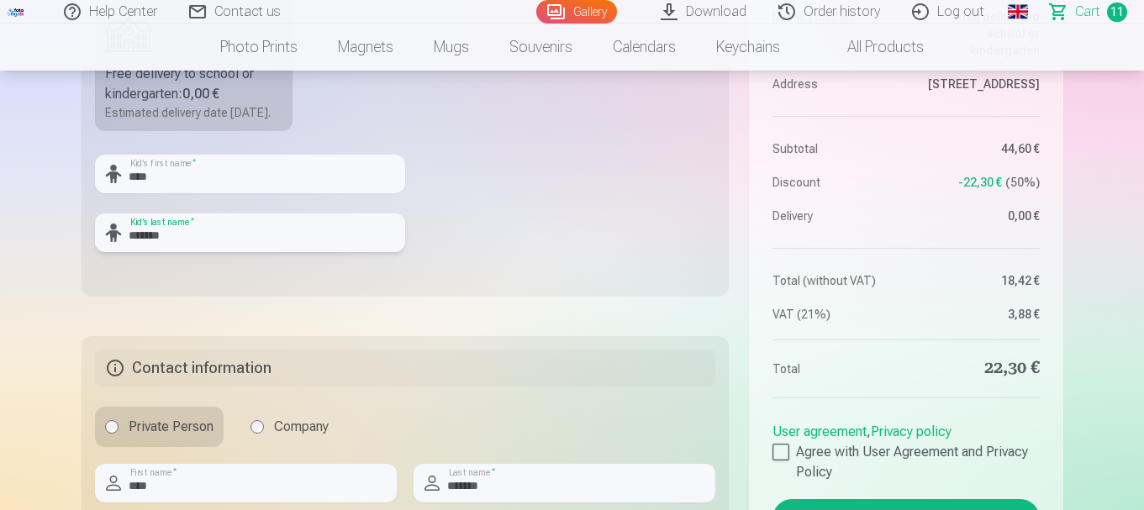
type input "*******"
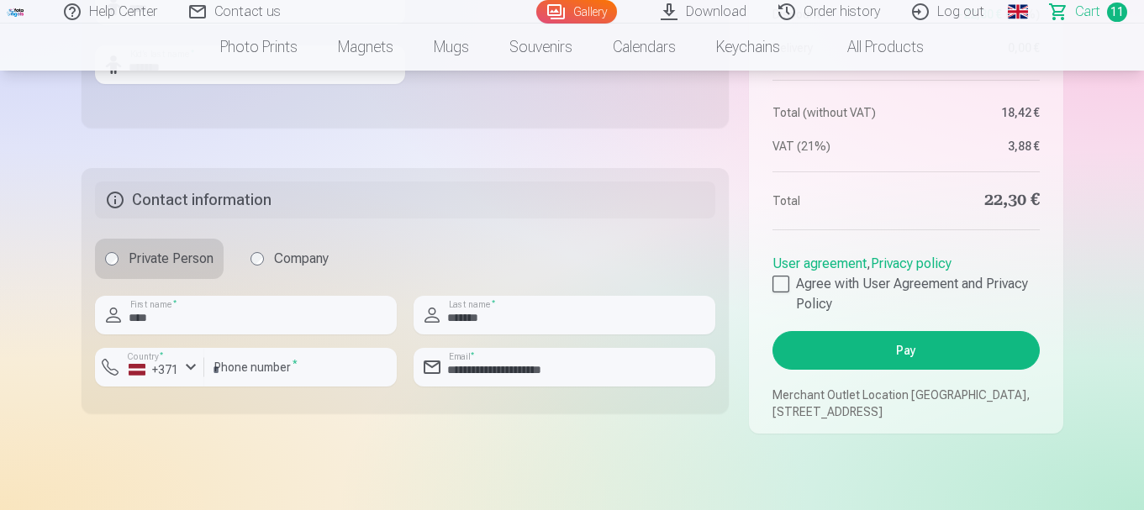
click at [896, 370] on button "Pay" at bounding box center [906, 350] width 267 height 39
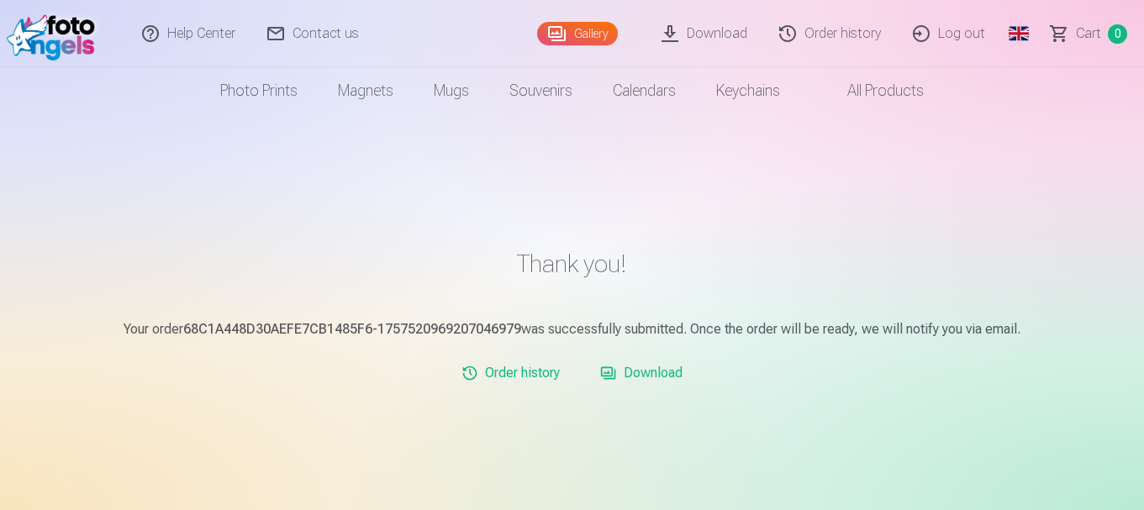
click at [728, 30] on link "Download" at bounding box center [706, 33] width 118 height 67
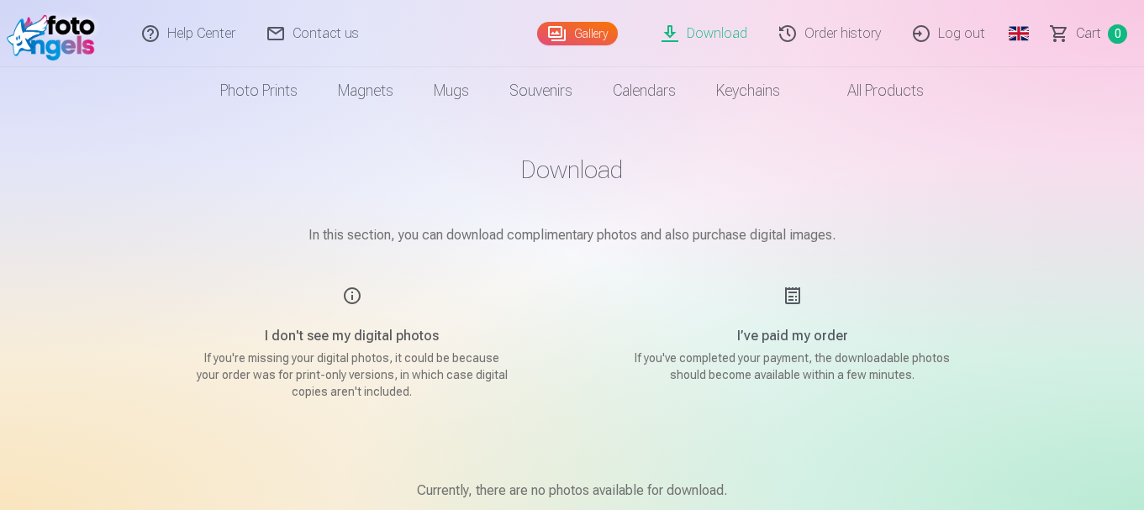
click at [585, 32] on link "Gallery" at bounding box center [577, 34] width 81 height 24
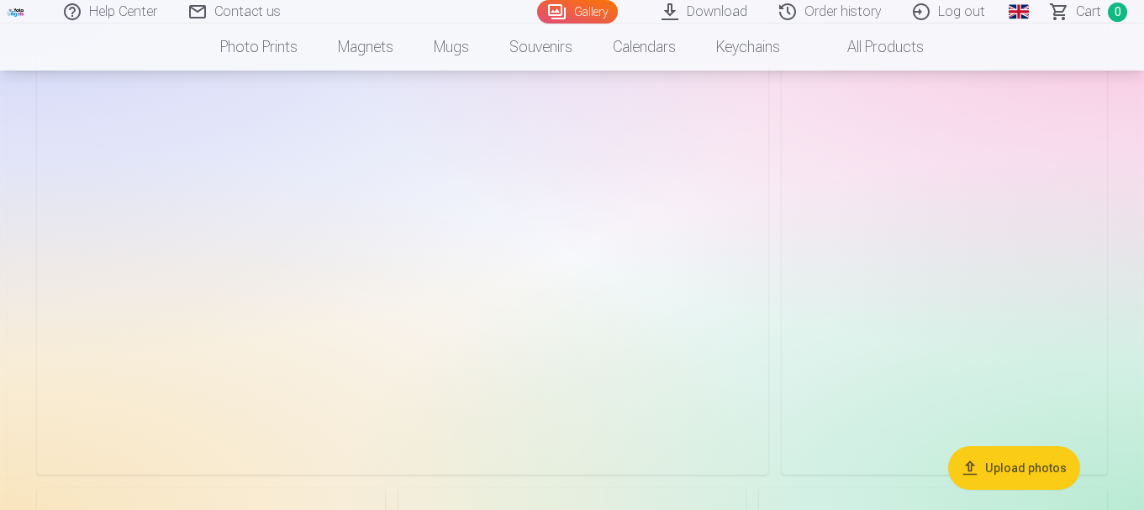
scroll to position [1093, 0]
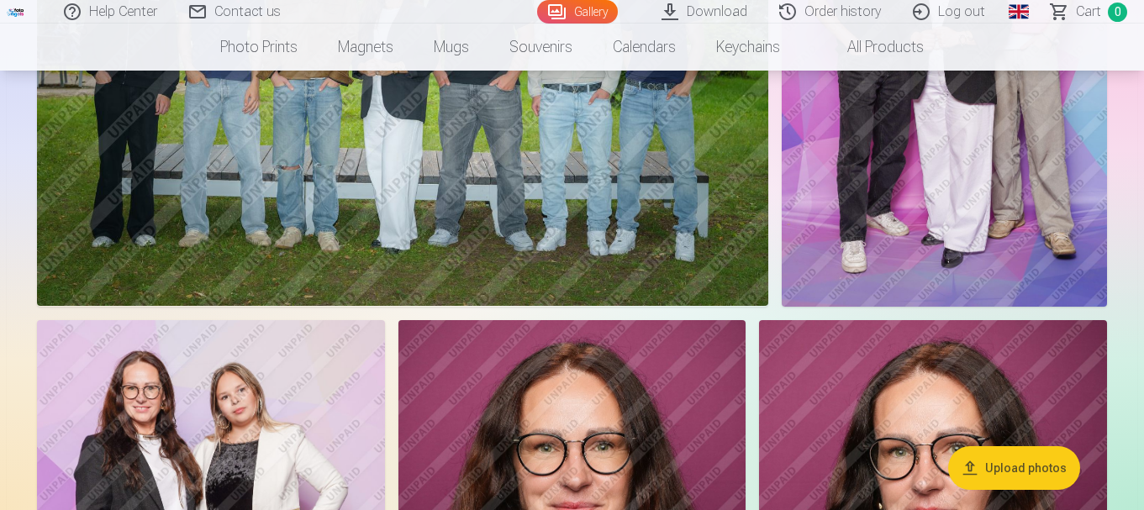
click at [1030, 467] on button "Upload photos" at bounding box center [1015, 469] width 132 height 44
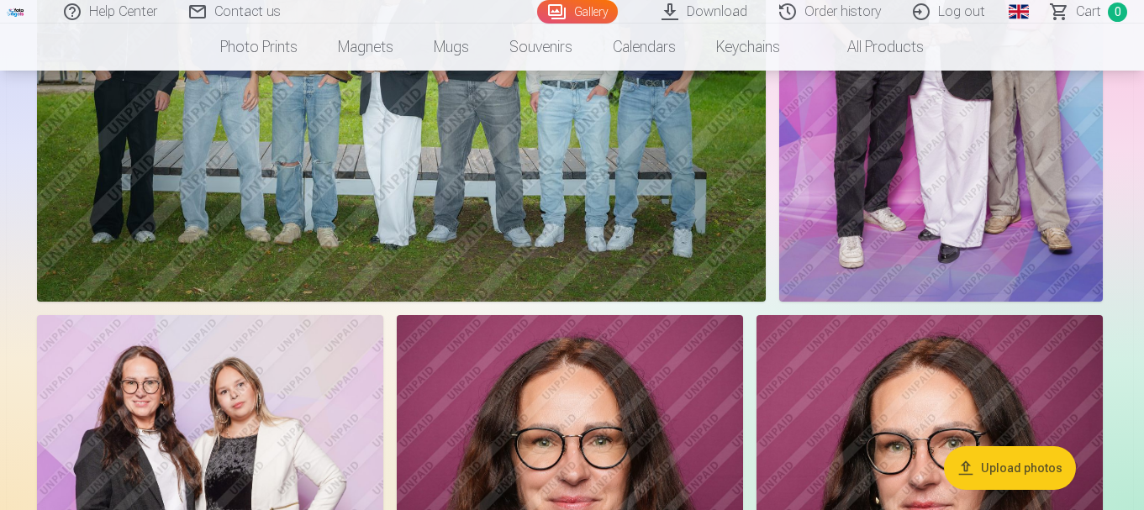
scroll to position [1097, 0]
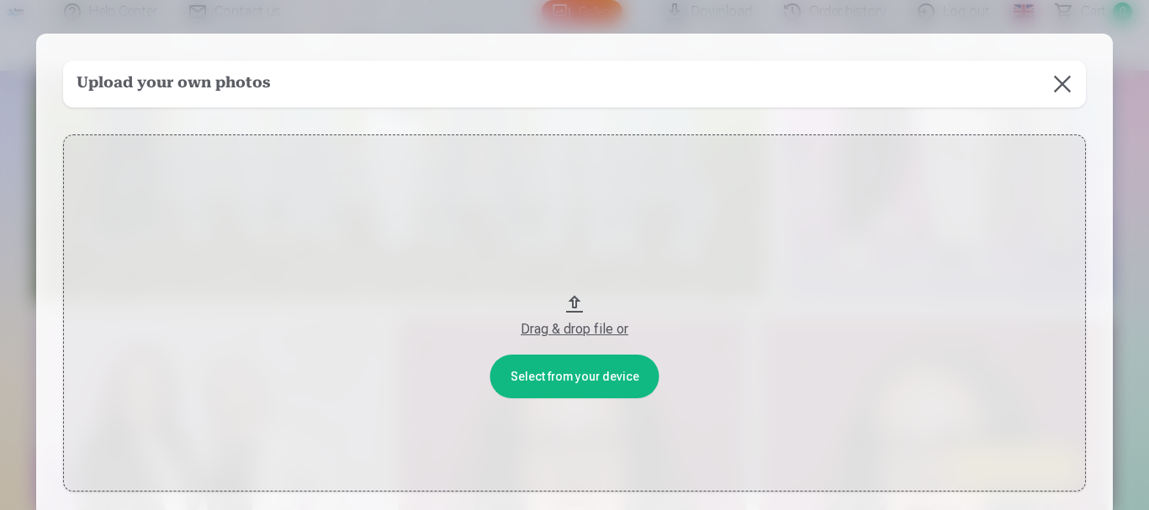
click at [552, 375] on button "Drag & drop file or" at bounding box center [574, 313] width 1023 height 357
click at [1061, 82] on button at bounding box center [1062, 84] width 47 height 47
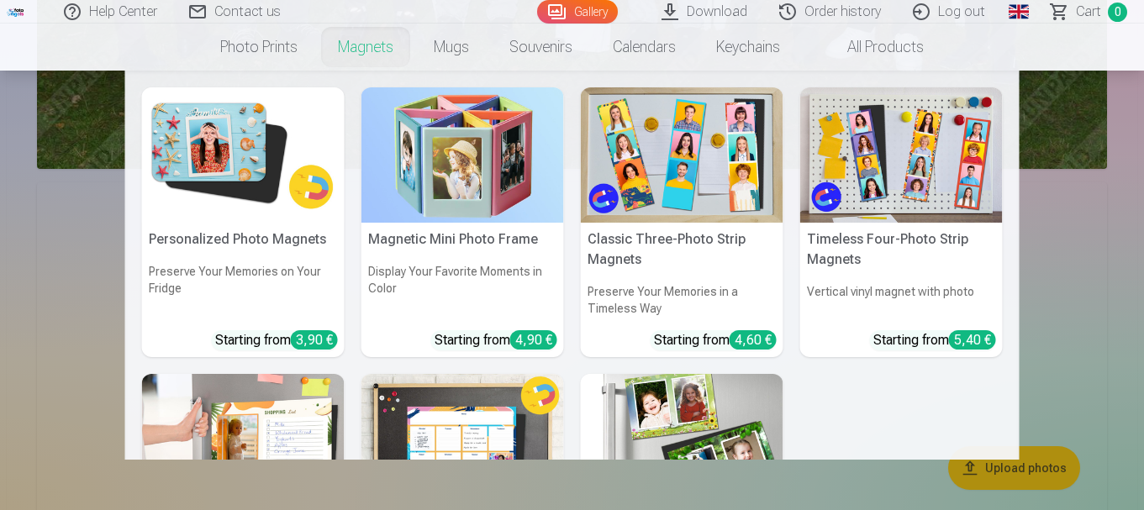
scroll to position [5301, 0]
